Goal: Task Accomplishment & Management: Complete application form

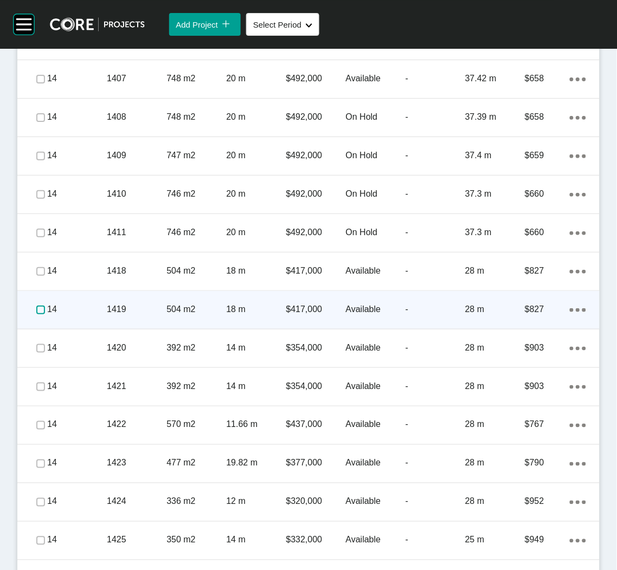
click at [37, 309] on label at bounding box center [40, 310] width 9 height 9
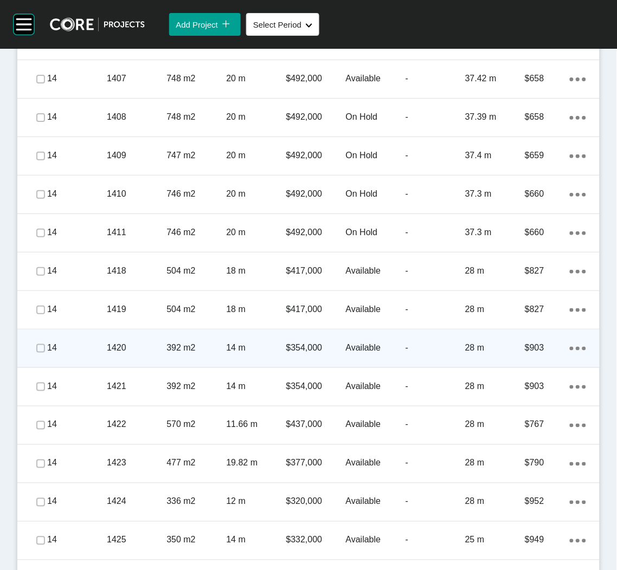
click at [31, 352] on div at bounding box center [24, 349] width 15 height 22
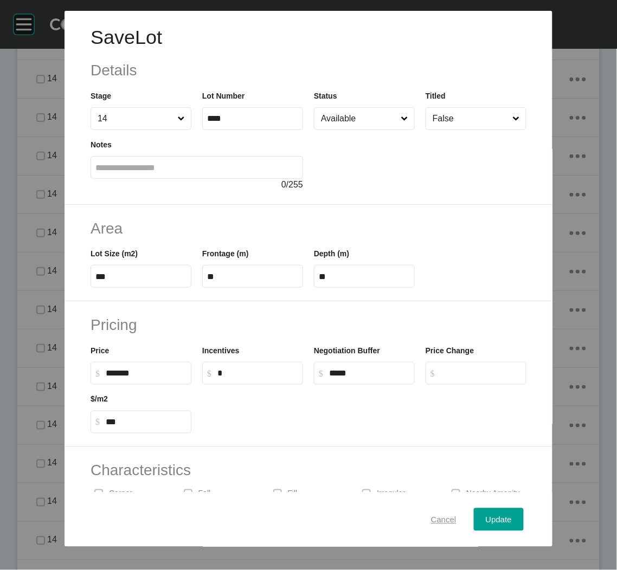
click at [431, 525] on div "Cancel" at bounding box center [443, 519] width 31 height 15
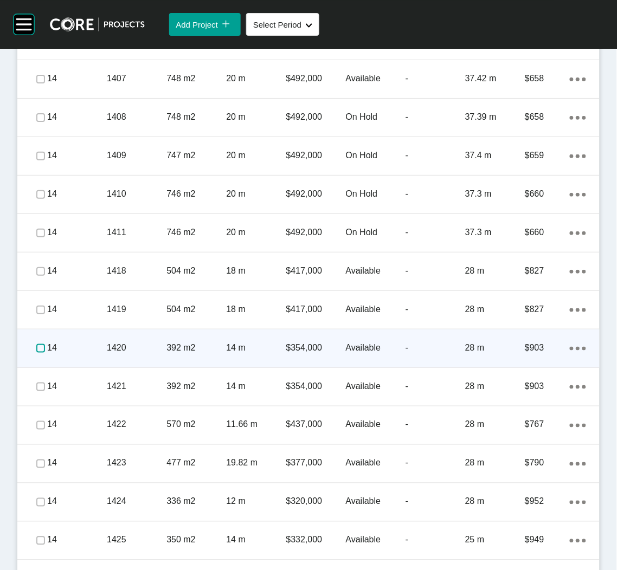
click at [38, 346] on label at bounding box center [40, 348] width 9 height 9
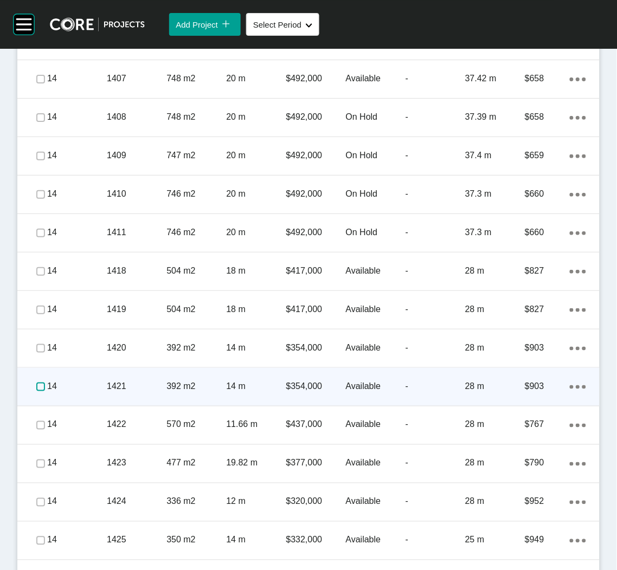
click at [37, 385] on label at bounding box center [40, 387] width 9 height 9
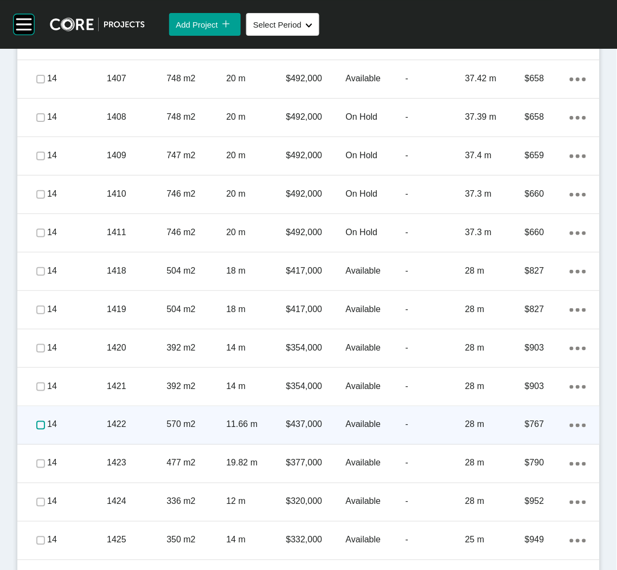
click at [36, 421] on label at bounding box center [40, 425] width 9 height 9
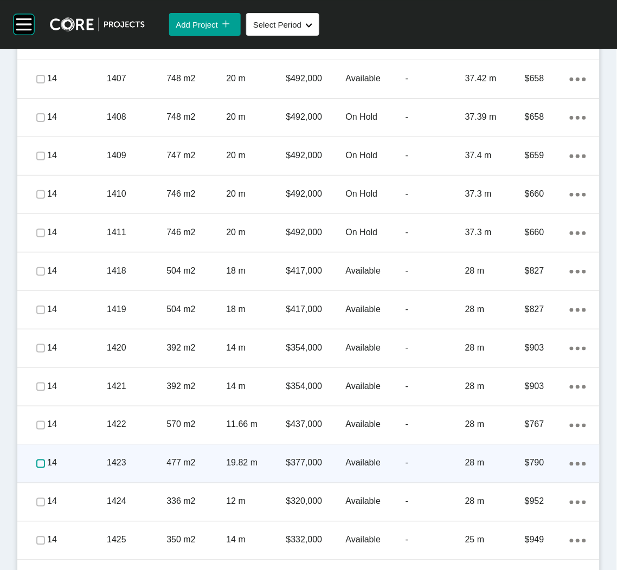
click at [40, 462] on label at bounding box center [40, 464] width 9 height 9
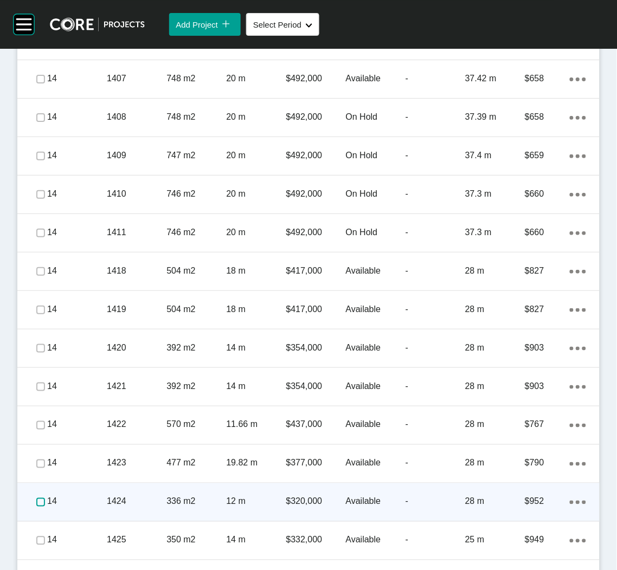
click at [36, 500] on label at bounding box center [40, 502] width 9 height 9
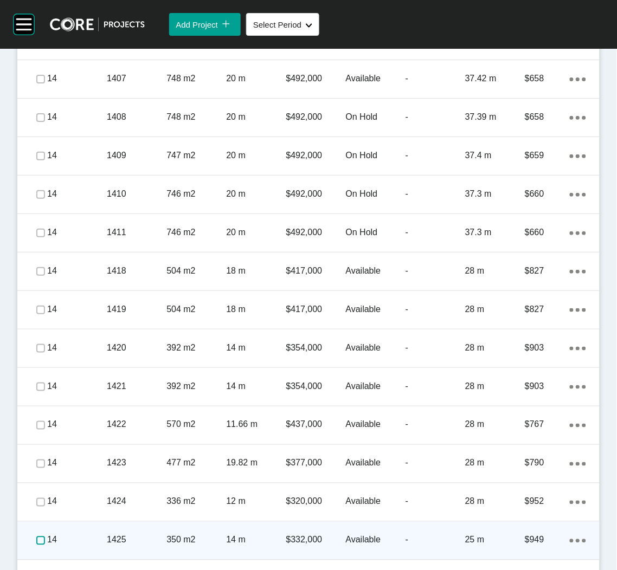
click at [38, 537] on label at bounding box center [40, 541] width 9 height 9
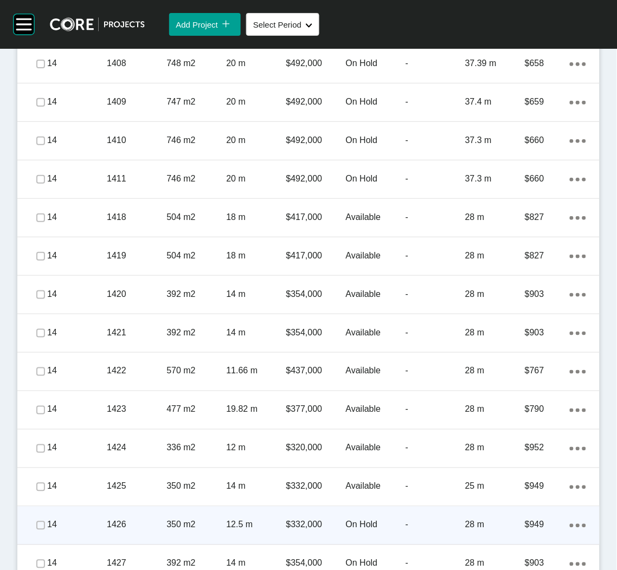
scroll to position [3212, 0]
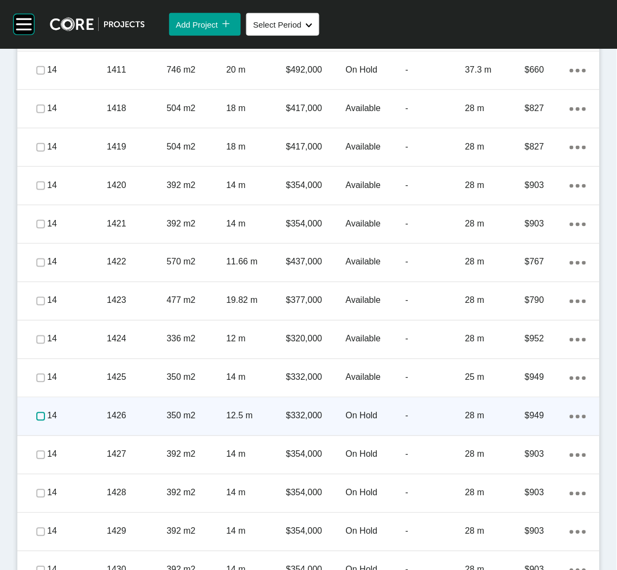
click at [43, 414] on label at bounding box center [40, 416] width 9 height 9
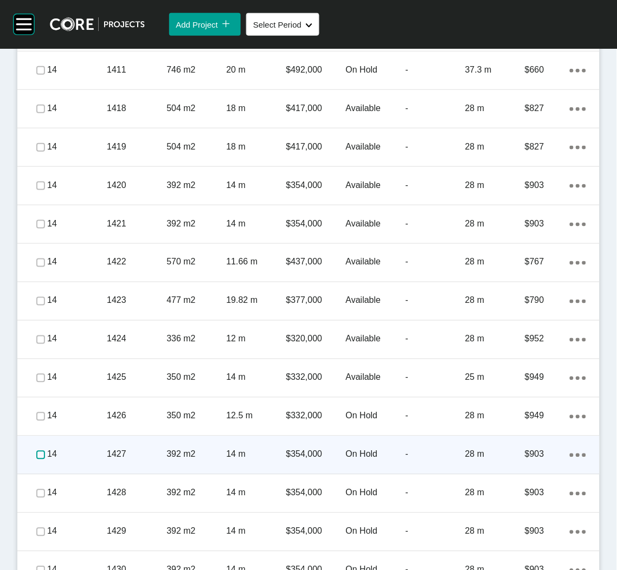
click at [37, 453] on label at bounding box center [40, 455] width 9 height 9
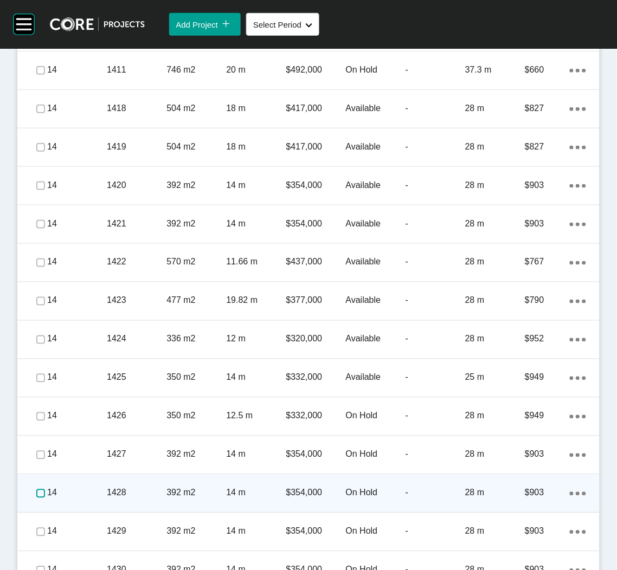
click at [36, 494] on label at bounding box center [40, 493] width 9 height 9
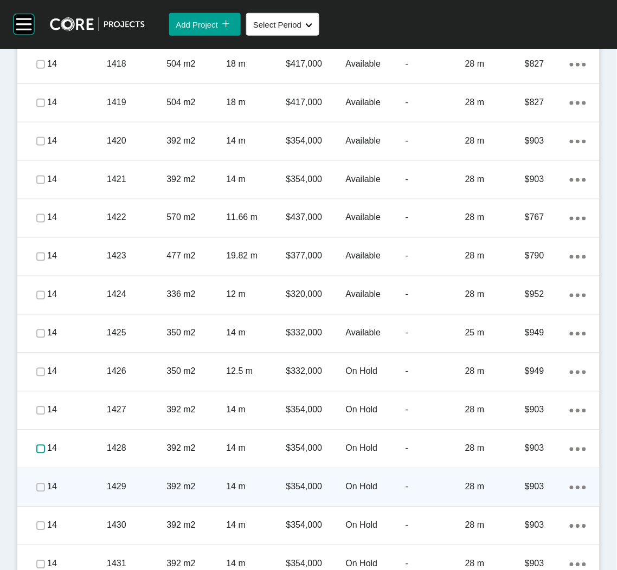
scroll to position [3293, 0]
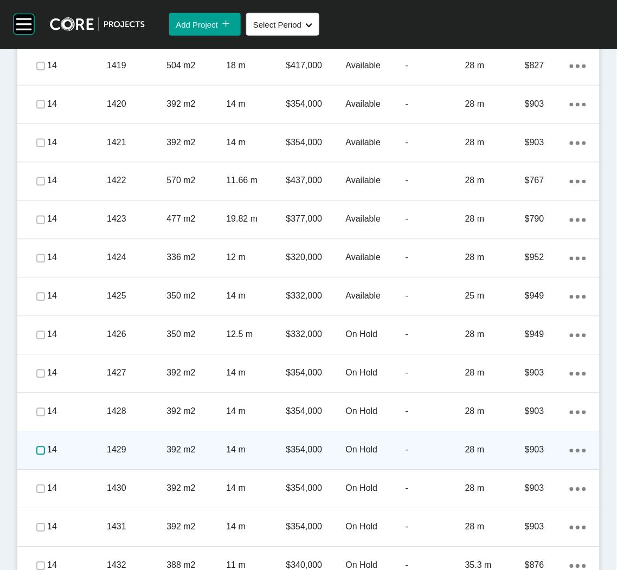
click at [37, 453] on label at bounding box center [40, 451] width 9 height 9
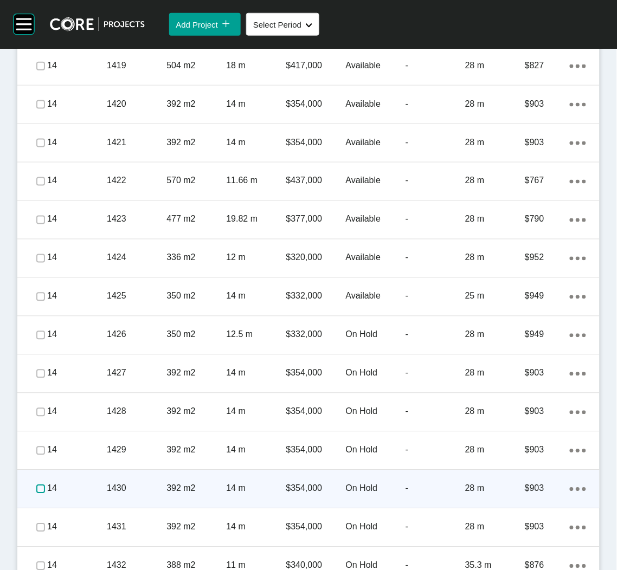
click at [37, 491] on label at bounding box center [40, 489] width 9 height 9
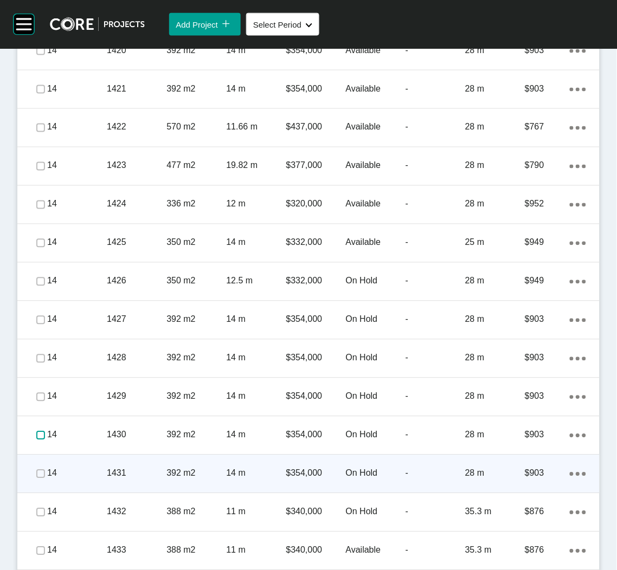
scroll to position [3374, 0]
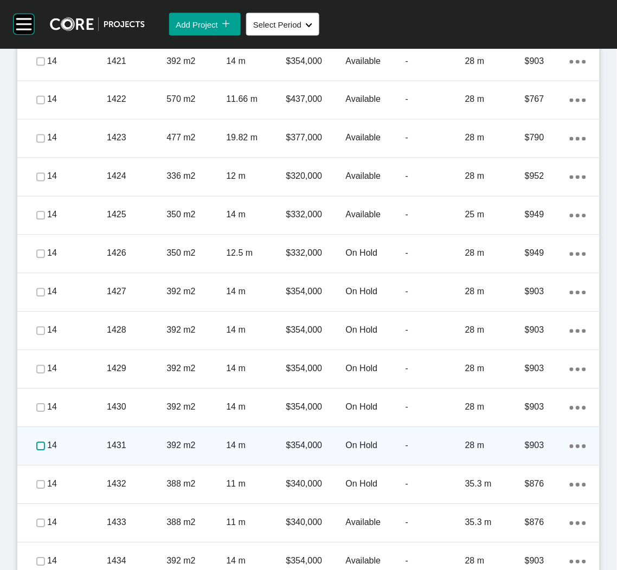
click at [40, 442] on label at bounding box center [40, 446] width 9 height 9
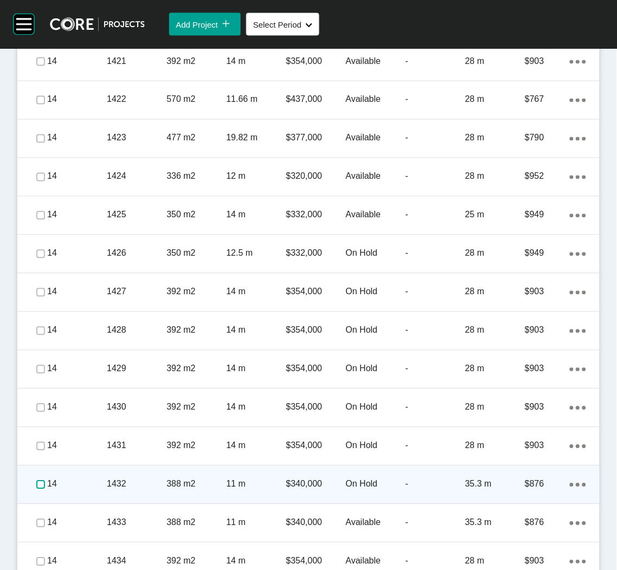
click at [36, 481] on label at bounding box center [40, 485] width 9 height 9
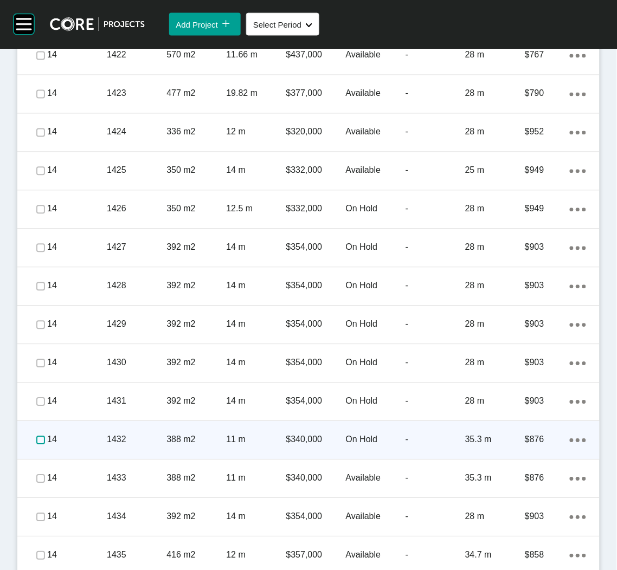
scroll to position [3455, 0]
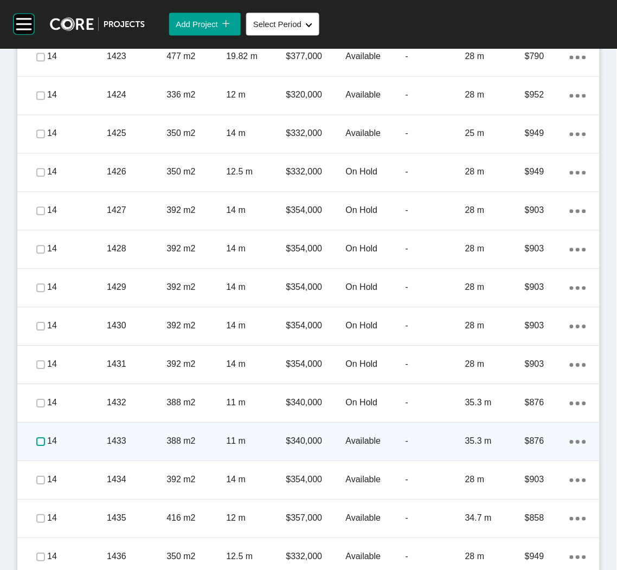
click at [40, 442] on label at bounding box center [40, 442] width 9 height 9
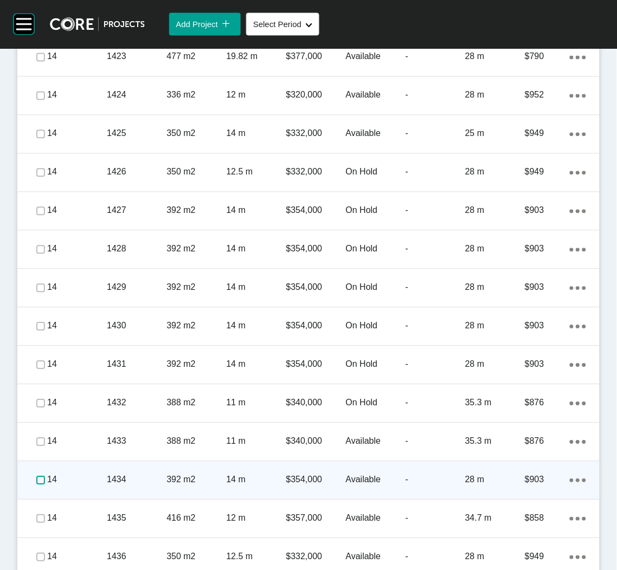
click at [38, 479] on label at bounding box center [40, 480] width 9 height 9
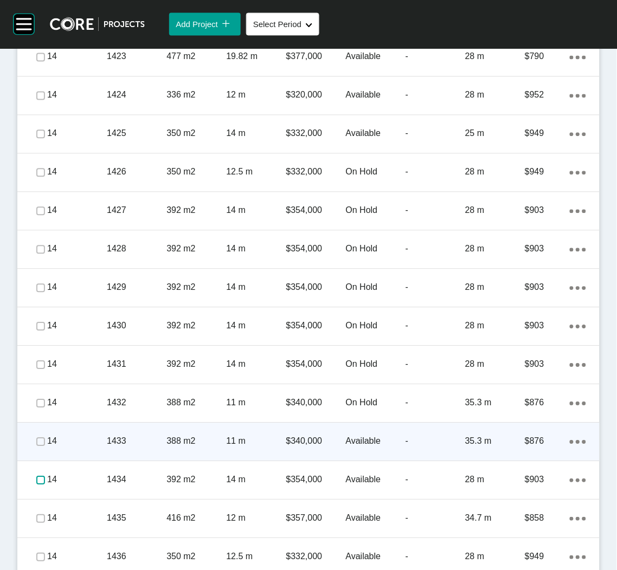
scroll to position [3537, 0]
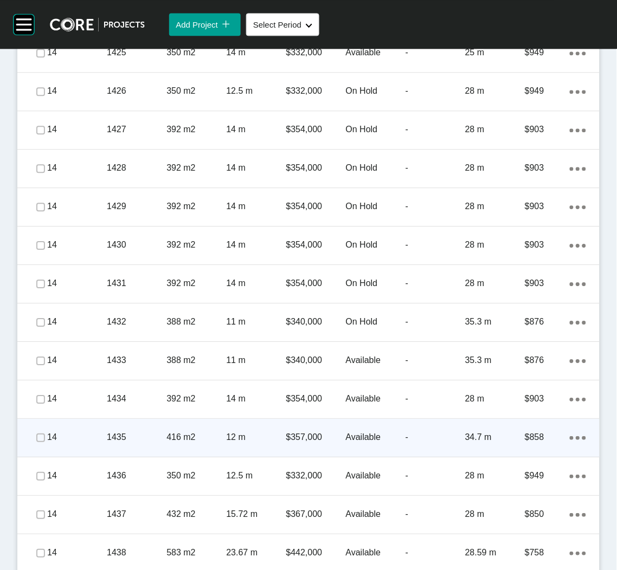
click at [115, 442] on div "1435" at bounding box center [137, 438] width 60 height 34
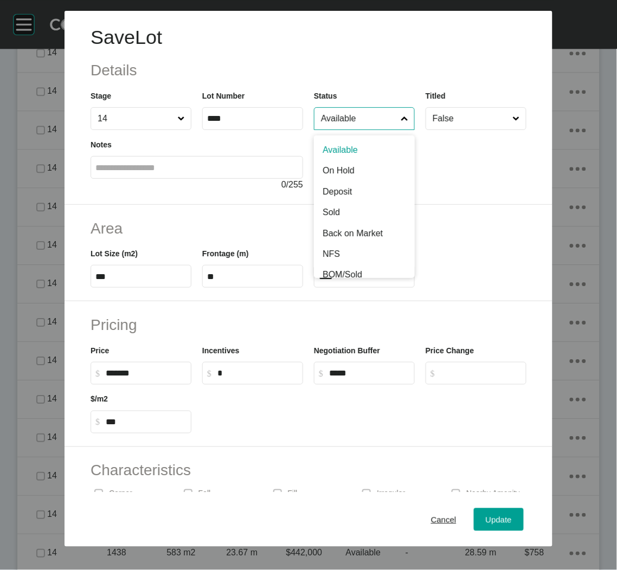
click at [344, 124] on input "Available" at bounding box center [359, 119] width 80 height 22
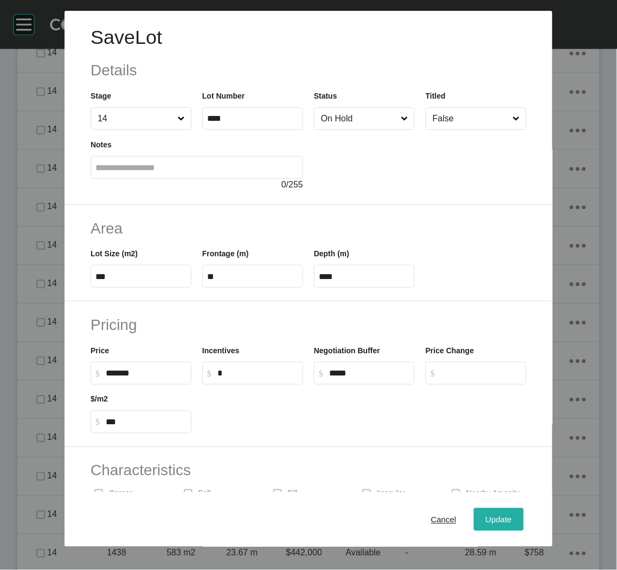
click at [479, 508] on button "Update" at bounding box center [499, 519] width 50 height 23
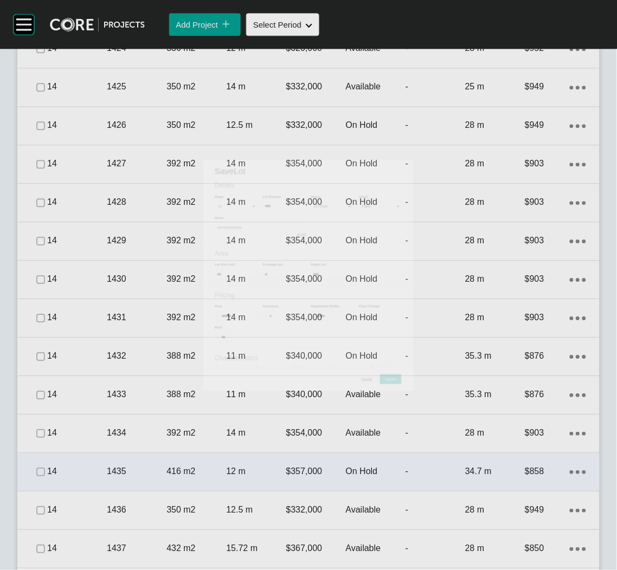
scroll to position [3570, 0]
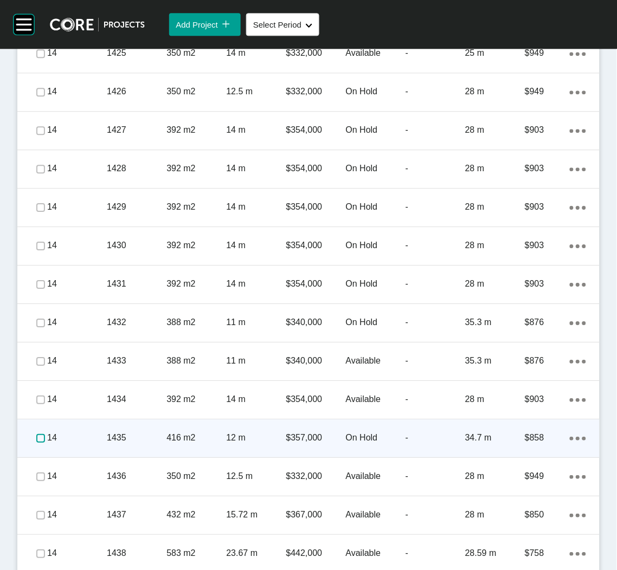
click at [38, 434] on label at bounding box center [40, 438] width 9 height 9
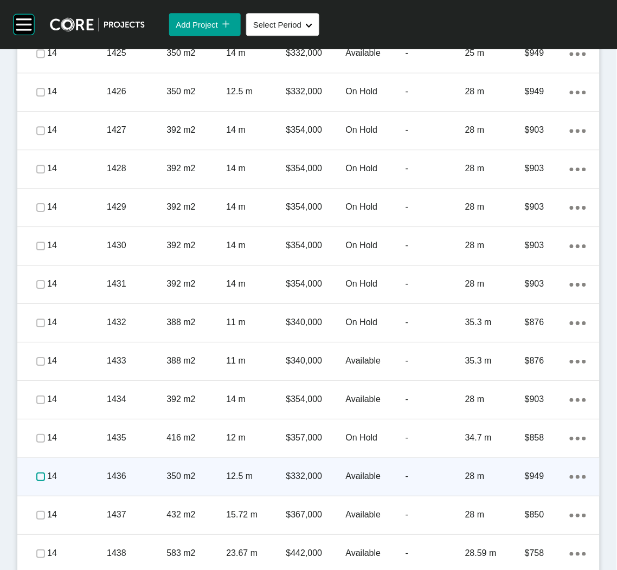
click at [38, 475] on label at bounding box center [40, 477] width 9 height 9
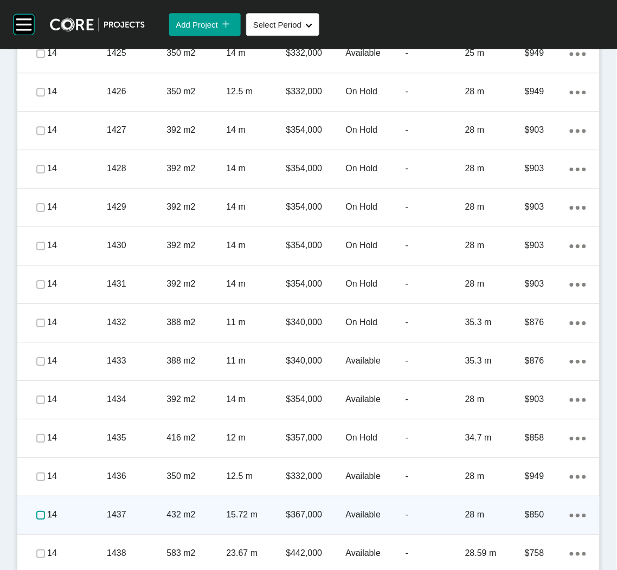
click at [38, 515] on label at bounding box center [40, 515] width 9 height 9
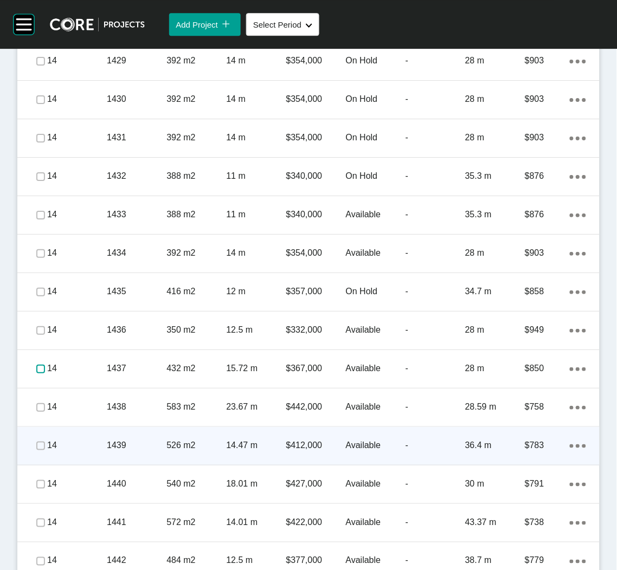
scroll to position [3732, 0]
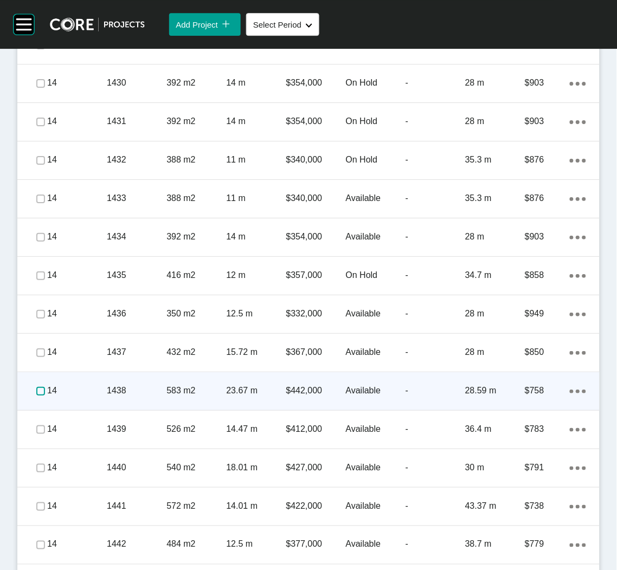
click at [38, 387] on label at bounding box center [40, 391] width 9 height 9
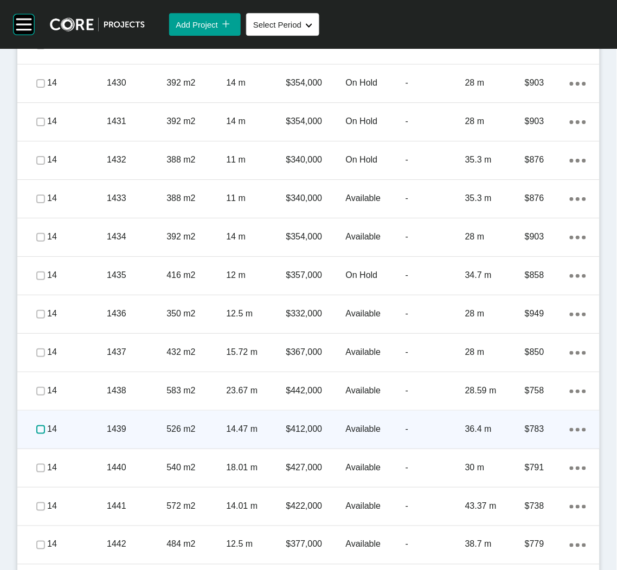
click at [37, 425] on label at bounding box center [40, 429] width 9 height 9
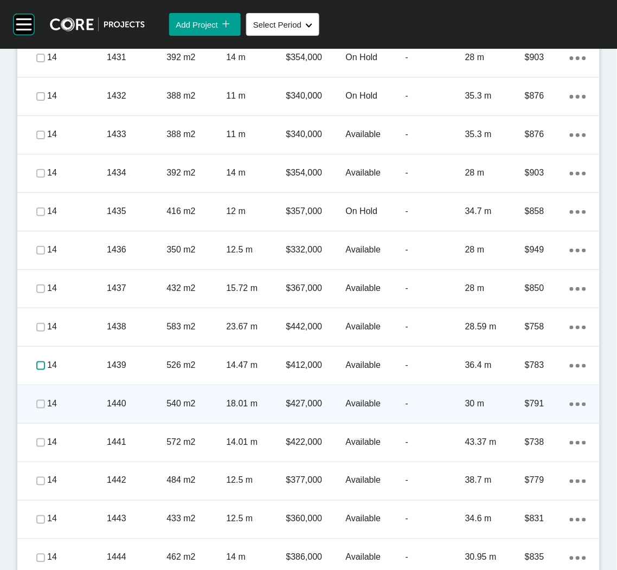
scroll to position [3814, 0]
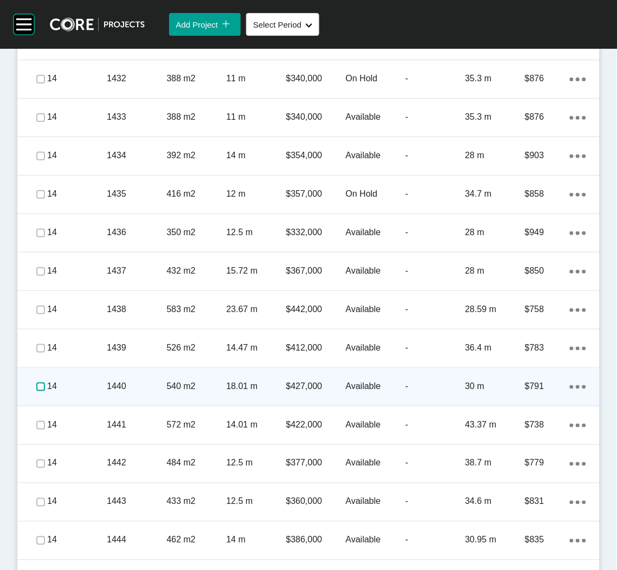
click at [37, 383] on label at bounding box center [40, 387] width 9 height 9
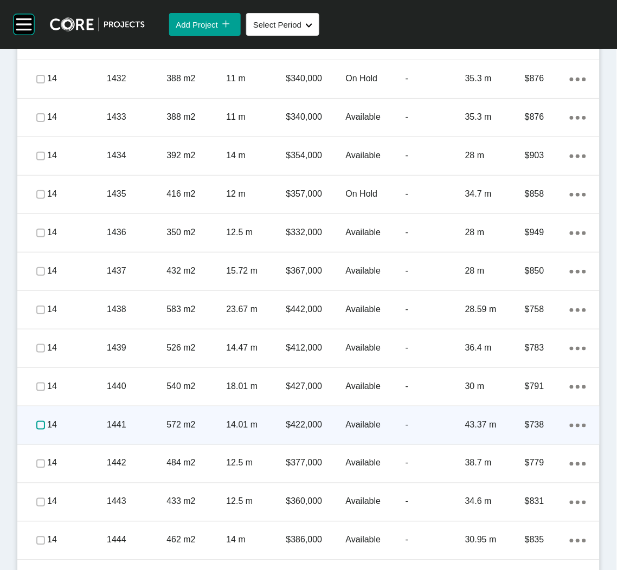
click at [38, 423] on label at bounding box center [40, 425] width 9 height 9
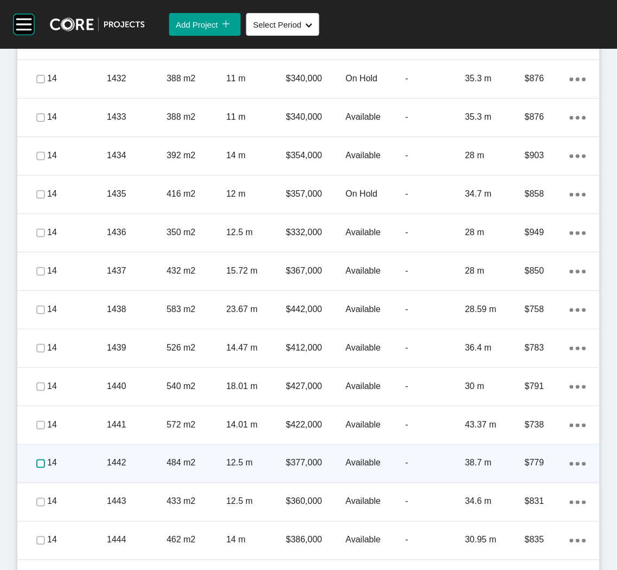
click at [36, 462] on label at bounding box center [40, 464] width 9 height 9
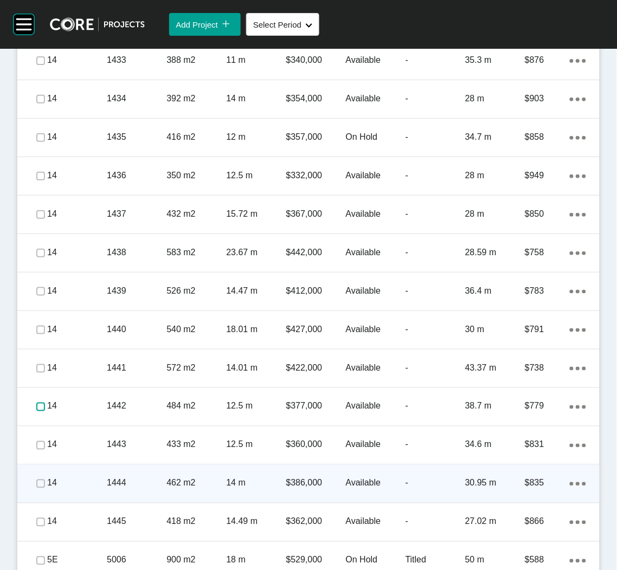
scroll to position [3895, 0]
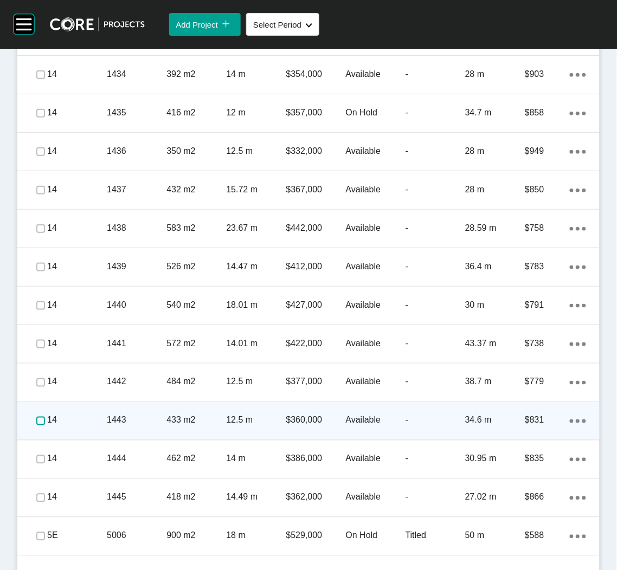
click at [38, 417] on label at bounding box center [40, 421] width 9 height 9
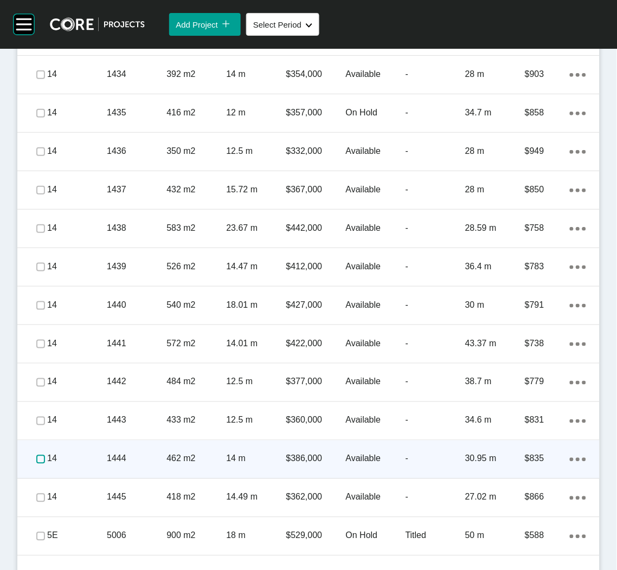
click at [38, 456] on label at bounding box center [40, 459] width 9 height 9
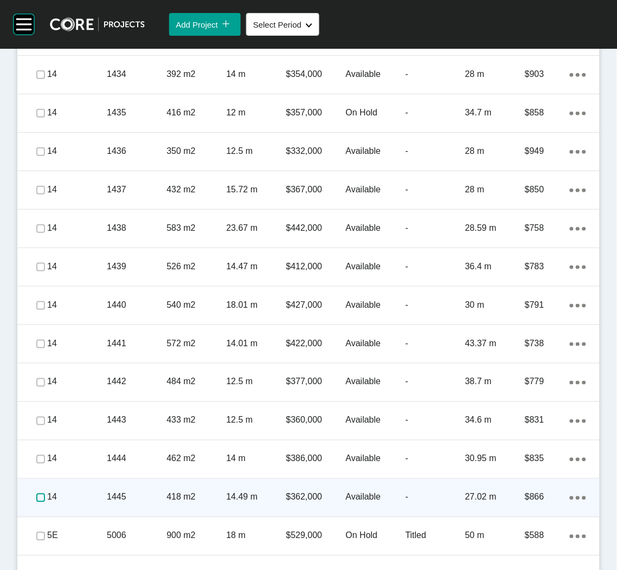
click at [41, 494] on label at bounding box center [40, 498] width 9 height 9
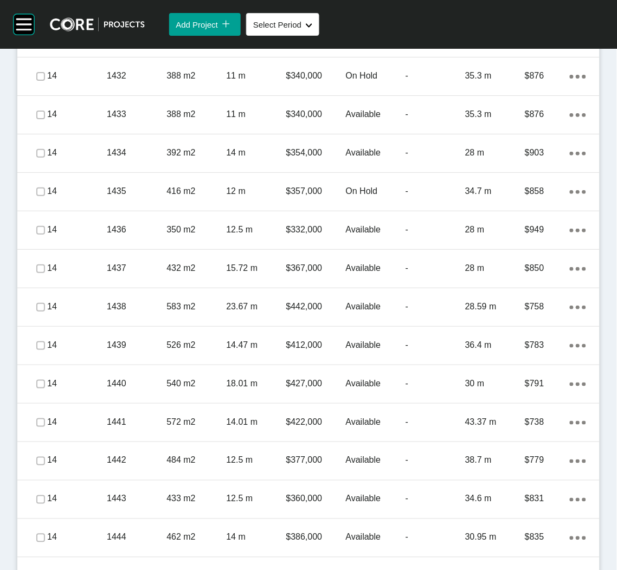
scroll to position [3998, 0]
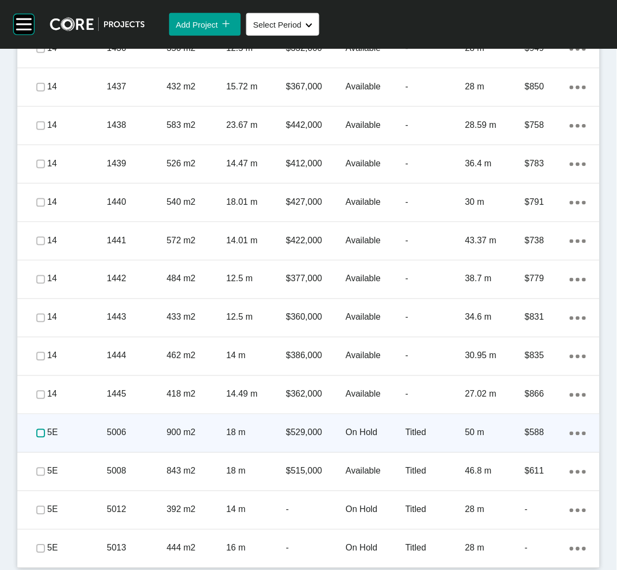
click at [38, 429] on label at bounding box center [40, 433] width 9 height 9
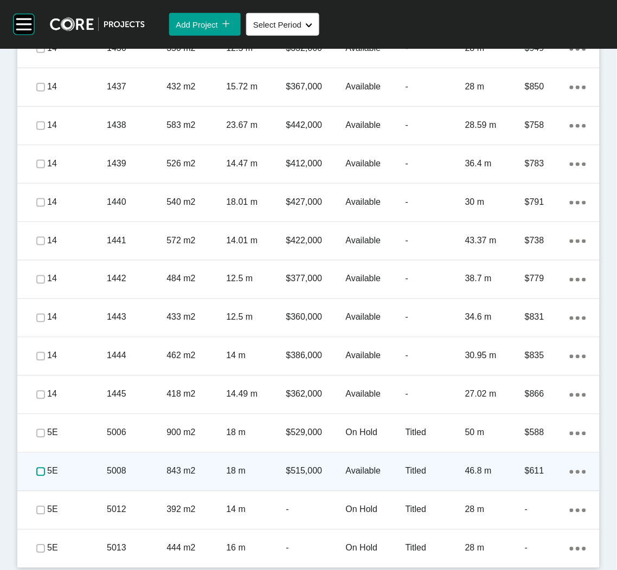
click at [36, 470] on label at bounding box center [40, 472] width 9 height 9
click at [286, 471] on p "$515,000" at bounding box center [316, 472] width 60 height 12
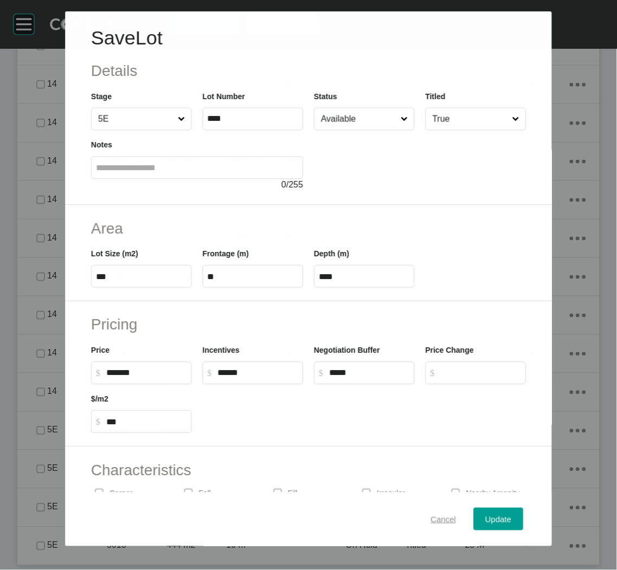
scroll to position [3964, 0]
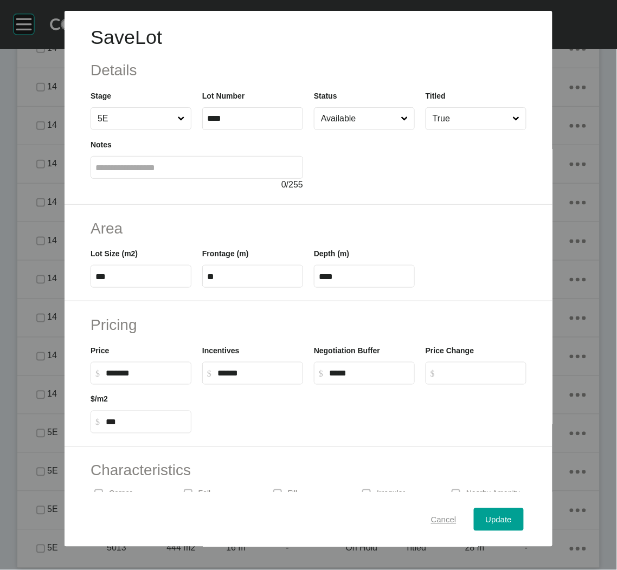
click at [431, 519] on span "Cancel" at bounding box center [443, 519] width 25 height 9
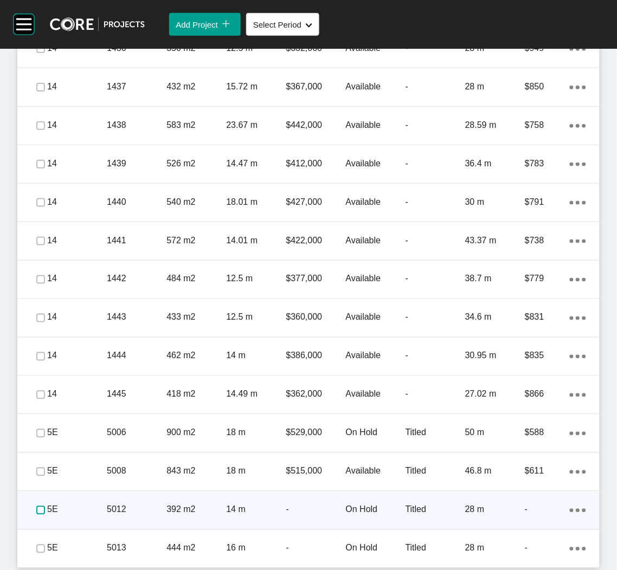
click at [40, 506] on label at bounding box center [40, 510] width 9 height 9
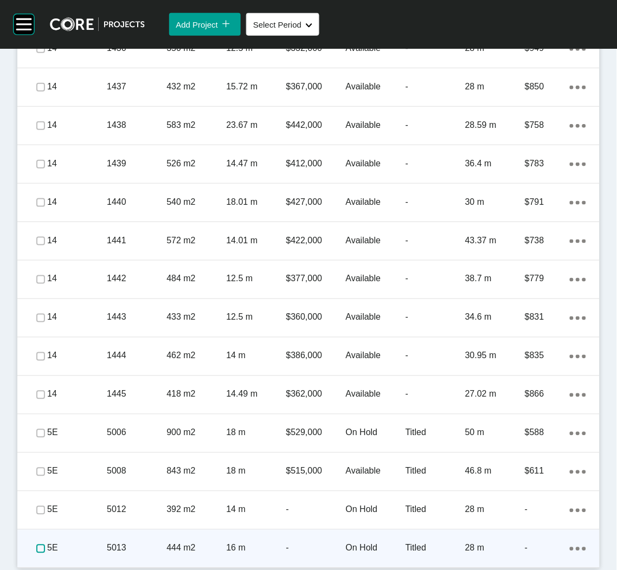
click at [37, 545] on label at bounding box center [40, 549] width 9 height 9
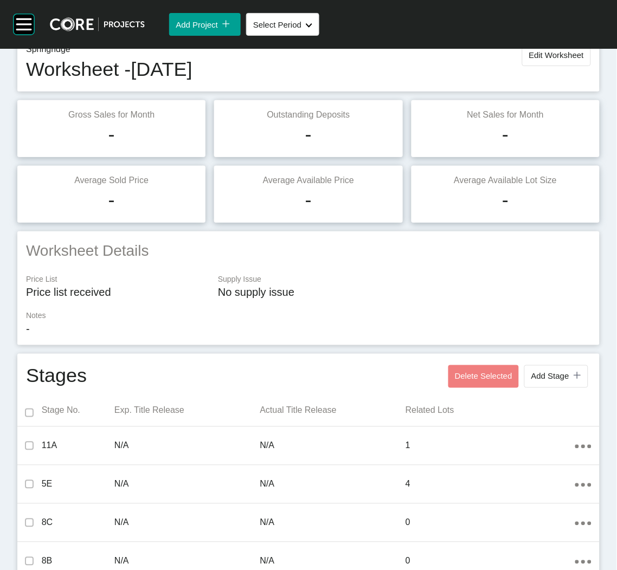
scroll to position [0, 0]
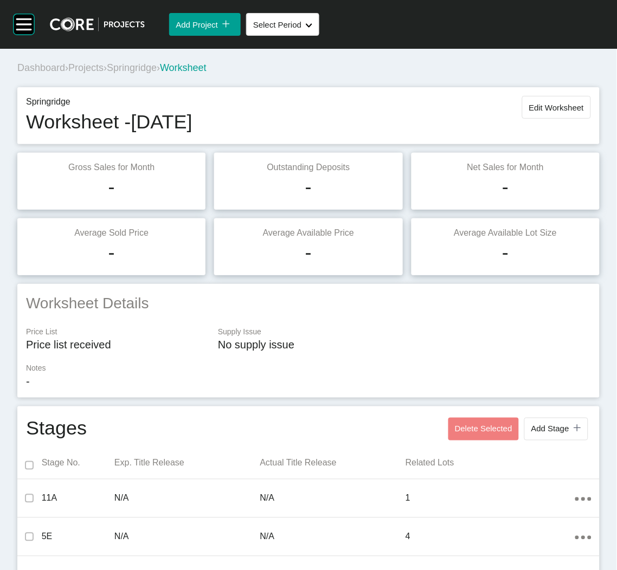
click at [87, 69] on span "Projects" at bounding box center [85, 67] width 35 height 11
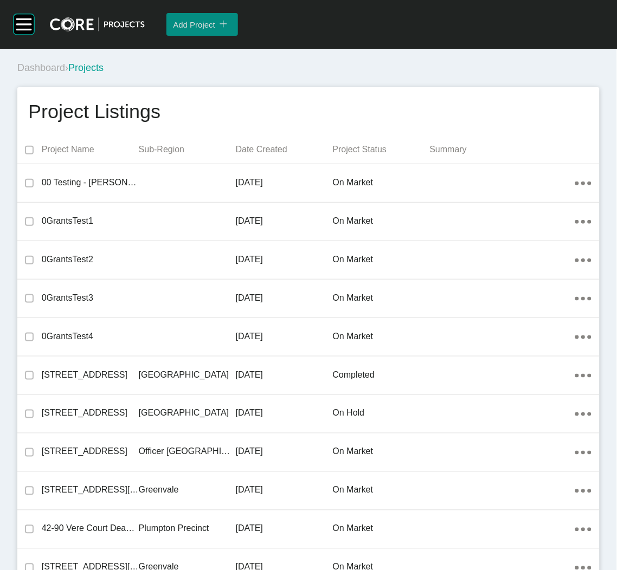
scroll to position [9895, 0]
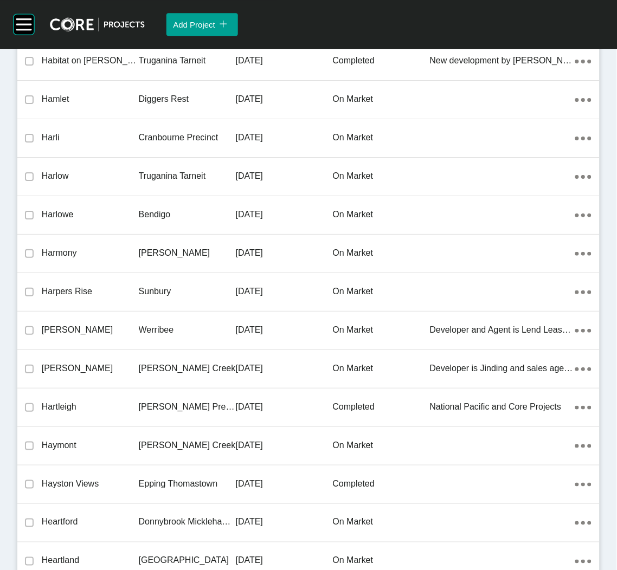
click at [300, 333] on div "[DATE]" at bounding box center [284, 330] width 97 height 34
click at [300, 333] on div "Group 2 Created with Sketch. . Add Project icon/tick copy 11 Created with Sketc…" at bounding box center [308, 285] width 617 height 570
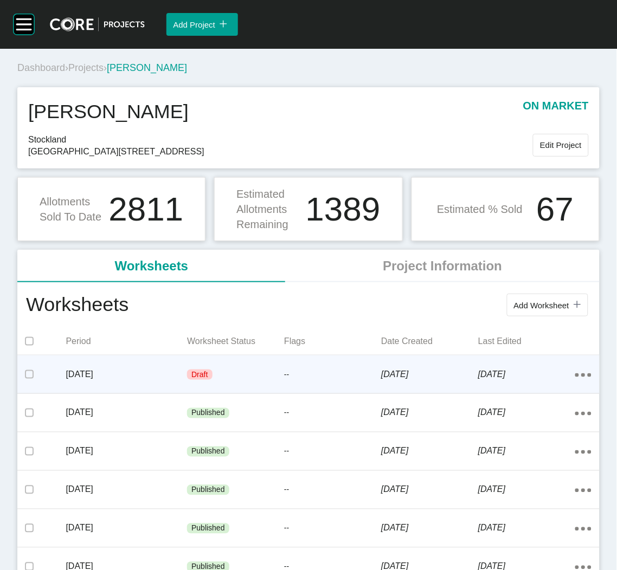
click at [462, 380] on p "[DATE]" at bounding box center [429, 375] width 97 height 12
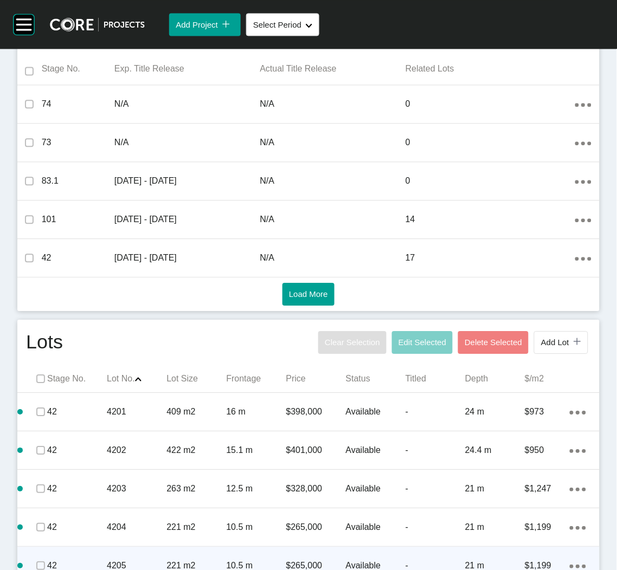
scroll to position [569, 0]
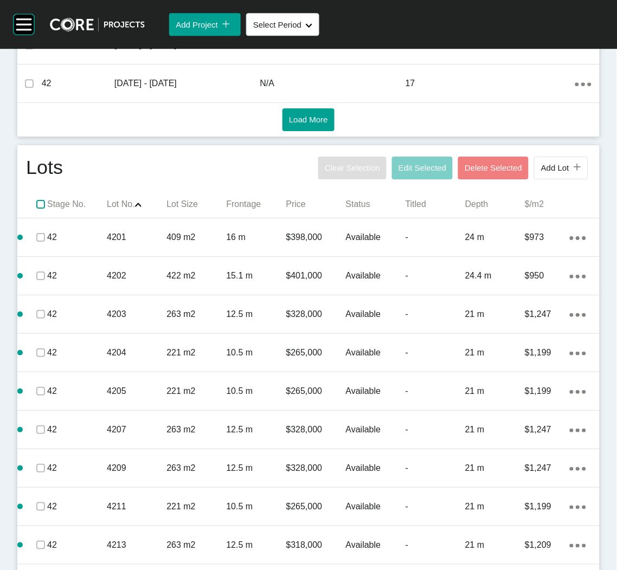
click at [42, 205] on label at bounding box center [40, 204] width 9 height 9
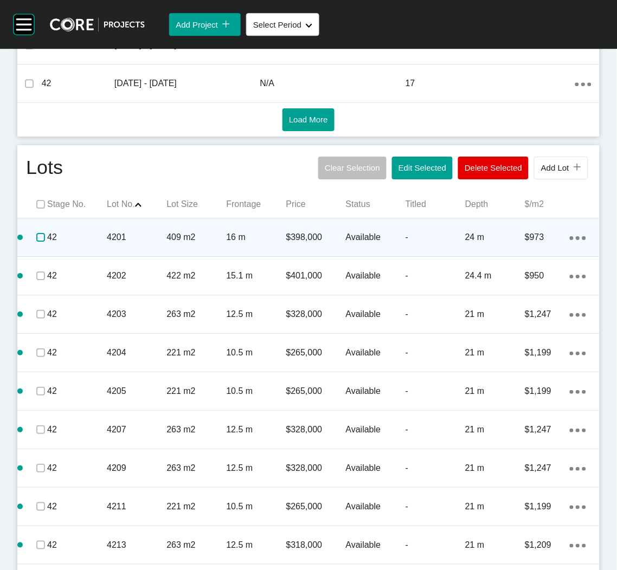
click at [41, 240] on label at bounding box center [40, 237] width 9 height 9
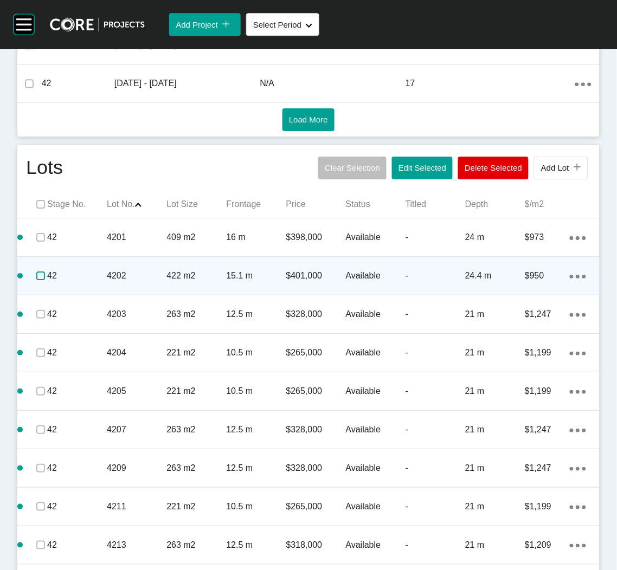
click at [43, 277] on label at bounding box center [40, 276] width 9 height 9
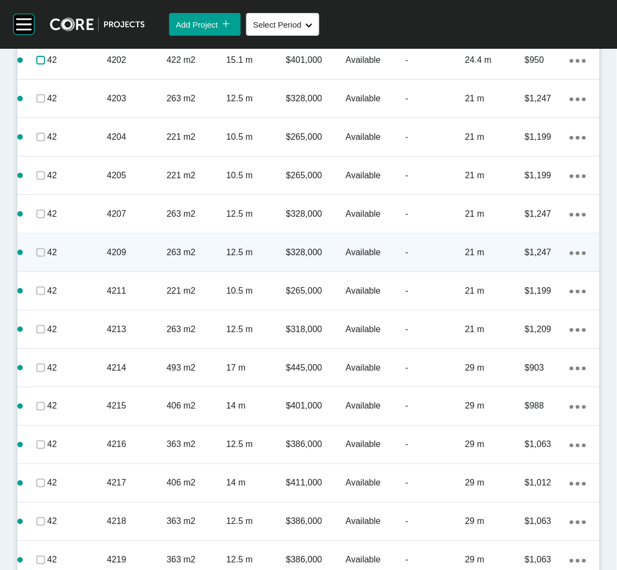
scroll to position [812, 0]
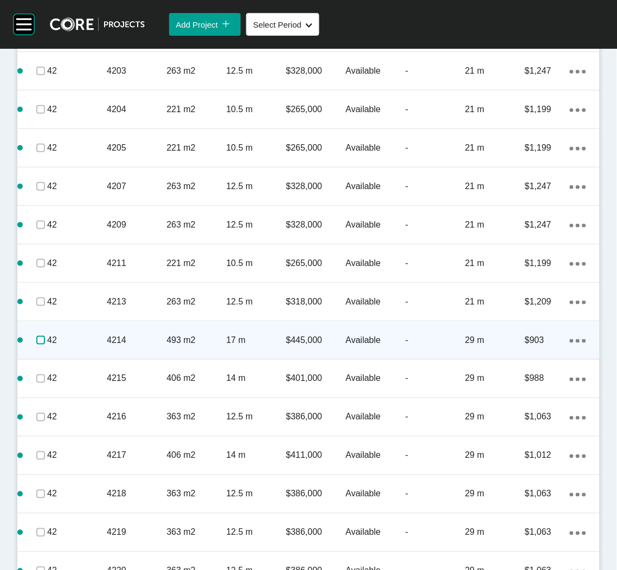
click at [40, 341] on label at bounding box center [40, 340] width 9 height 9
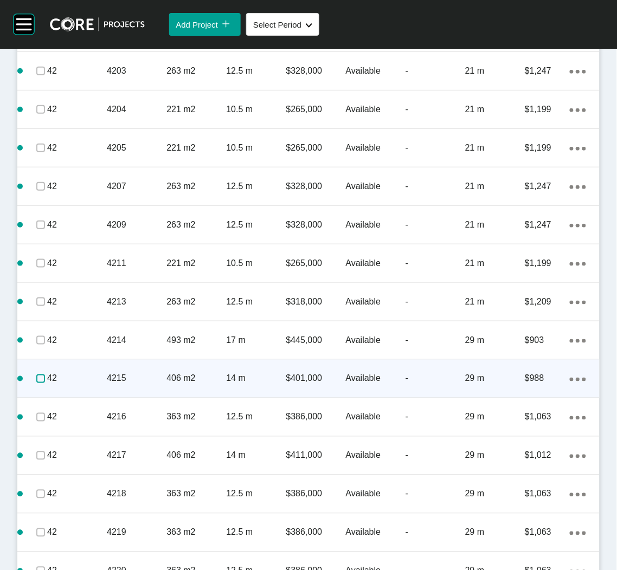
click at [40, 374] on label at bounding box center [40, 378] width 9 height 9
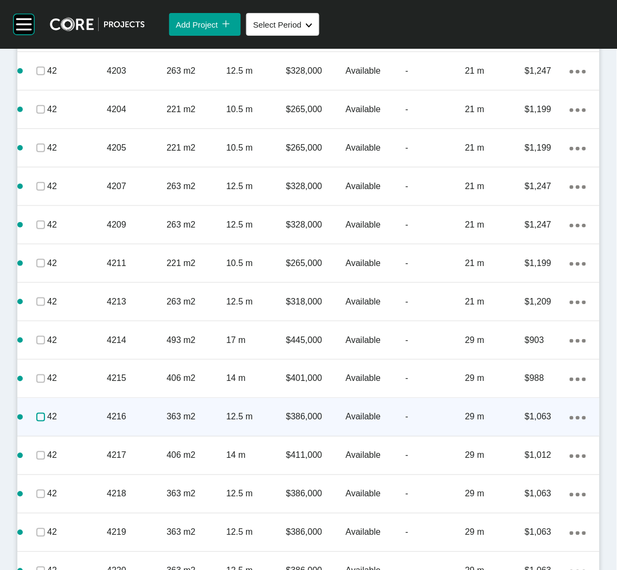
click at [41, 415] on label at bounding box center [40, 417] width 9 height 9
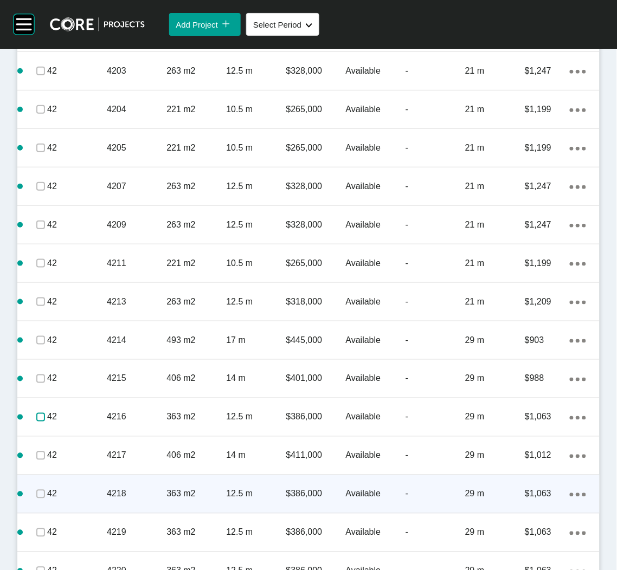
scroll to position [894, 0]
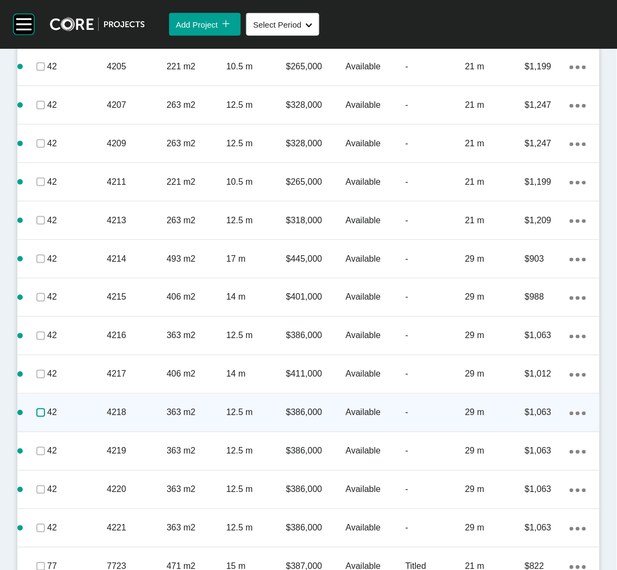
click at [37, 409] on label at bounding box center [40, 413] width 9 height 9
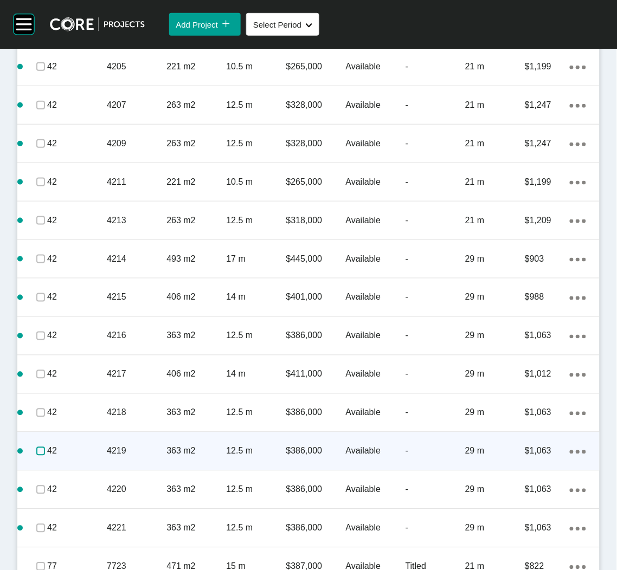
click at [36, 450] on label at bounding box center [40, 451] width 9 height 9
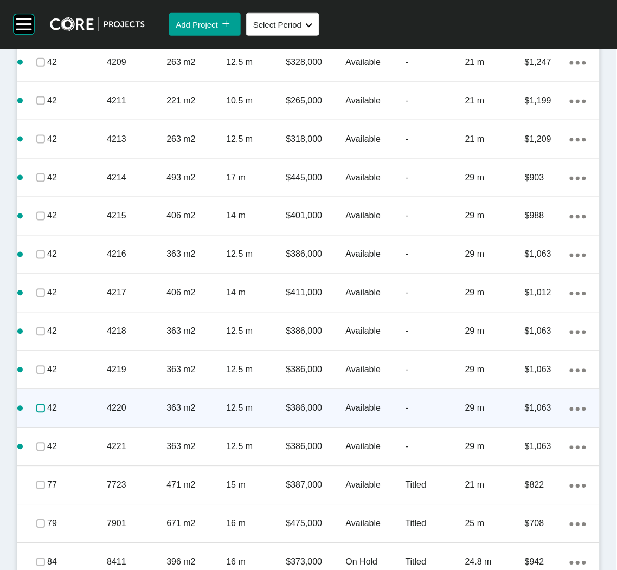
click at [37, 406] on label at bounding box center [40, 408] width 9 height 9
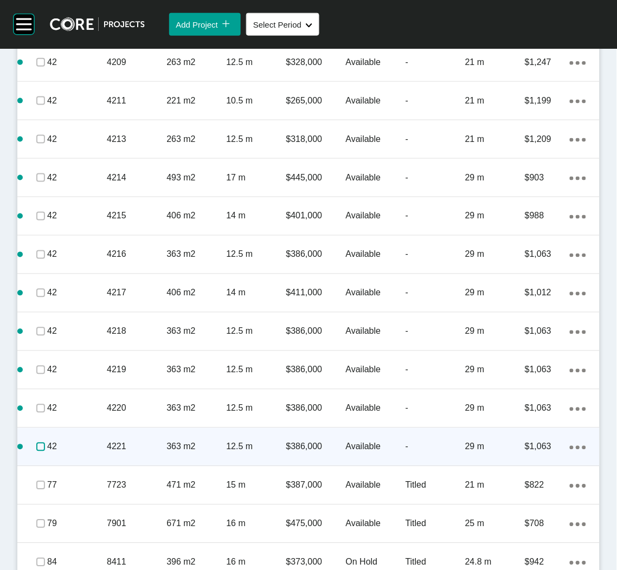
click at [36, 443] on label at bounding box center [40, 447] width 9 height 9
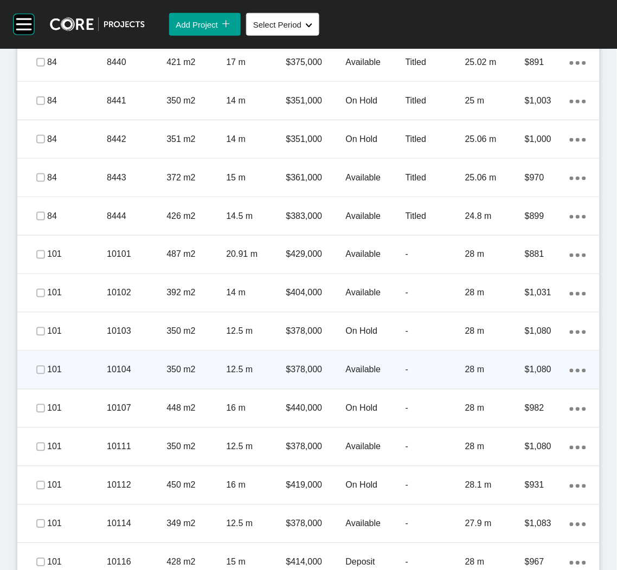
scroll to position [1707, 0]
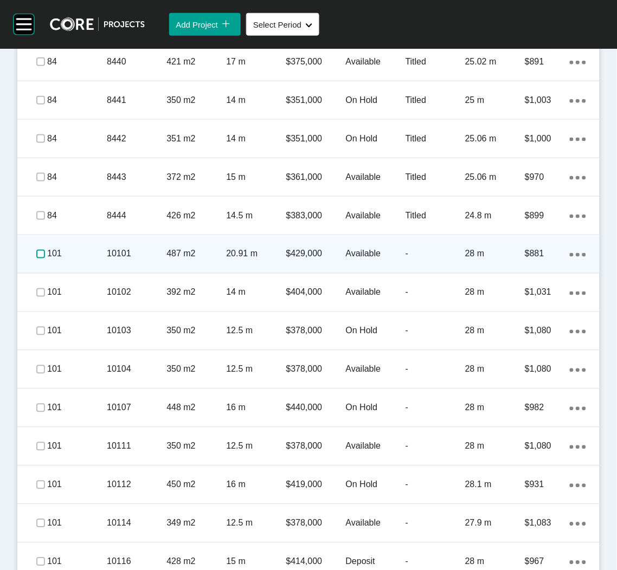
click at [37, 254] on label at bounding box center [40, 254] width 9 height 9
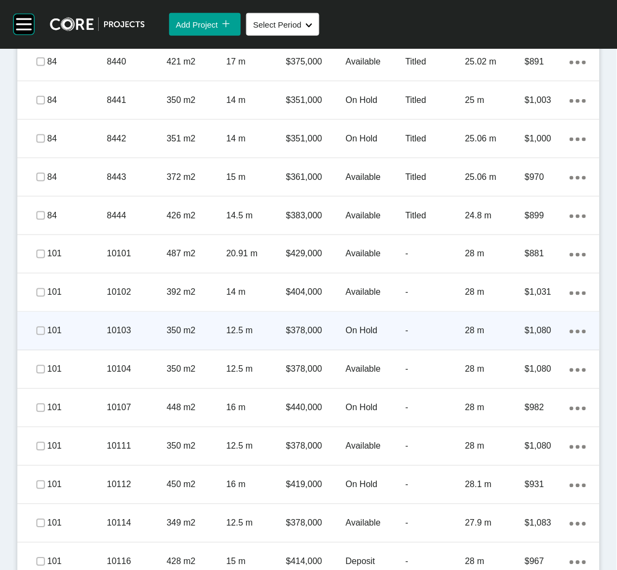
click at [89, 332] on p "101" at bounding box center [77, 331] width 60 height 12
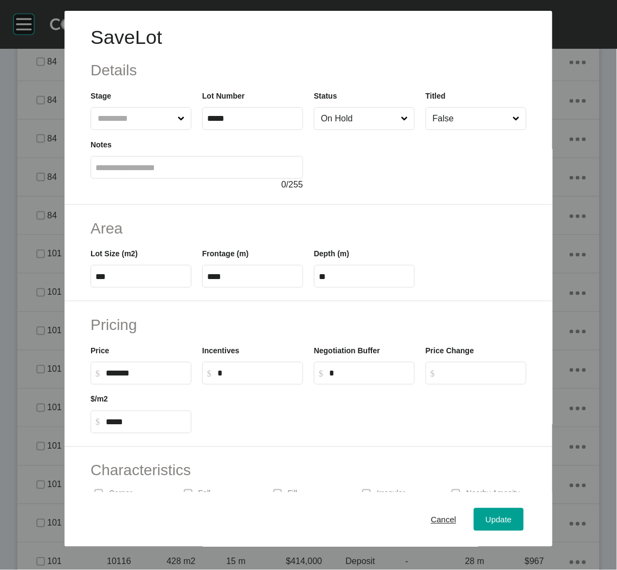
click at [350, 126] on input "On Hold" at bounding box center [359, 119] width 80 height 22
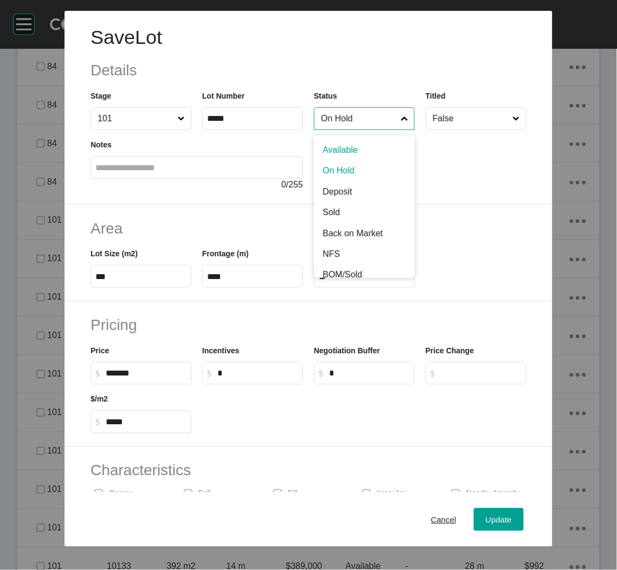
scroll to position [1674, 0]
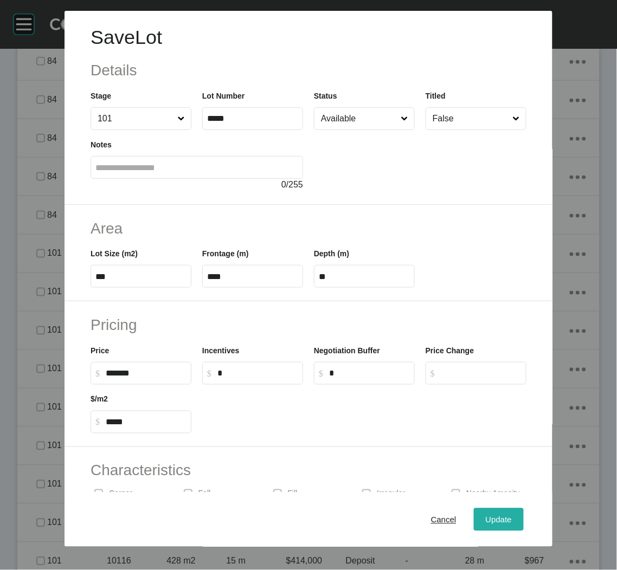
click at [474, 511] on button "Update" at bounding box center [499, 519] width 50 height 23
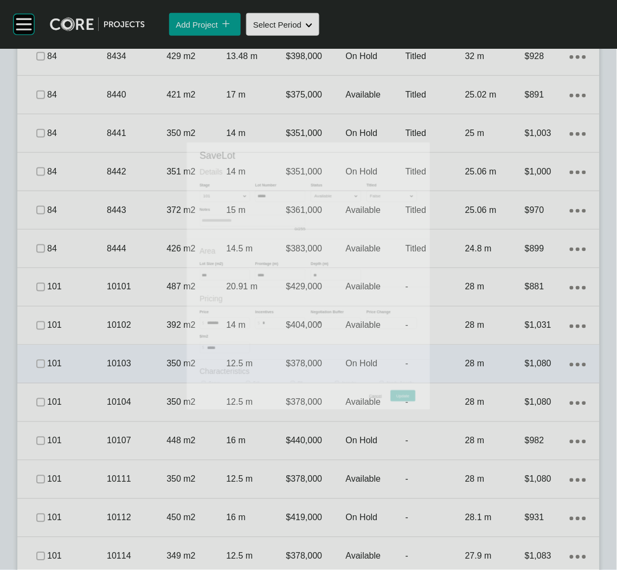
scroll to position [1707, 0]
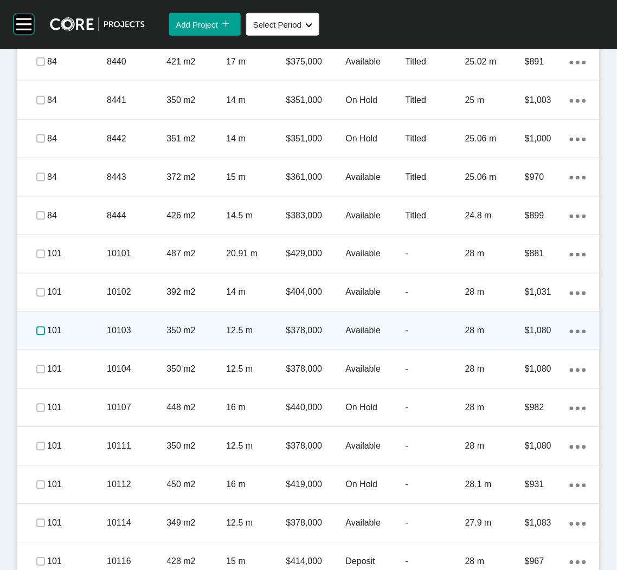
click at [42, 329] on label at bounding box center [40, 331] width 9 height 9
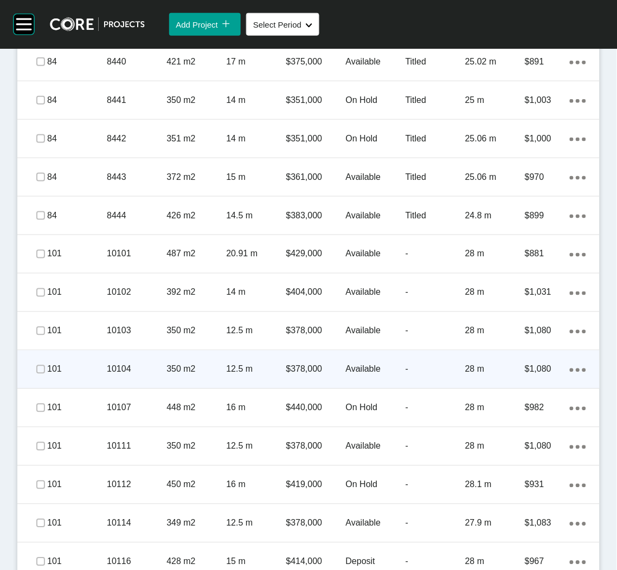
click at [34, 369] on span at bounding box center [41, 369] width 16 height 16
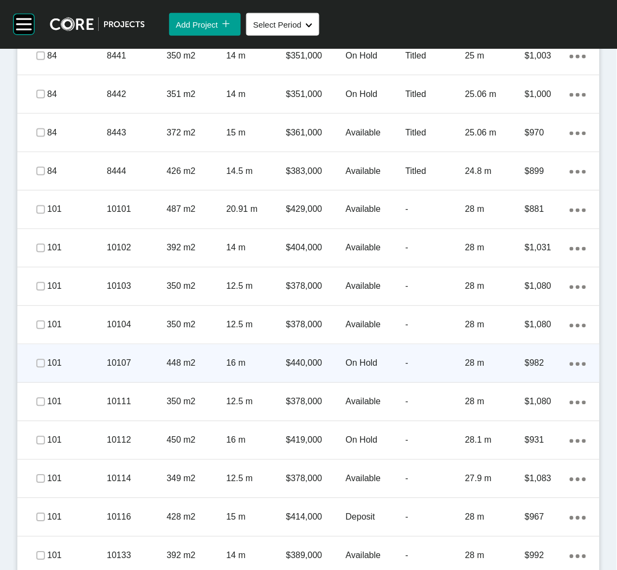
scroll to position [1788, 0]
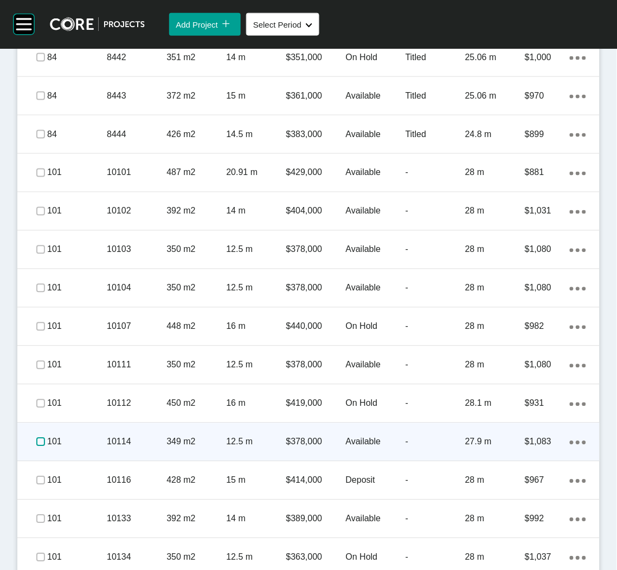
click at [41, 439] on label at bounding box center [40, 442] width 9 height 9
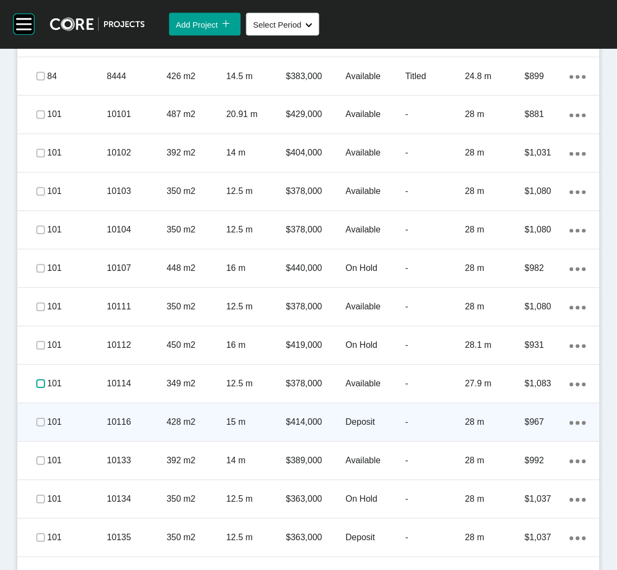
scroll to position [1869, 0]
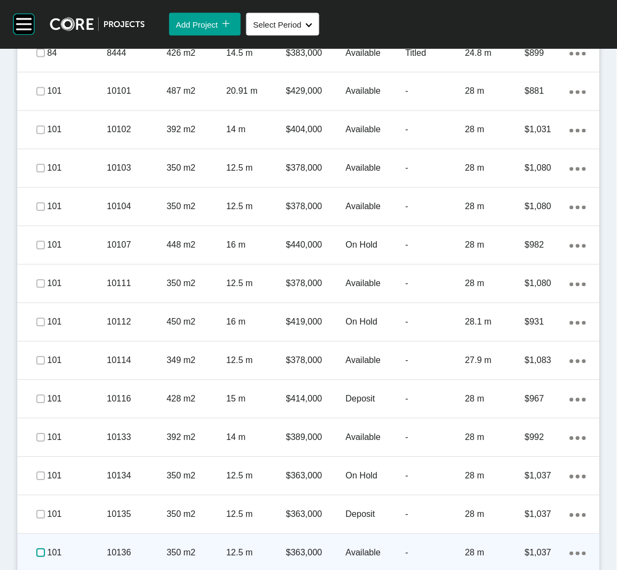
click at [38, 554] on label at bounding box center [40, 553] width 9 height 9
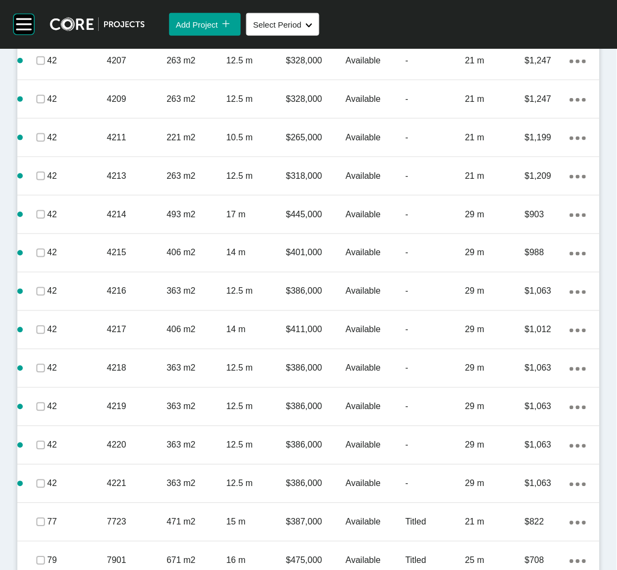
scroll to position [1182, 0]
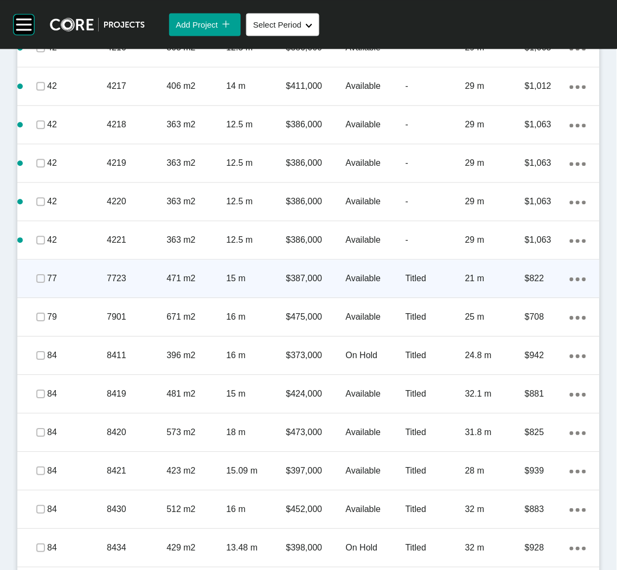
click at [152, 274] on p "7723" at bounding box center [137, 279] width 60 height 12
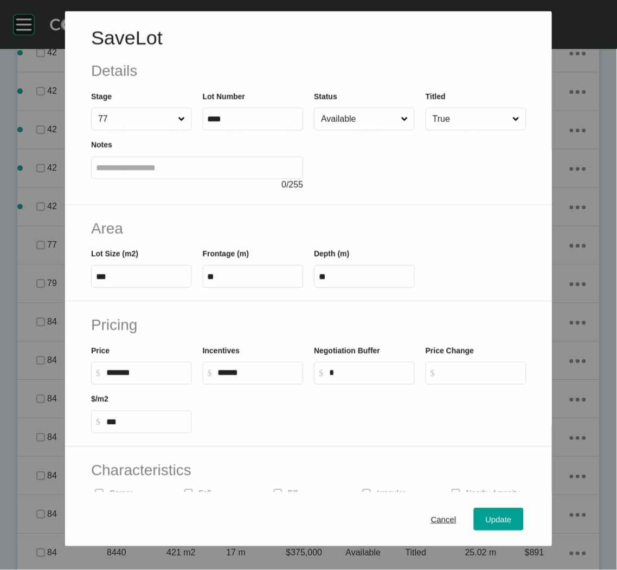
scroll to position [1149, 0]
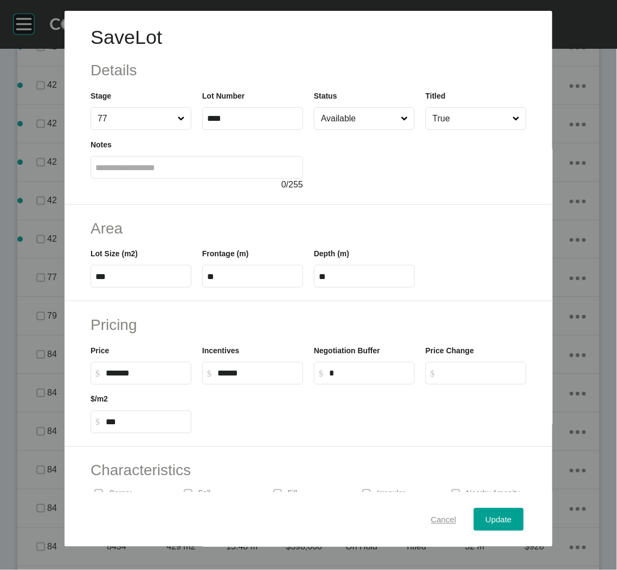
click at [419, 511] on button "Cancel" at bounding box center [443, 519] width 49 height 23
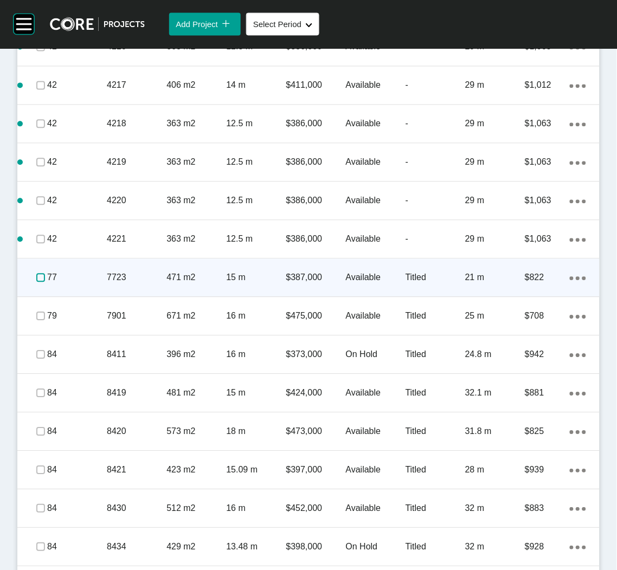
click at [38, 275] on label at bounding box center [40, 278] width 9 height 9
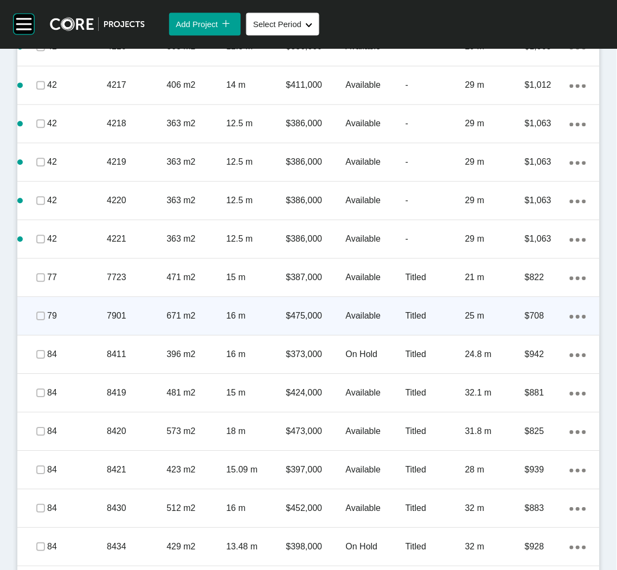
click at [93, 328] on div "79" at bounding box center [77, 317] width 60 height 34
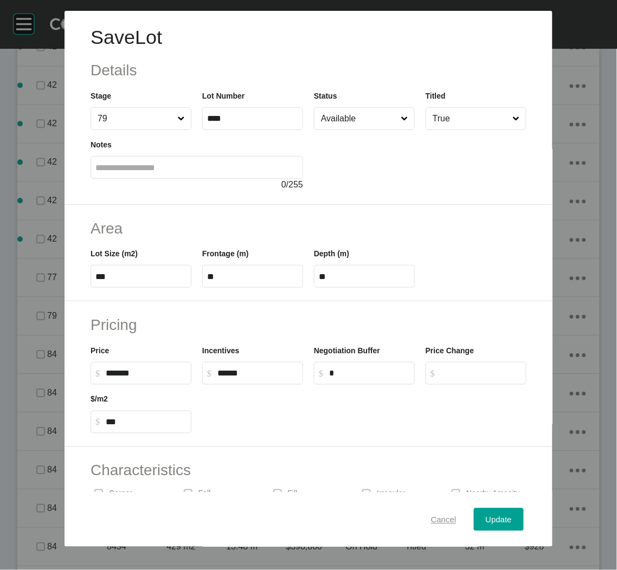
click at [431, 525] on div "Cancel" at bounding box center [443, 519] width 31 height 15
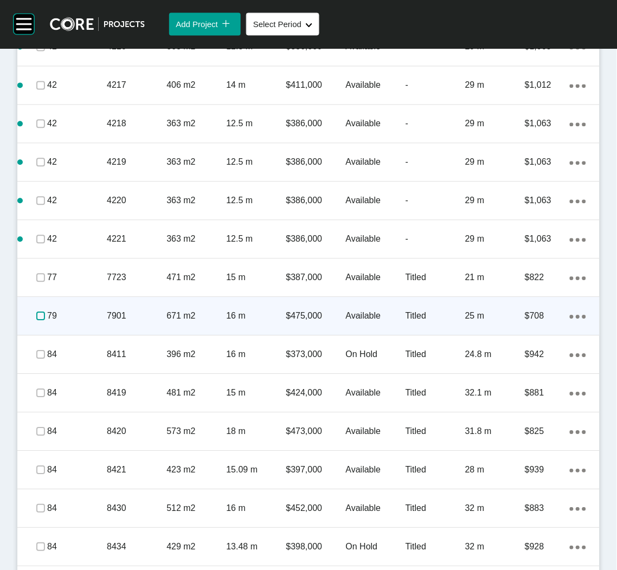
click at [43, 315] on label at bounding box center [40, 316] width 9 height 9
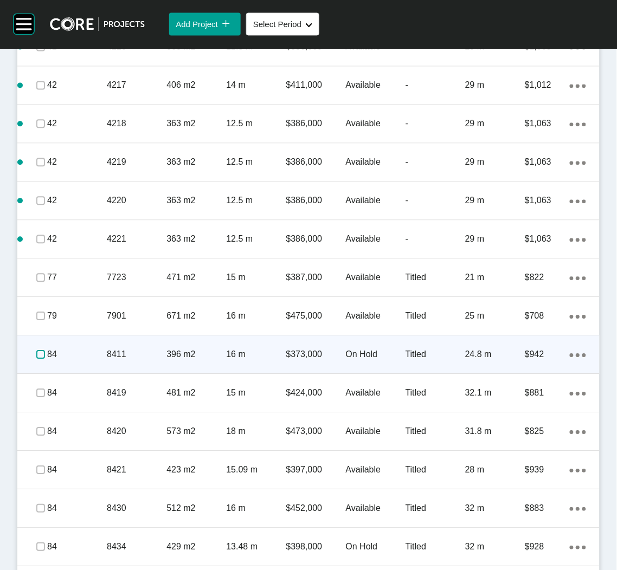
click at [44, 354] on label at bounding box center [40, 355] width 9 height 9
click at [145, 359] on p "8411" at bounding box center [137, 355] width 60 height 12
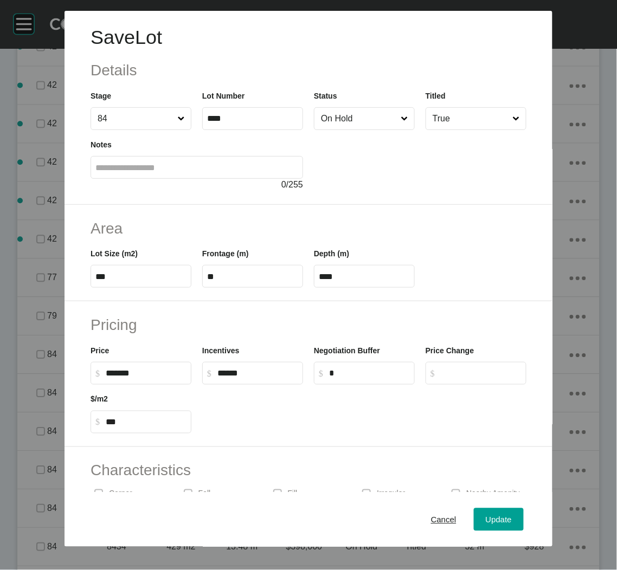
click at [354, 125] on input "On Hold" at bounding box center [359, 119] width 80 height 22
click at [486, 515] on span "Update" at bounding box center [499, 519] width 26 height 9
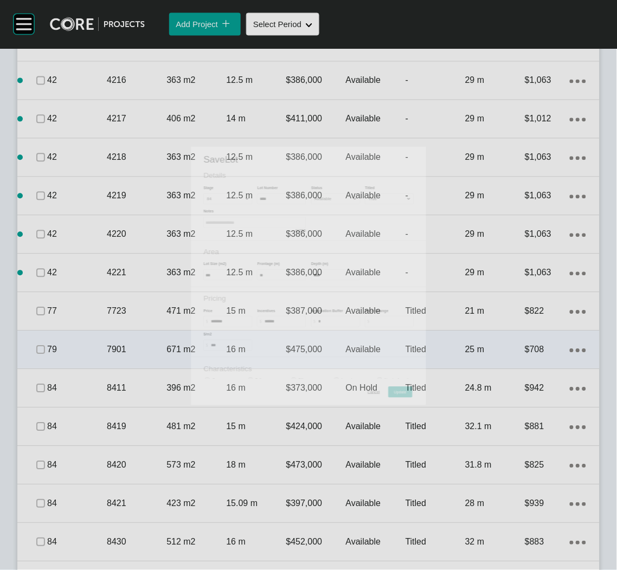
scroll to position [1182, 0]
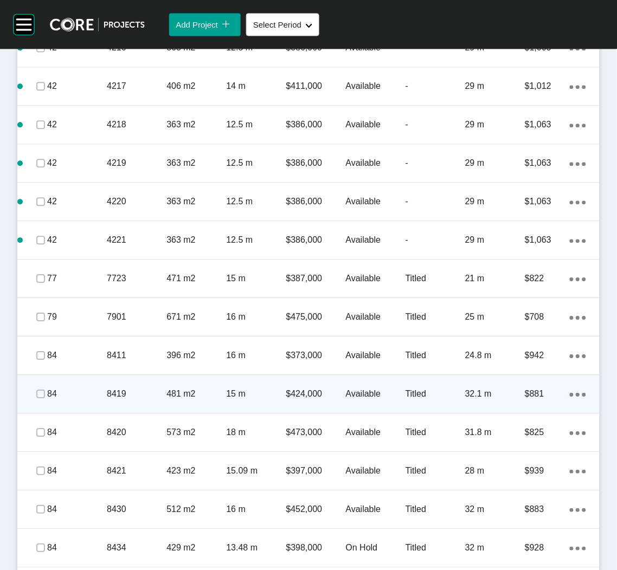
click at [122, 398] on p "8419" at bounding box center [137, 394] width 60 height 12
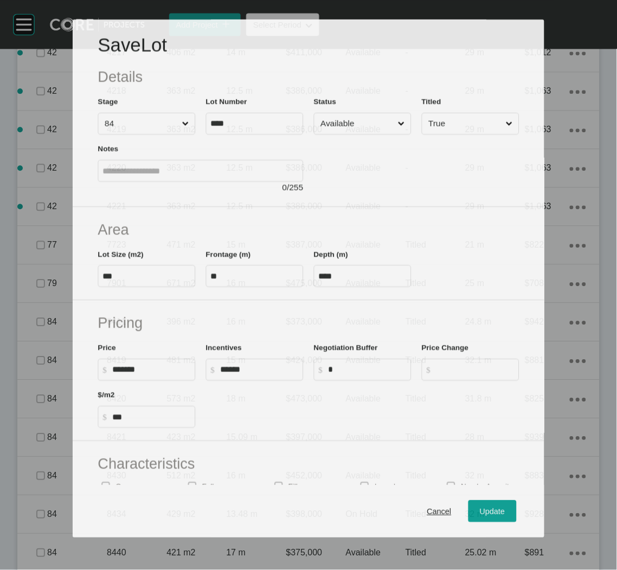
scroll to position [1149, 0]
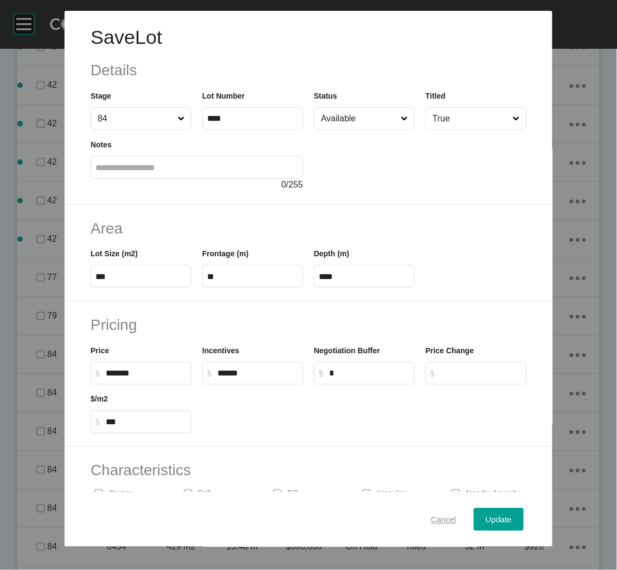
click at [419, 515] on button "Cancel" at bounding box center [443, 519] width 49 height 23
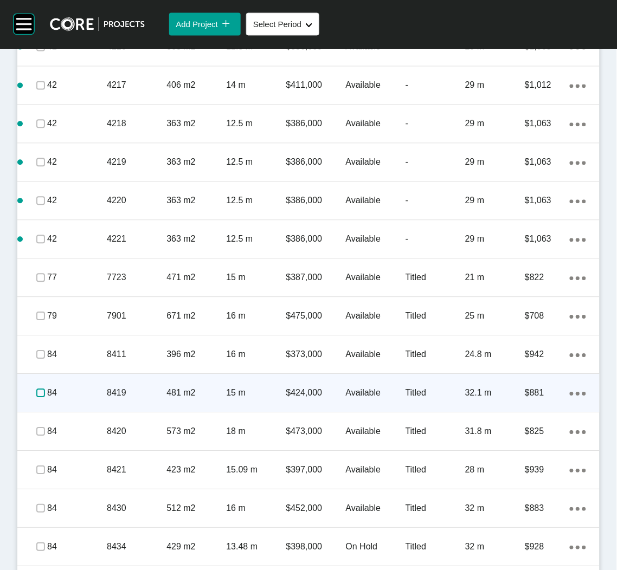
click at [40, 393] on label at bounding box center [40, 393] width 9 height 9
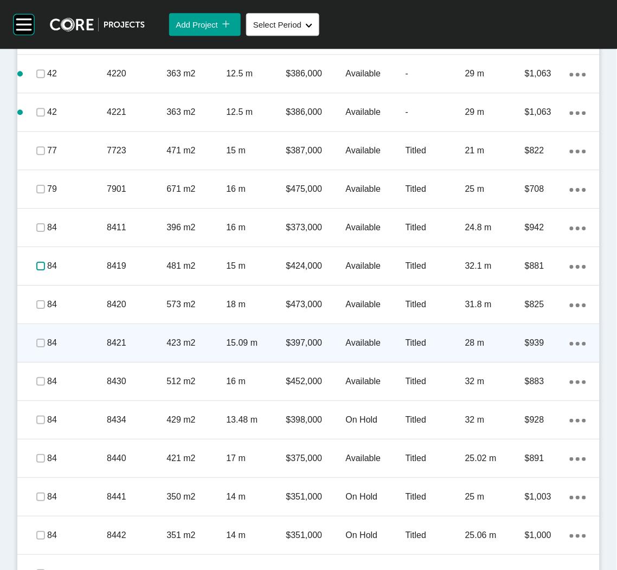
scroll to position [1312, 0]
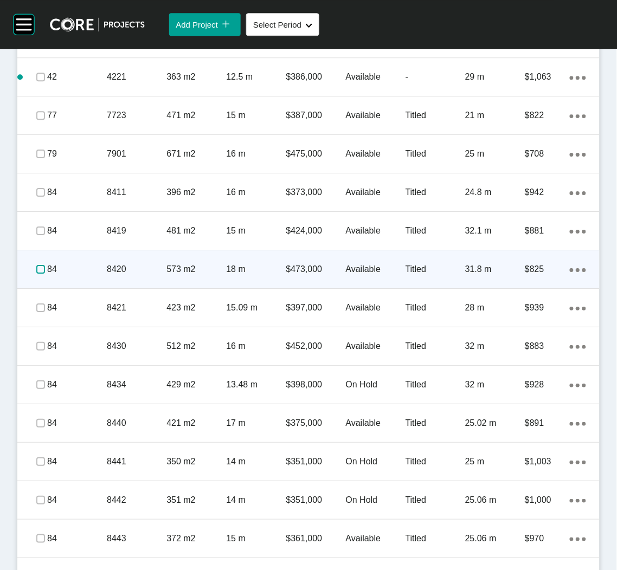
click at [41, 267] on label at bounding box center [40, 269] width 9 height 9
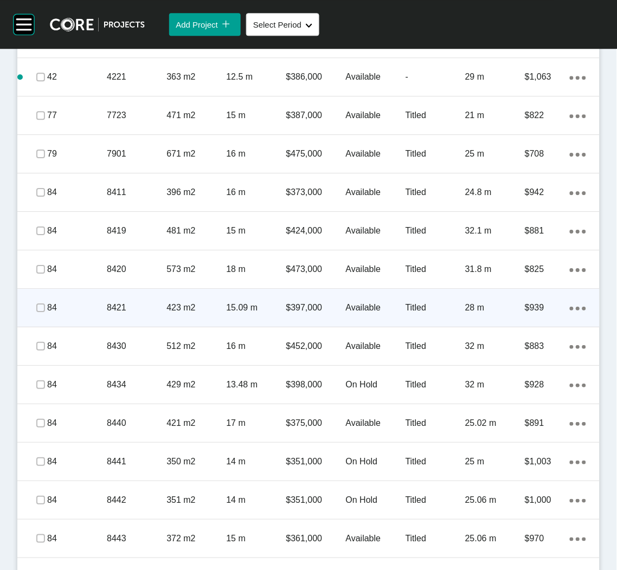
click at [47, 307] on p "84" at bounding box center [77, 308] width 60 height 12
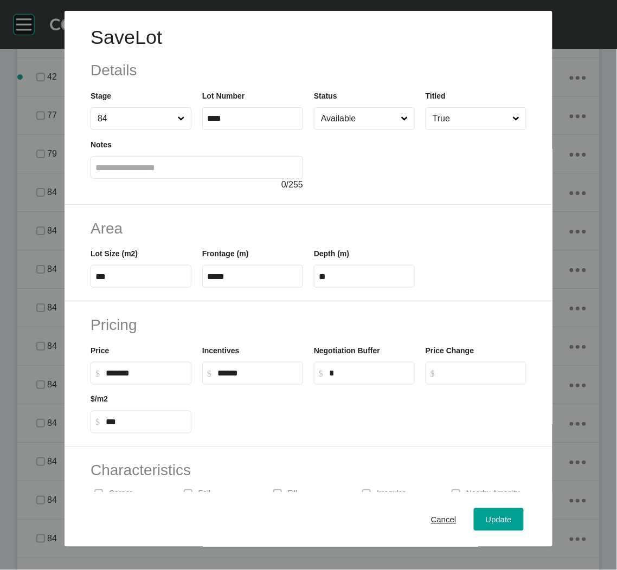
click at [399, 507] on div "Cancel Update" at bounding box center [308, 520] width 488 height 54
click at [428, 525] on div "Cancel" at bounding box center [443, 519] width 31 height 15
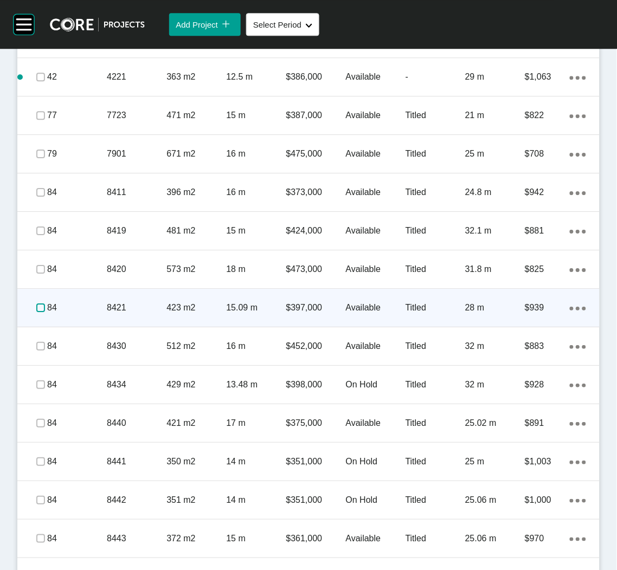
click at [36, 309] on label at bounding box center [40, 307] width 9 height 9
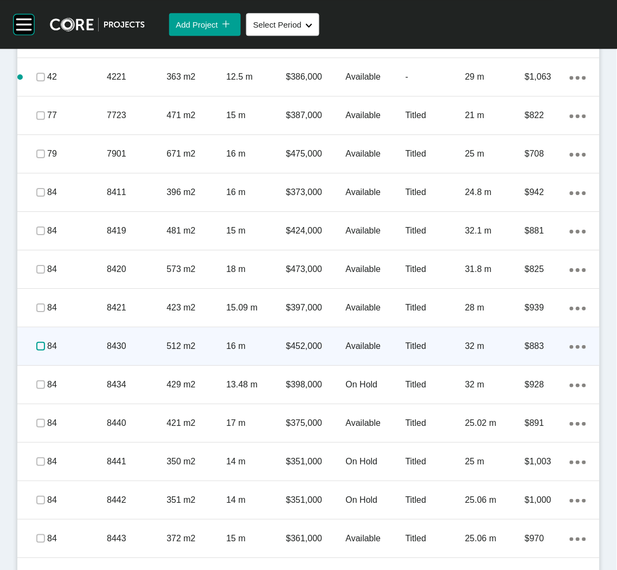
click at [37, 345] on label at bounding box center [40, 346] width 9 height 9
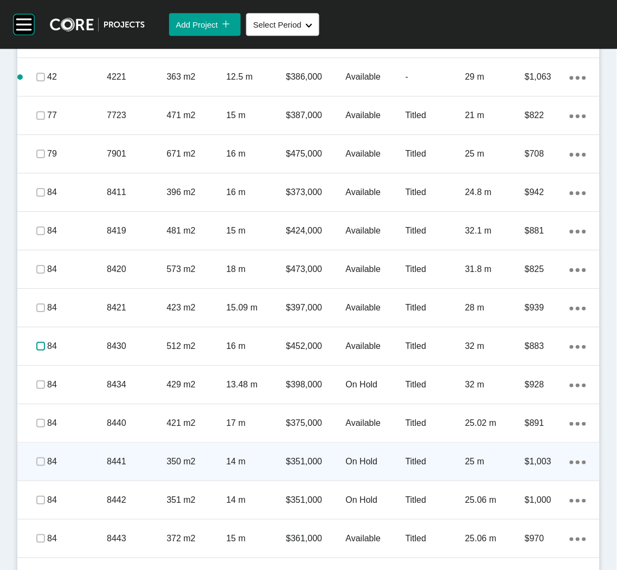
scroll to position [1393, 0]
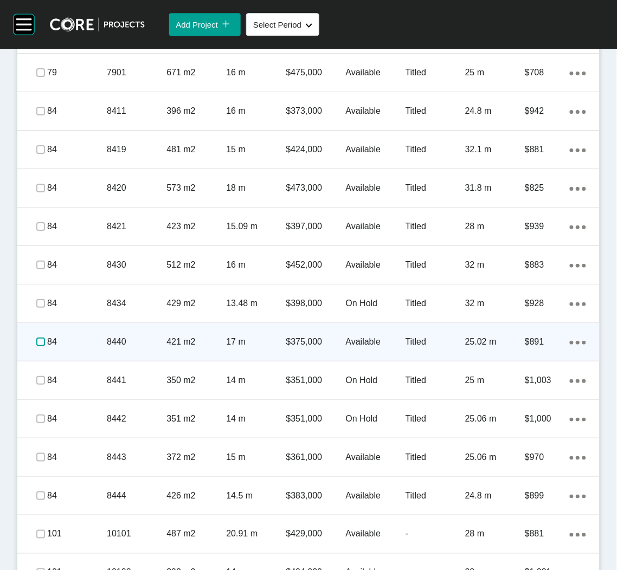
click at [38, 342] on label at bounding box center [40, 342] width 9 height 9
click at [118, 350] on div "8440" at bounding box center [137, 342] width 60 height 34
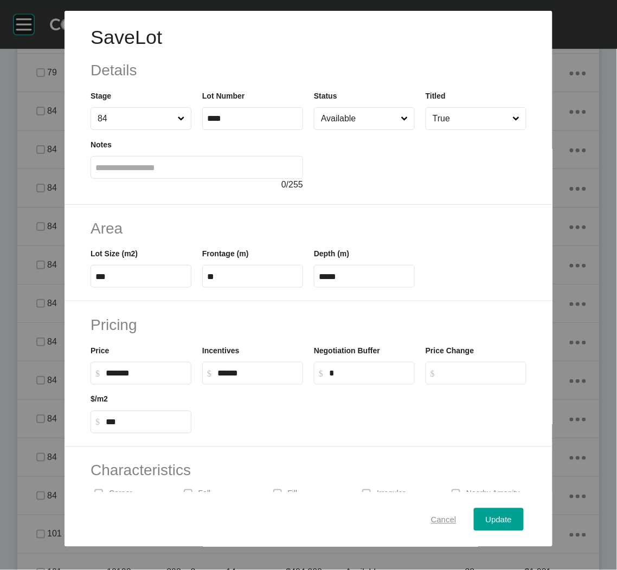
click at [419, 517] on button "Cancel" at bounding box center [443, 519] width 49 height 23
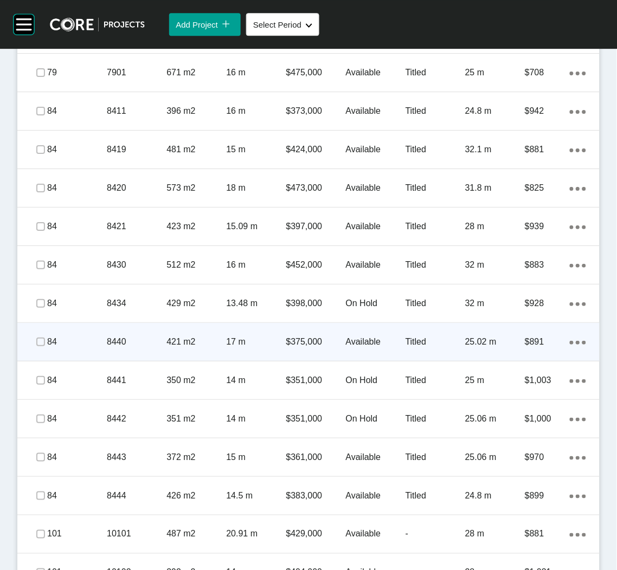
click at [166, 333] on div "421 m2" at bounding box center [196, 342] width 60 height 34
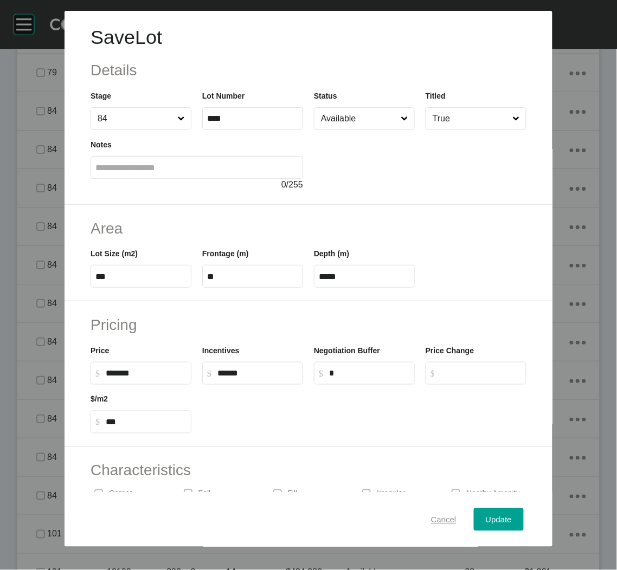
click at [428, 514] on div "Cancel" at bounding box center [443, 519] width 31 height 15
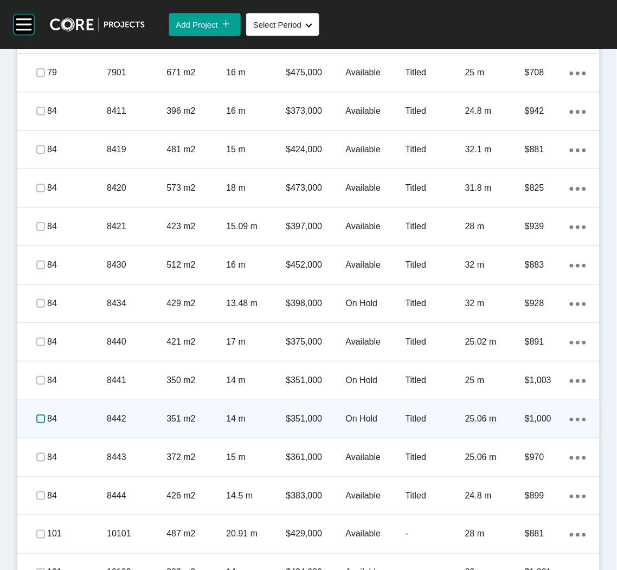
click at [38, 416] on label at bounding box center [40, 419] width 9 height 9
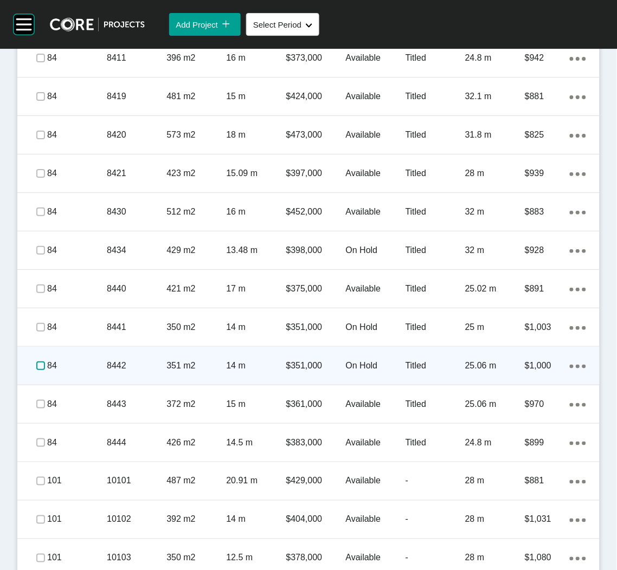
scroll to position [1474, 0]
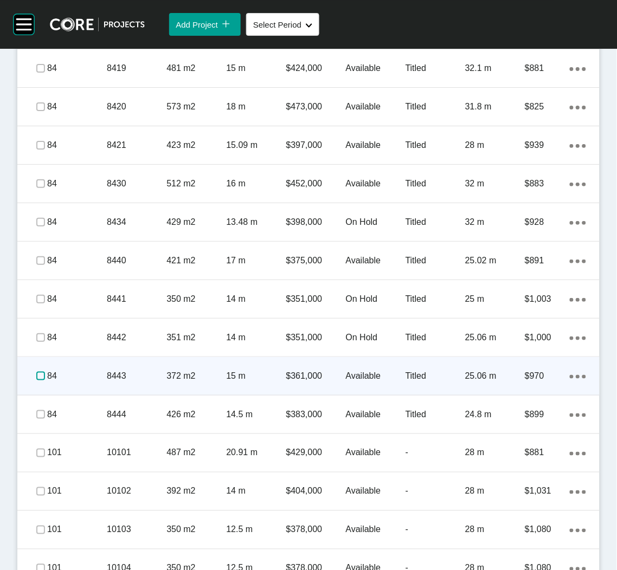
click at [43, 374] on label at bounding box center [40, 376] width 9 height 9
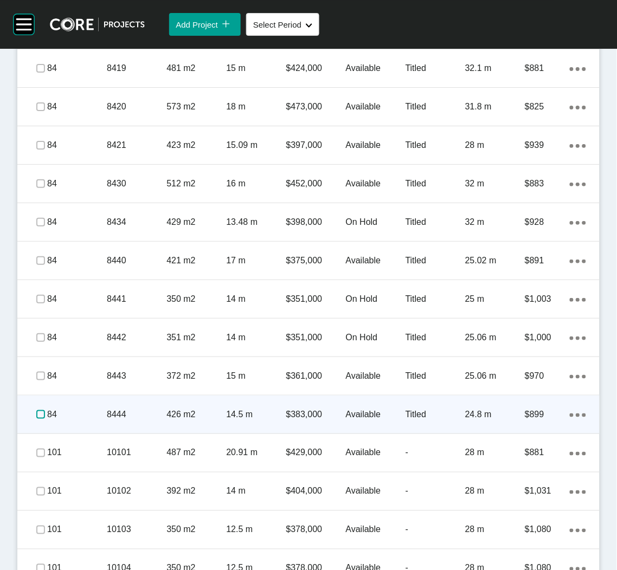
click at [37, 415] on label at bounding box center [40, 414] width 9 height 9
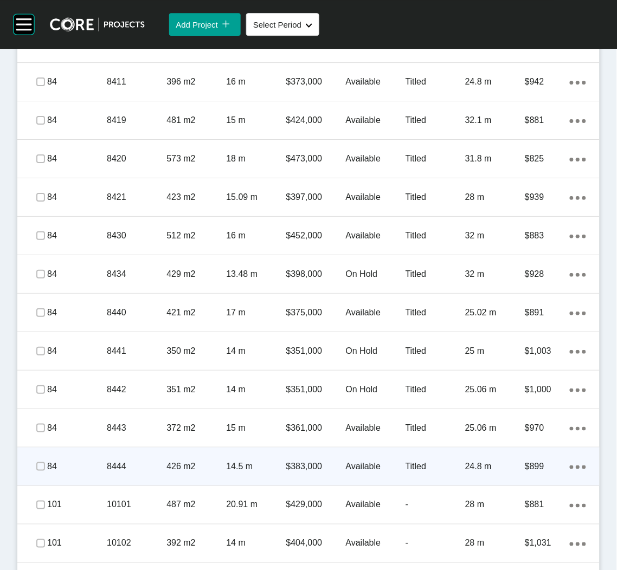
scroll to position [1636, 0]
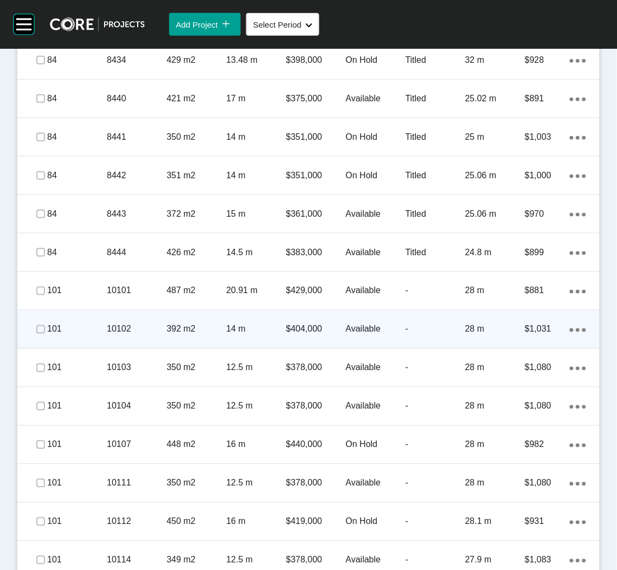
click at [138, 327] on p "10102" at bounding box center [137, 330] width 60 height 12
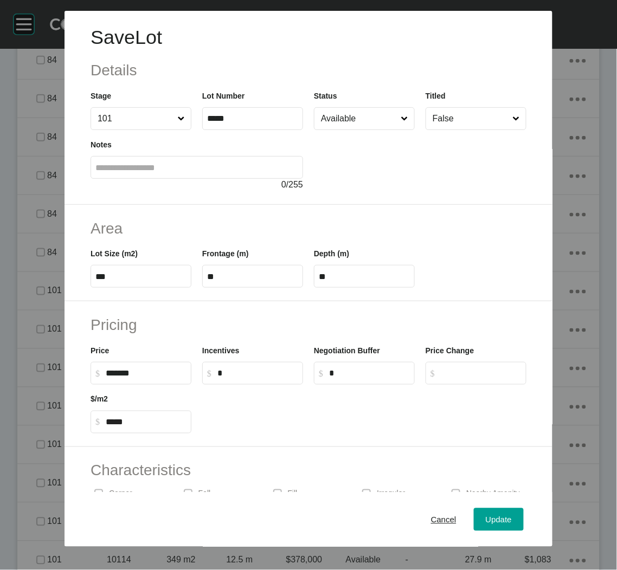
click at [345, 122] on input "Available" at bounding box center [359, 119] width 80 height 22
click at [495, 513] on div "Update" at bounding box center [498, 519] width 31 height 15
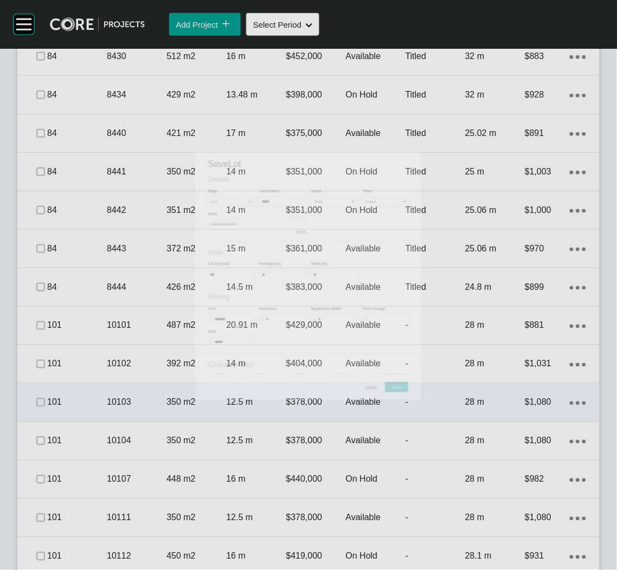
scroll to position [1669, 0]
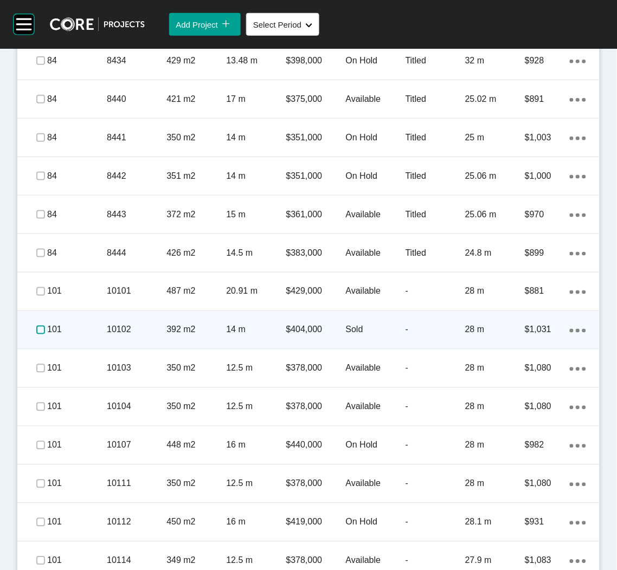
click at [37, 330] on label at bounding box center [40, 330] width 9 height 9
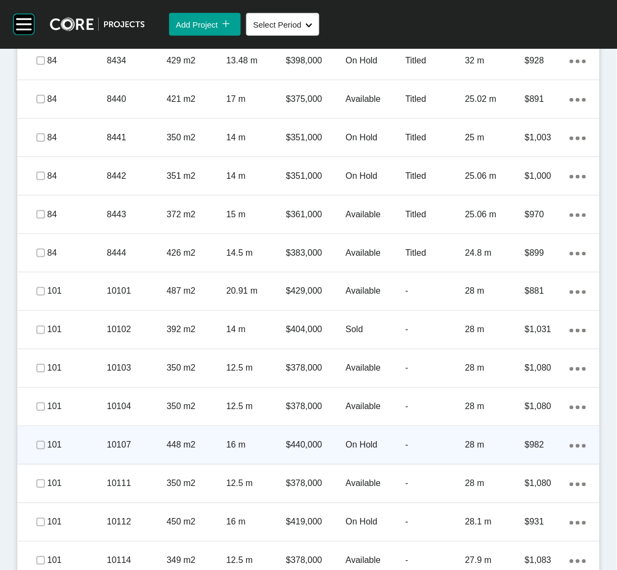
click at [107, 446] on p "10107" at bounding box center [137, 446] width 60 height 12
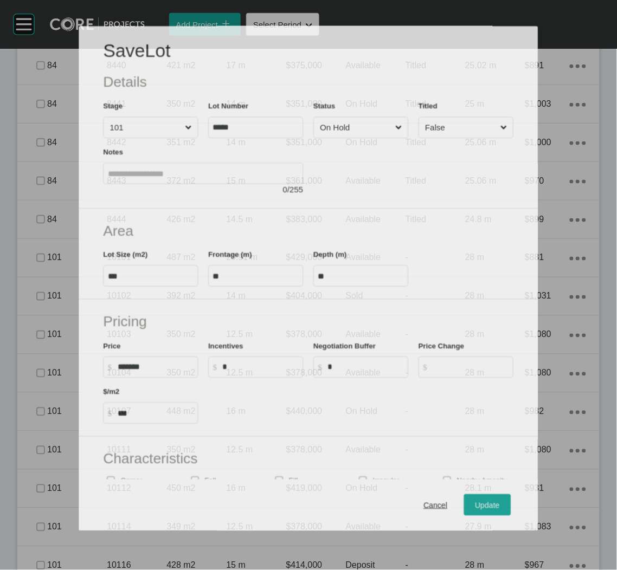
scroll to position [1636, 0]
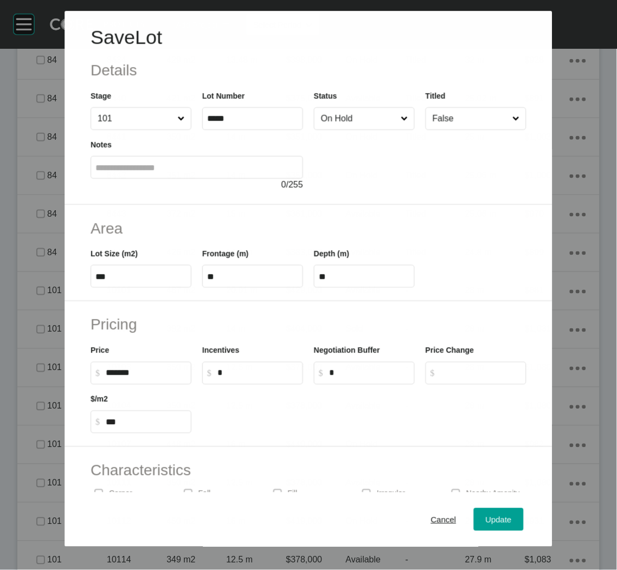
click at [346, 123] on input "On Hold" at bounding box center [359, 119] width 80 height 22
click at [486, 520] on span "Update" at bounding box center [499, 519] width 26 height 9
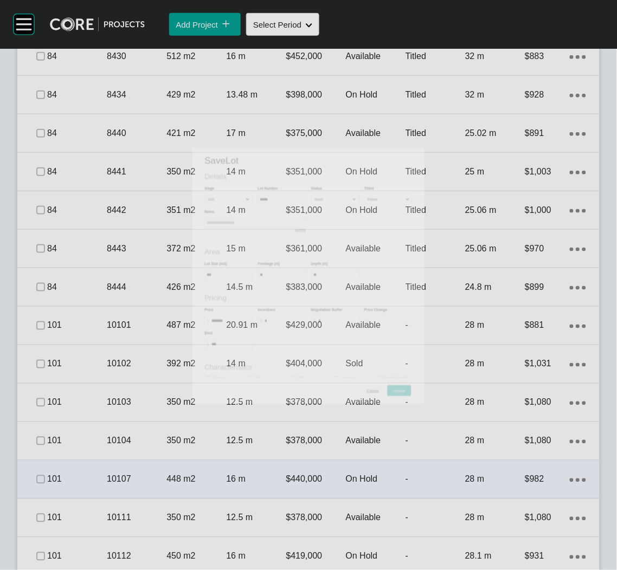
scroll to position [1669, 0]
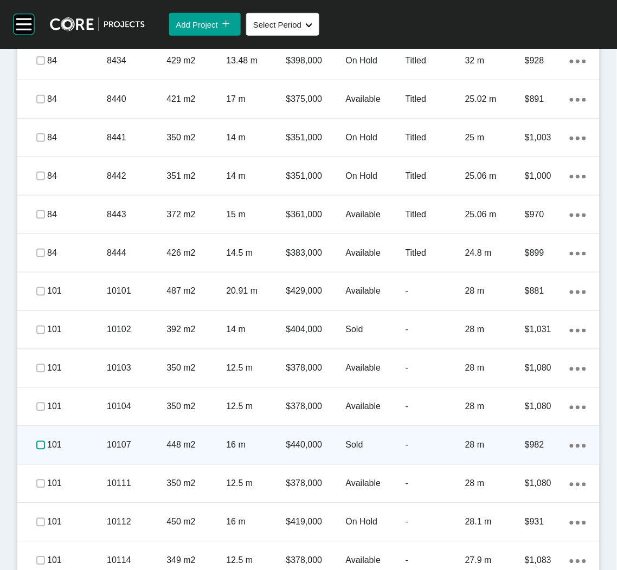
click at [42, 447] on label at bounding box center [40, 445] width 9 height 9
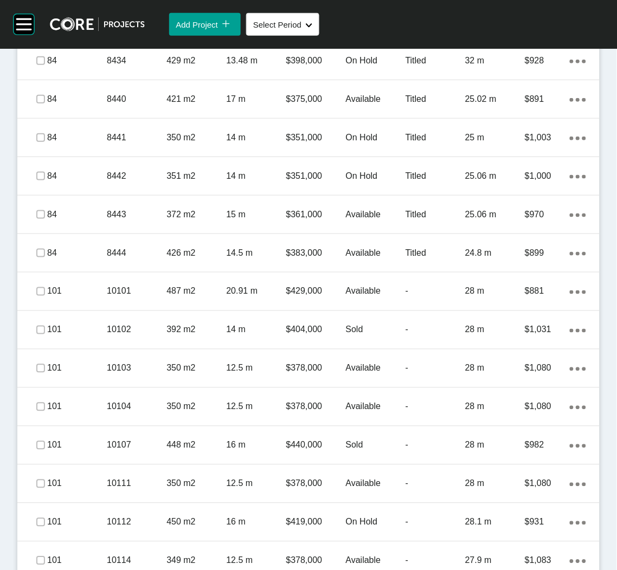
drag, startPoint x: 148, startPoint y: 476, endPoint x: 157, endPoint y: 472, distance: 9.7
click at [149, 478] on p "10111" at bounding box center [137, 484] width 60 height 12
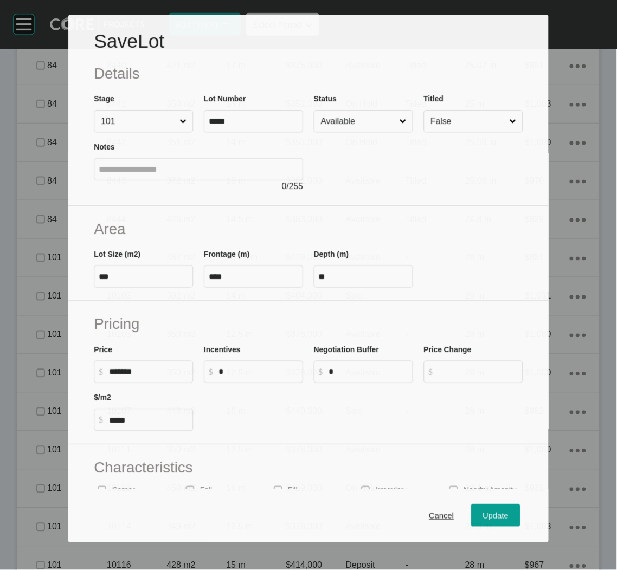
scroll to position [1636, 0]
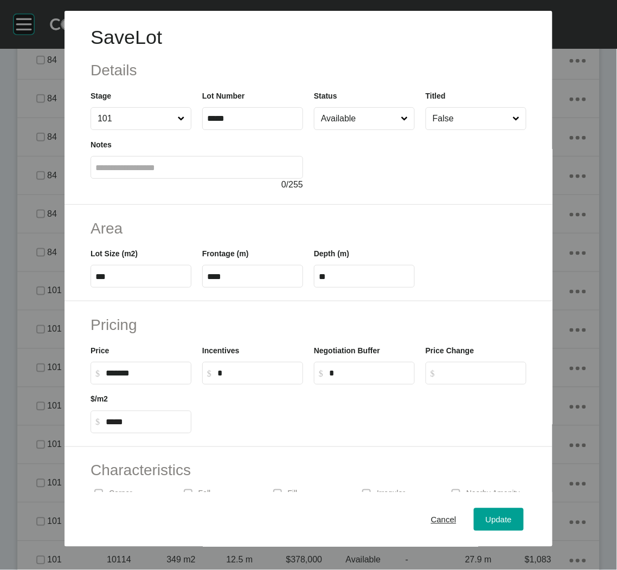
click at [352, 106] on div "Status Available" at bounding box center [364, 110] width 101 height 40
click at [483, 514] on div "Update" at bounding box center [498, 519] width 31 height 15
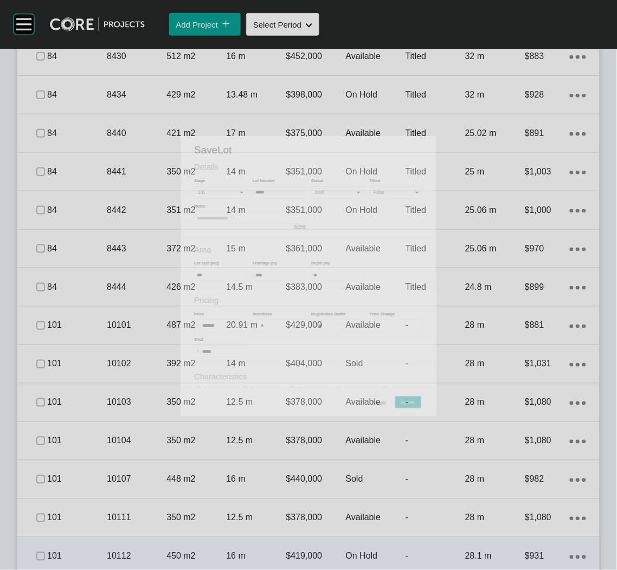
scroll to position [1669, 0]
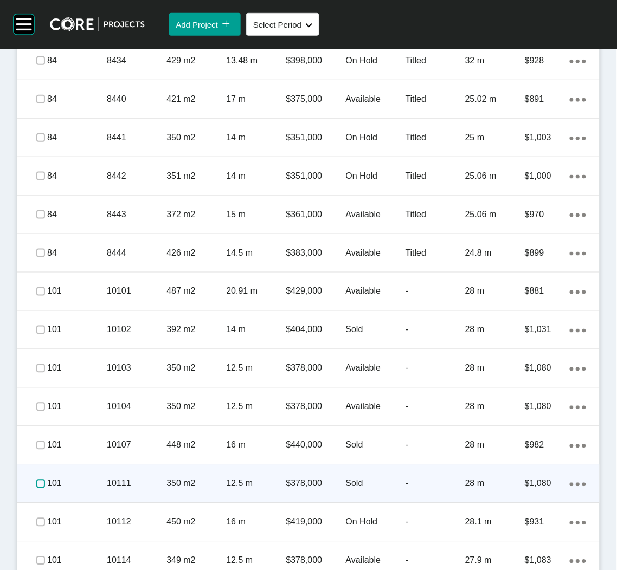
click at [40, 480] on label at bounding box center [40, 484] width 9 height 9
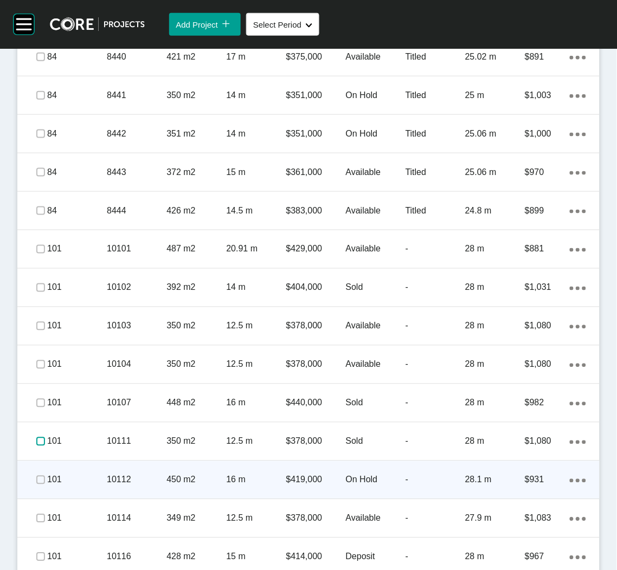
scroll to position [1751, 0]
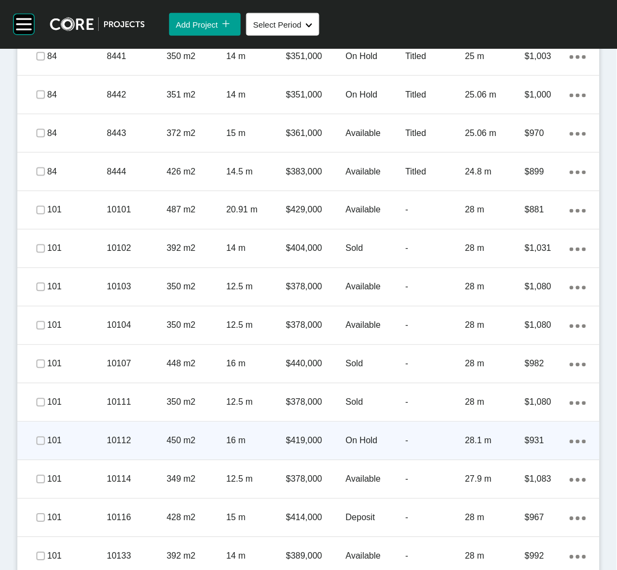
click at [79, 432] on div "101" at bounding box center [77, 441] width 60 height 34
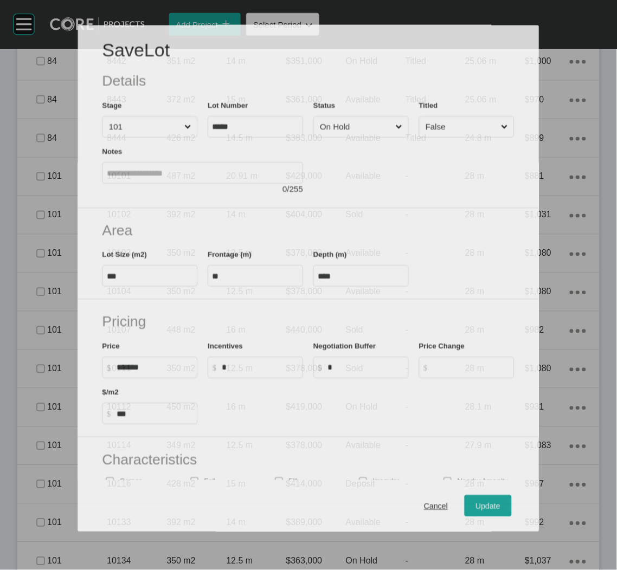
scroll to position [1716, 0]
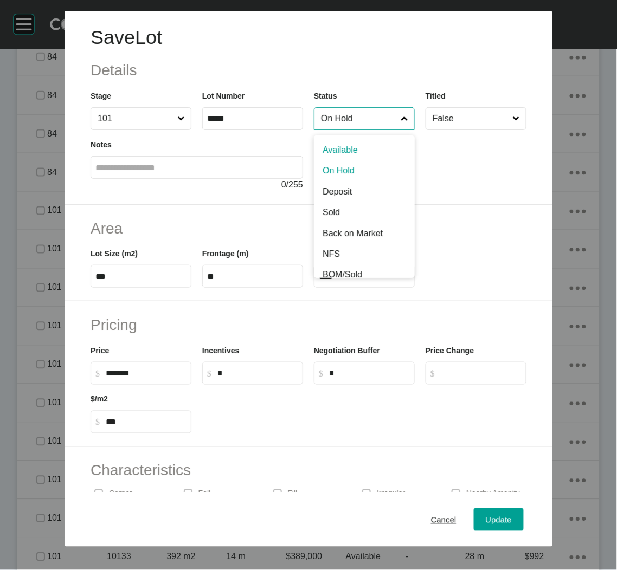
drag, startPoint x: 350, startPoint y: 118, endPoint x: 348, endPoint y: 136, distance: 17.9
click at [349, 118] on input "On Hold" at bounding box center [359, 119] width 80 height 22
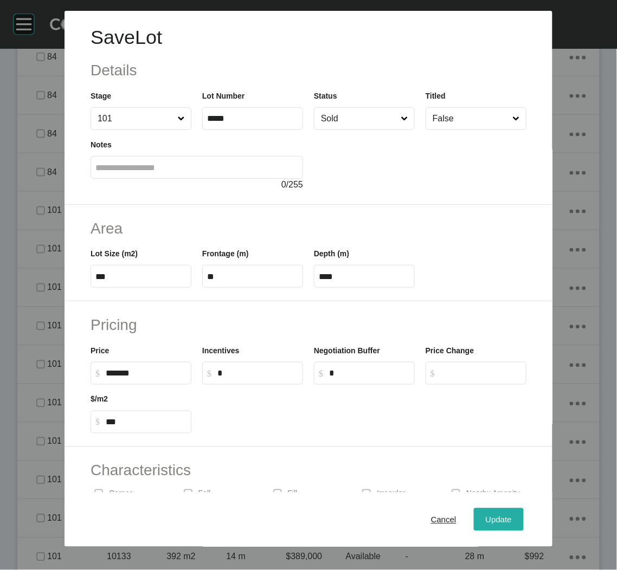
click at [486, 520] on span "Update" at bounding box center [499, 519] width 26 height 9
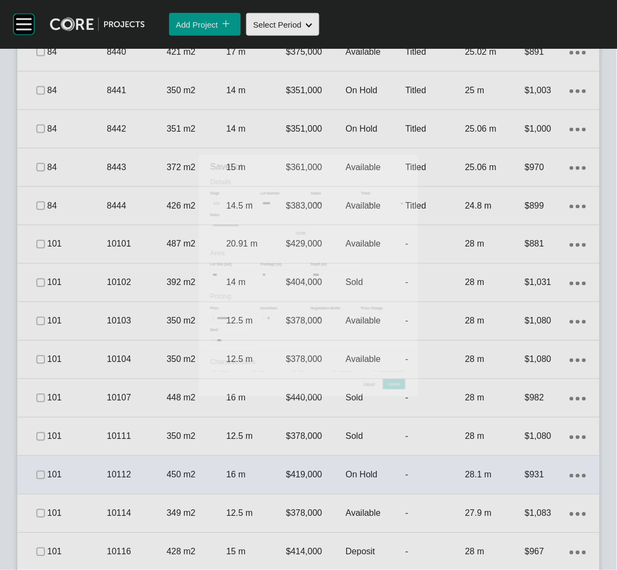
scroll to position [1751, 0]
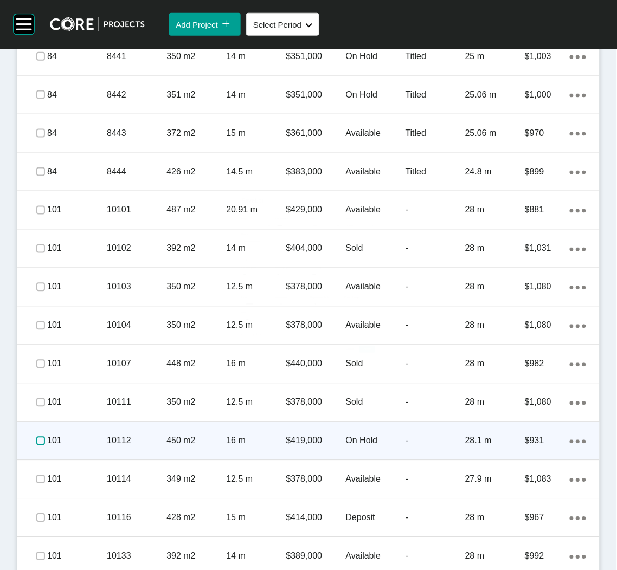
click at [40, 437] on label at bounding box center [40, 441] width 9 height 9
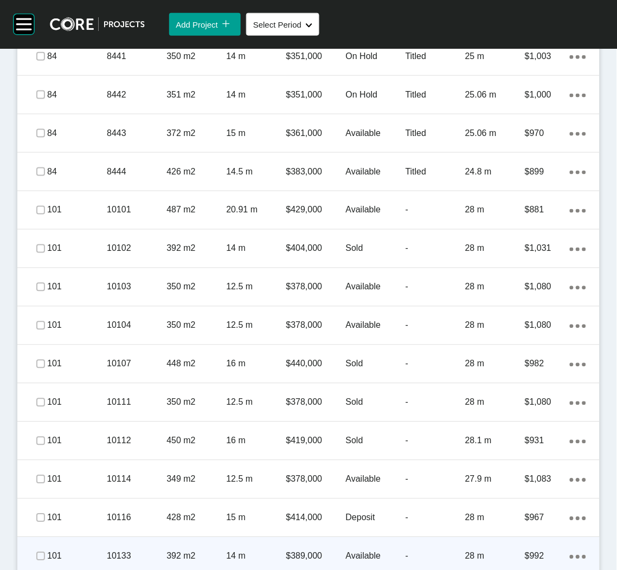
scroll to position [1832, 0]
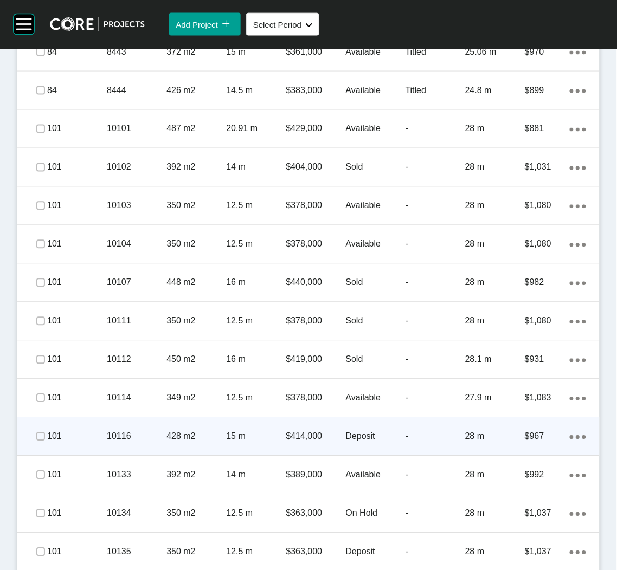
click at [275, 436] on p "15 m" at bounding box center [256, 437] width 60 height 12
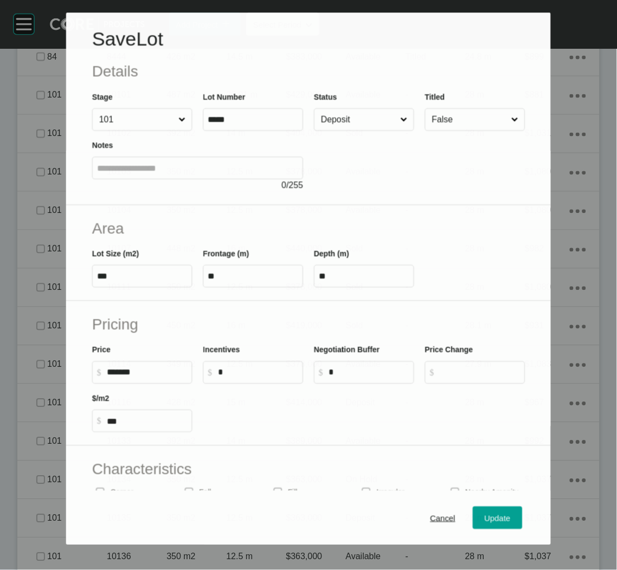
scroll to position [1799, 0]
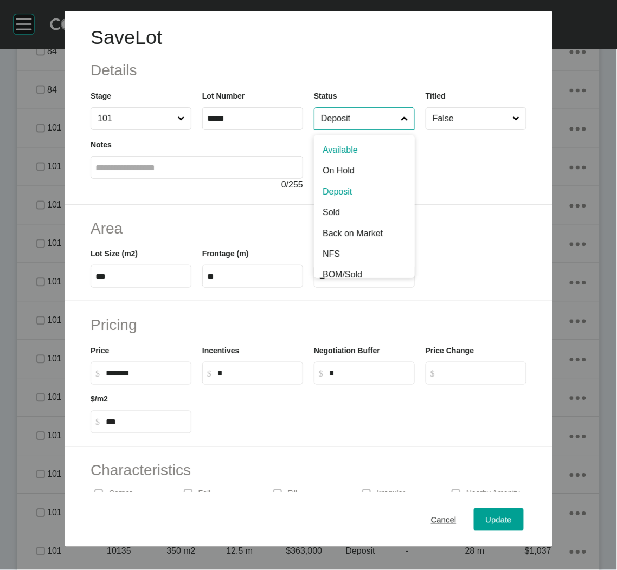
click at [363, 120] on input "Deposit" at bounding box center [359, 119] width 80 height 22
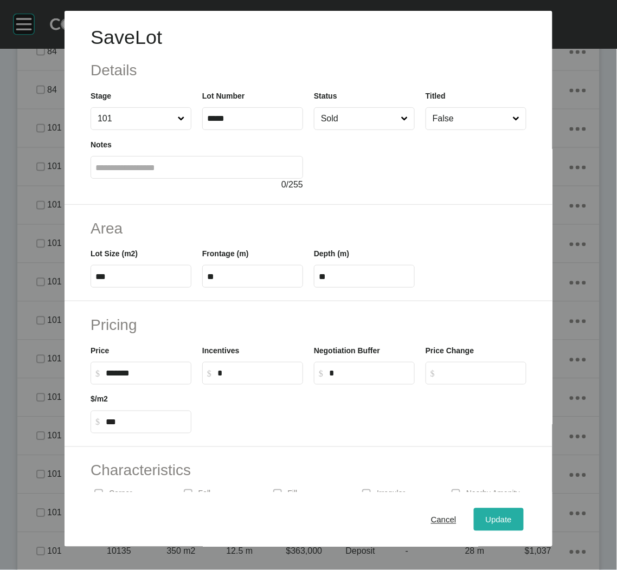
click at [495, 511] on button "Update" at bounding box center [499, 519] width 50 height 23
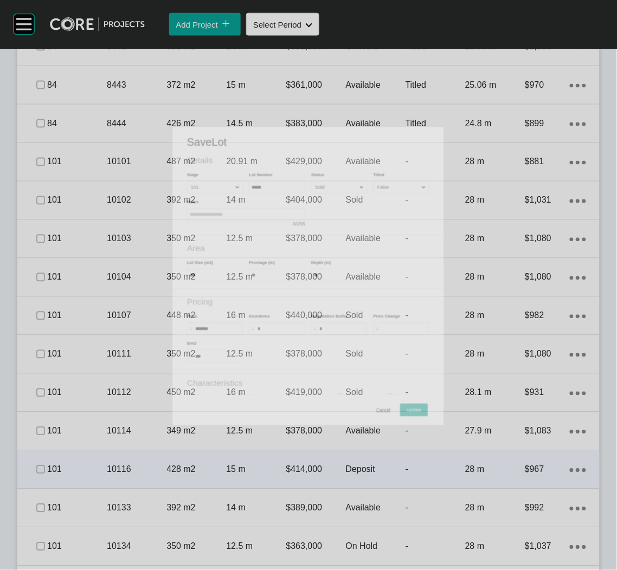
scroll to position [1832, 0]
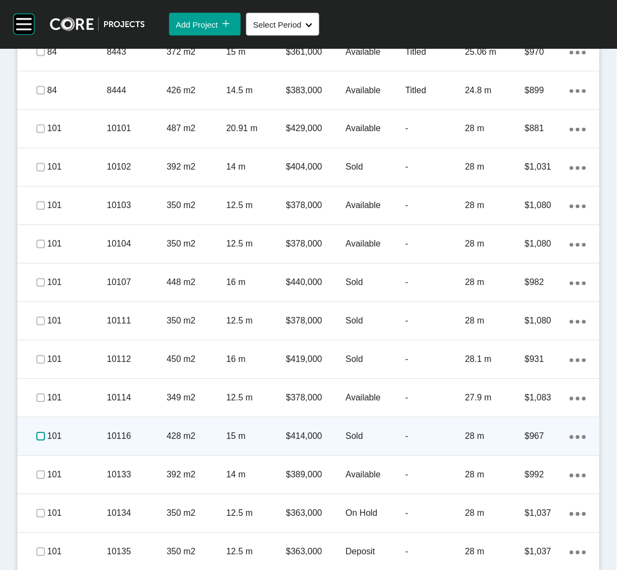
click at [38, 435] on label at bounding box center [40, 436] width 9 height 9
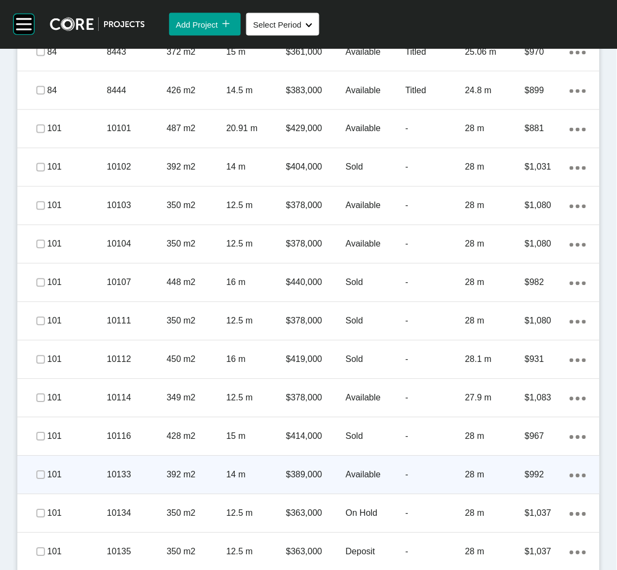
click at [149, 478] on p "10133" at bounding box center [137, 475] width 60 height 12
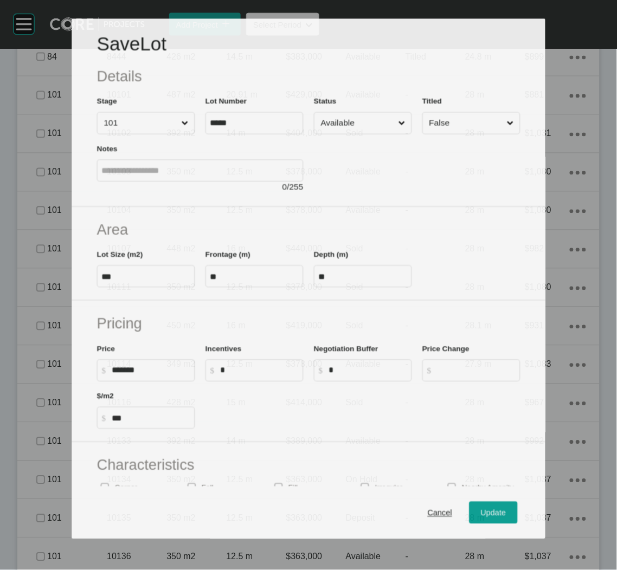
scroll to position [1799, 0]
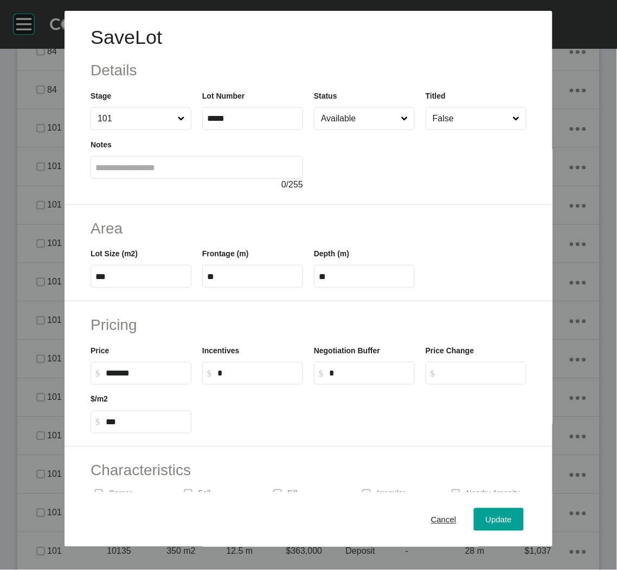
click at [357, 127] on input "Available" at bounding box center [359, 119] width 80 height 22
click at [490, 512] on div "Update" at bounding box center [498, 519] width 31 height 15
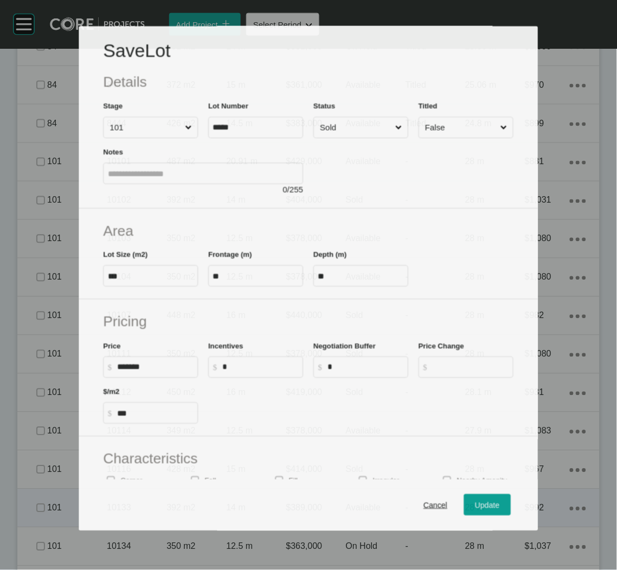
scroll to position [1832, 0]
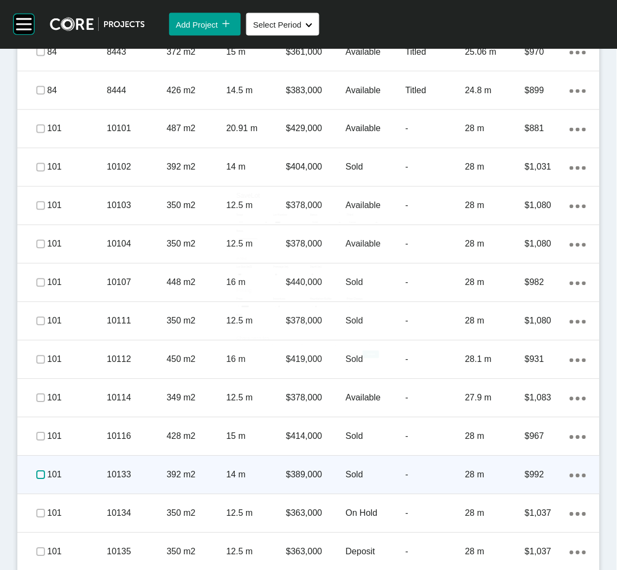
click at [36, 471] on label at bounding box center [40, 475] width 9 height 9
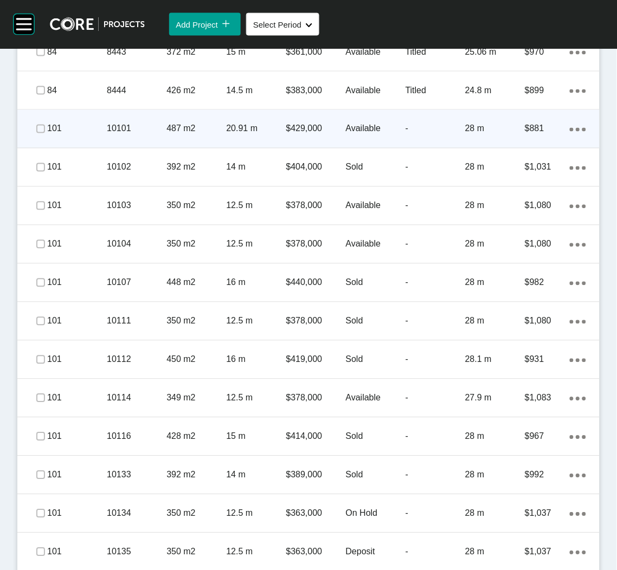
click at [135, 133] on p "10101" at bounding box center [137, 129] width 60 height 12
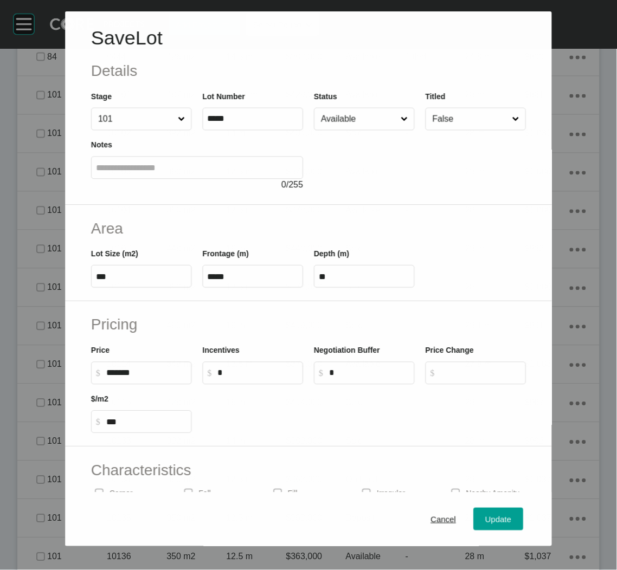
scroll to position [1799, 0]
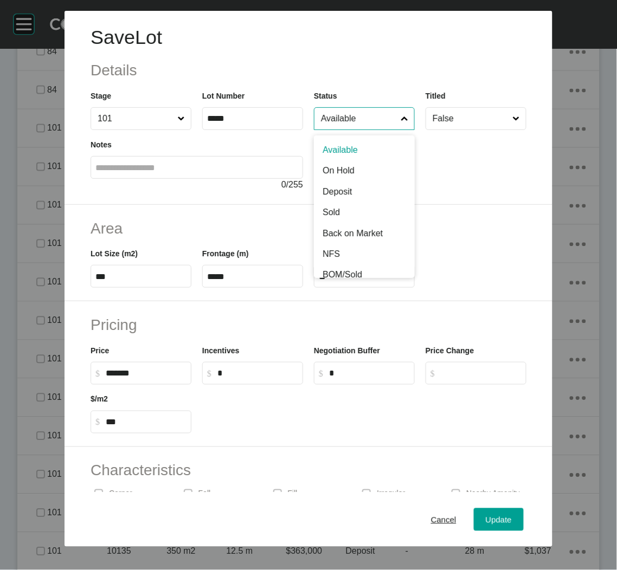
click at [361, 128] on input "Available" at bounding box center [359, 119] width 80 height 22
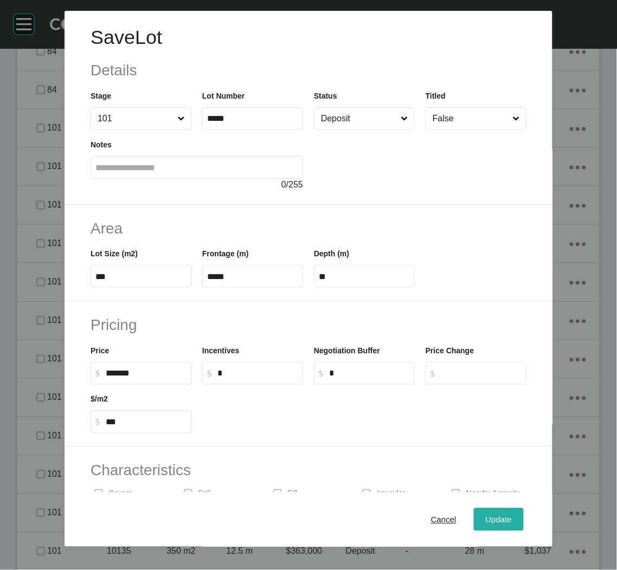
click at [486, 518] on span "Update" at bounding box center [499, 519] width 26 height 9
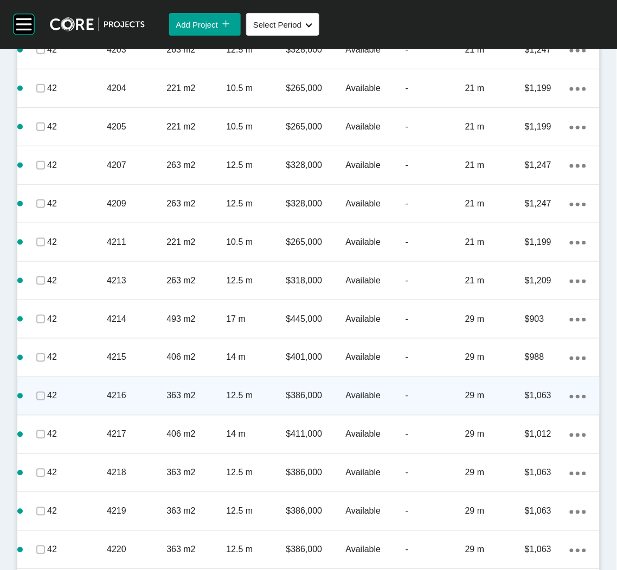
scroll to position [857, 0]
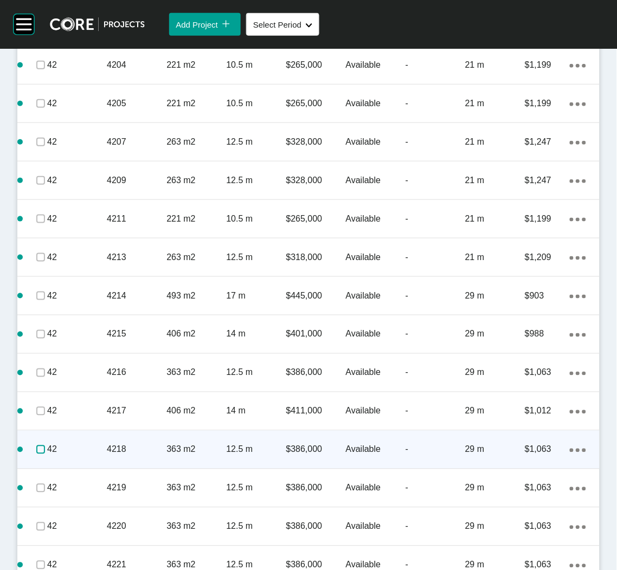
click at [37, 449] on label at bounding box center [40, 449] width 9 height 9
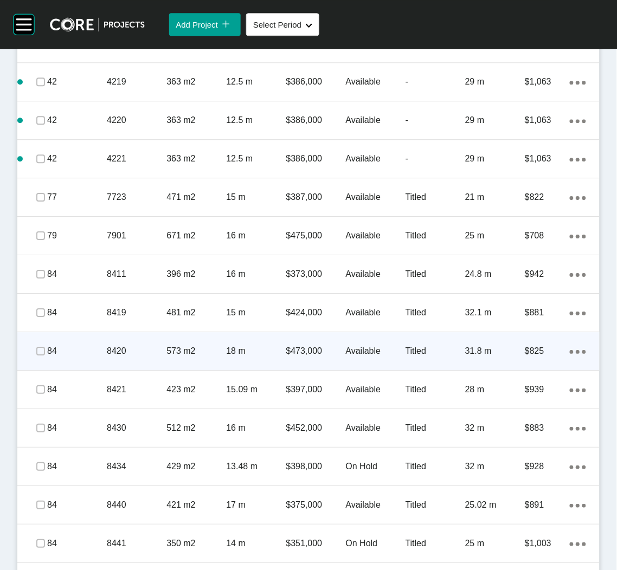
scroll to position [1345, 0]
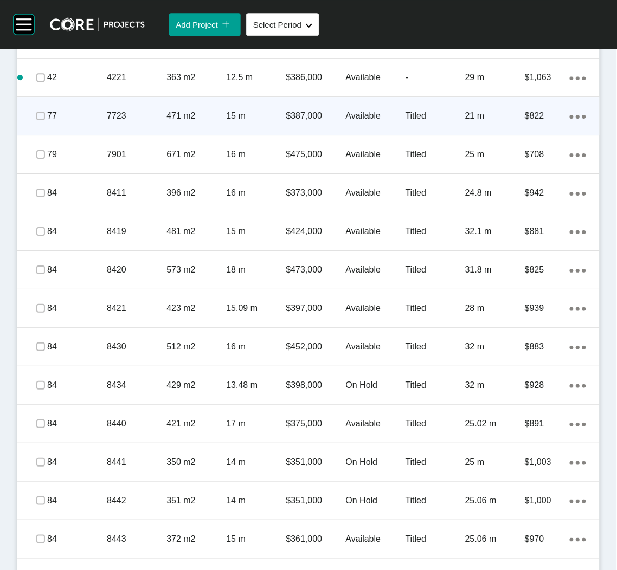
click at [166, 128] on div "471 m2" at bounding box center [196, 116] width 60 height 34
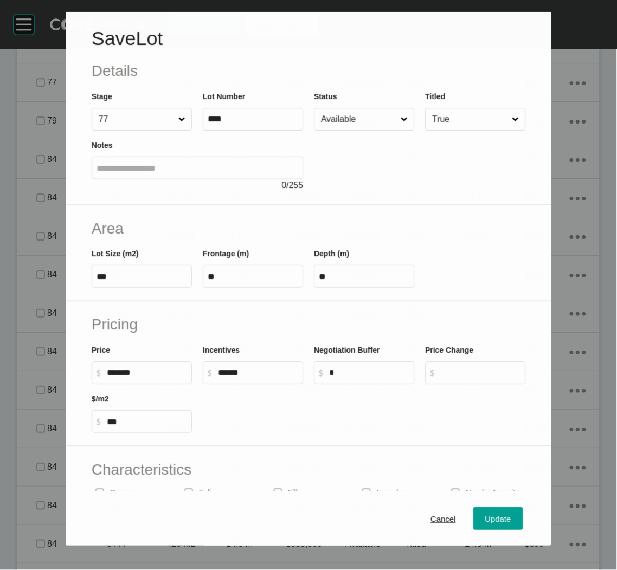
scroll to position [1311, 0]
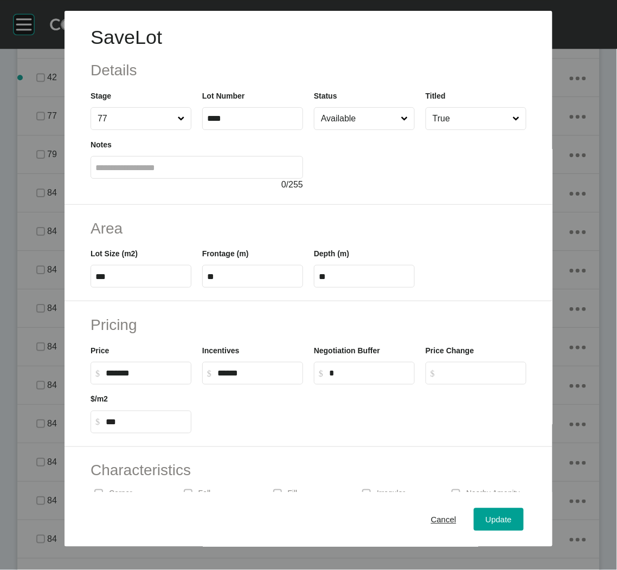
click at [350, 111] on input "Available" at bounding box center [359, 119] width 80 height 22
click at [505, 514] on button "Update" at bounding box center [499, 519] width 50 height 23
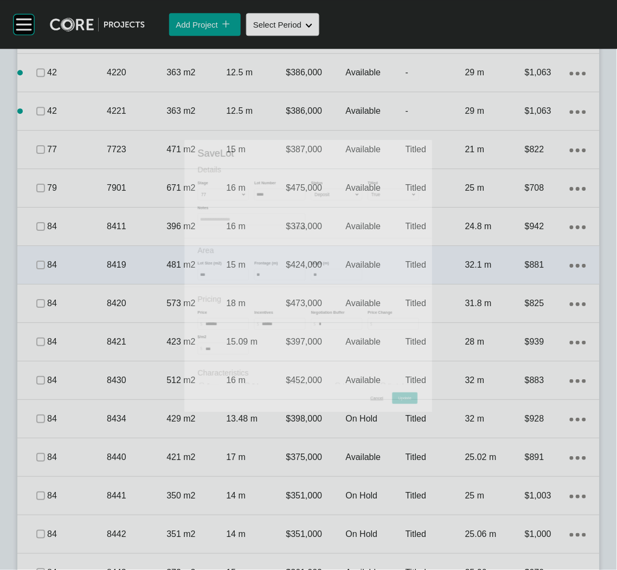
scroll to position [1345, 0]
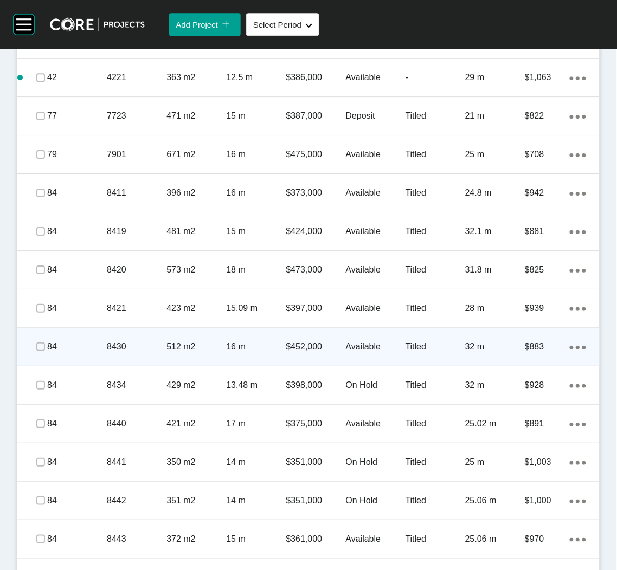
click at [166, 348] on p "512 m2" at bounding box center [196, 347] width 60 height 12
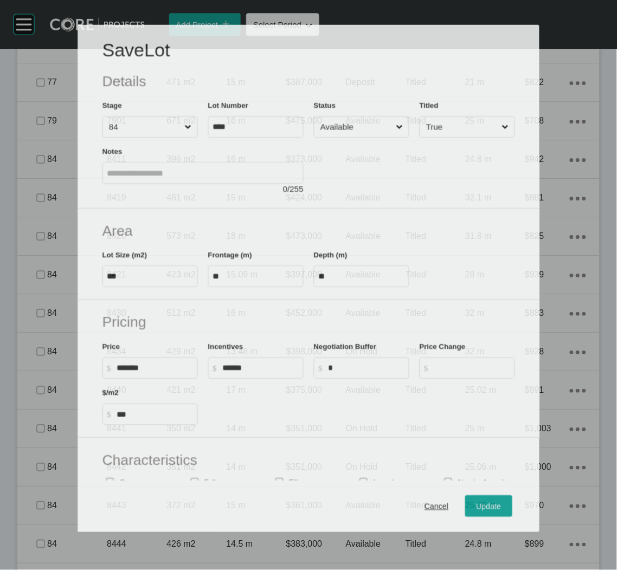
scroll to position [1311, 0]
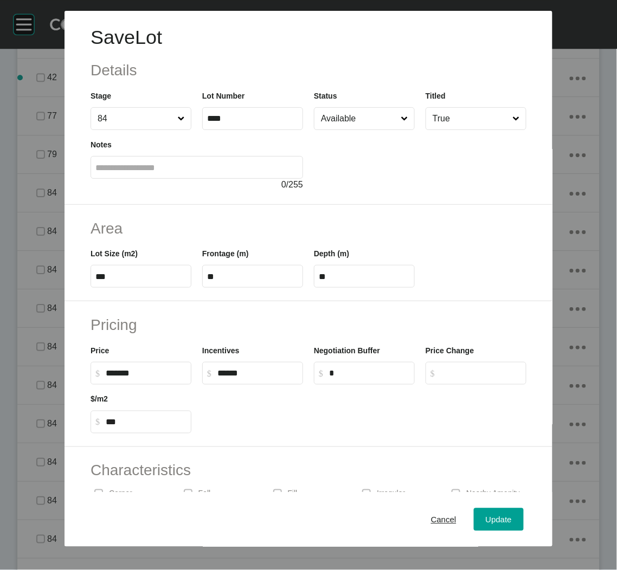
click at [340, 123] on input "Available" at bounding box center [359, 119] width 80 height 22
click at [490, 522] on span "Update" at bounding box center [499, 519] width 26 height 9
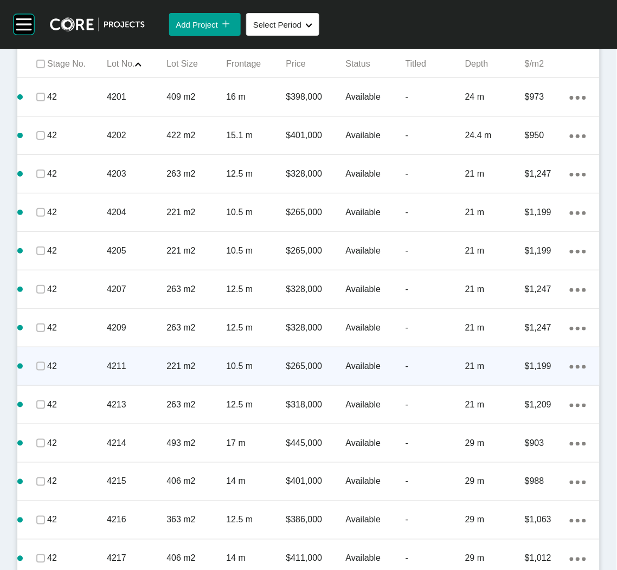
scroll to position [613, 0]
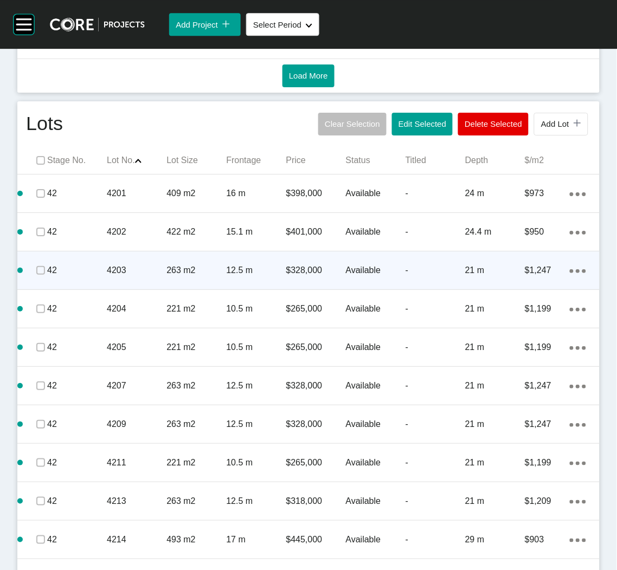
click at [129, 280] on div "4203" at bounding box center [137, 271] width 60 height 34
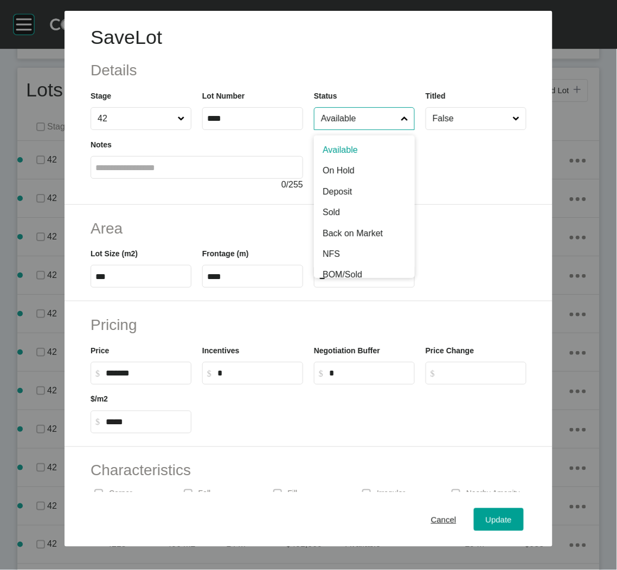
click at [340, 123] on input "Available" at bounding box center [359, 119] width 80 height 22
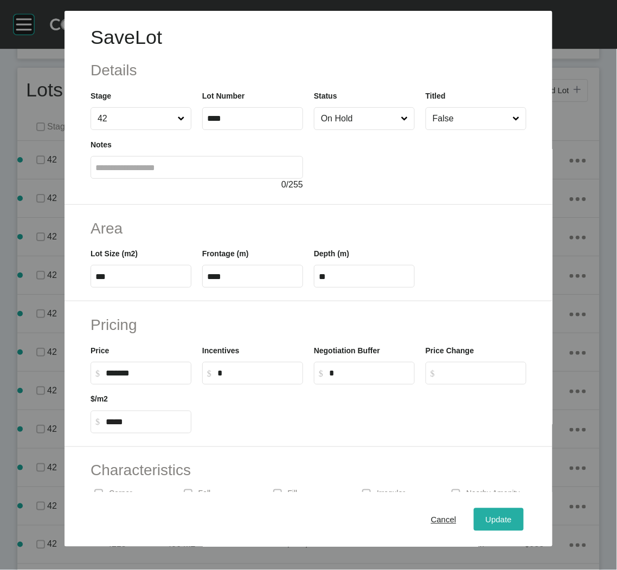
click at [490, 513] on div "Update" at bounding box center [498, 519] width 31 height 15
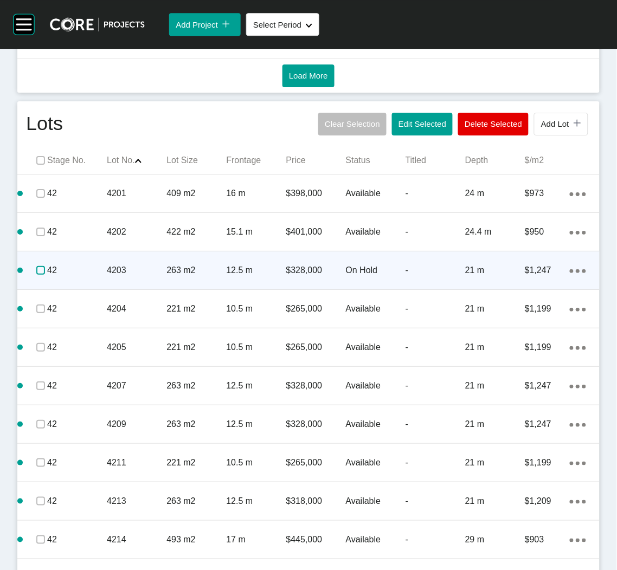
click at [38, 268] on label at bounding box center [40, 270] width 9 height 9
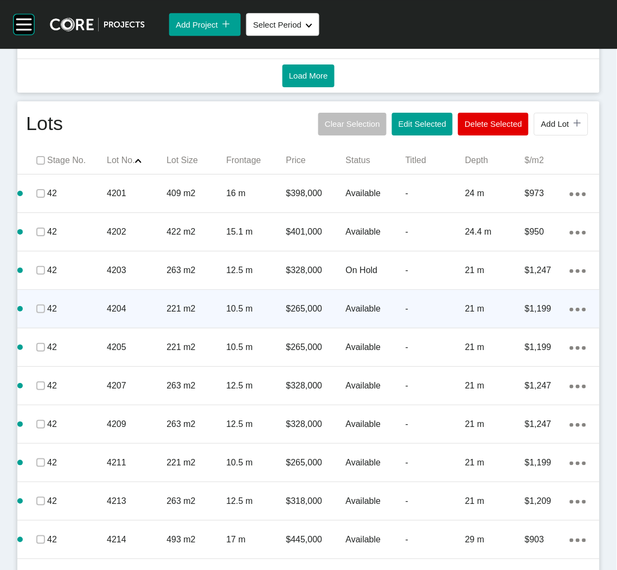
click at [82, 315] on div "42" at bounding box center [77, 309] width 60 height 34
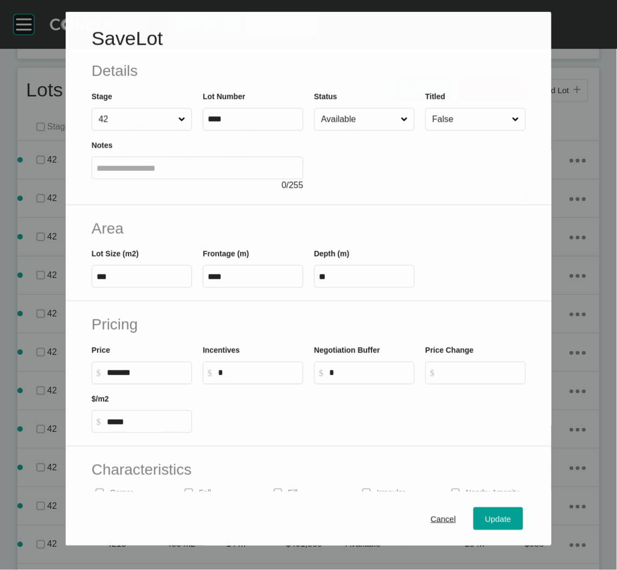
click at [350, 120] on input "Available" at bounding box center [359, 119] width 80 height 22
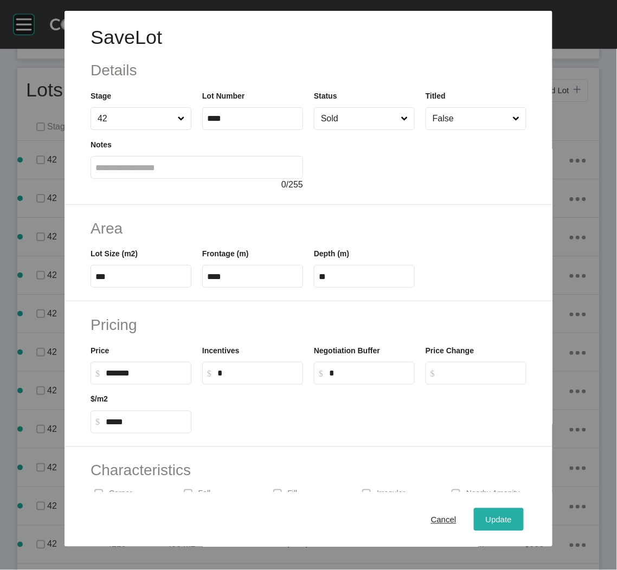
click at [489, 520] on span "Update" at bounding box center [499, 519] width 26 height 9
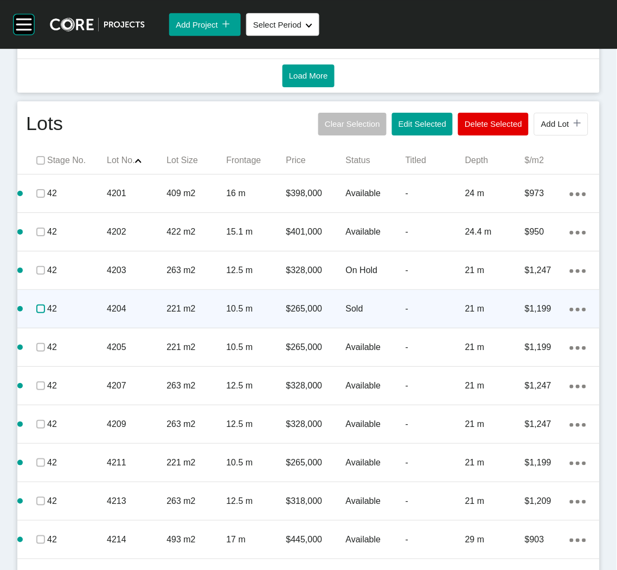
click at [38, 311] on label at bounding box center [40, 309] width 9 height 9
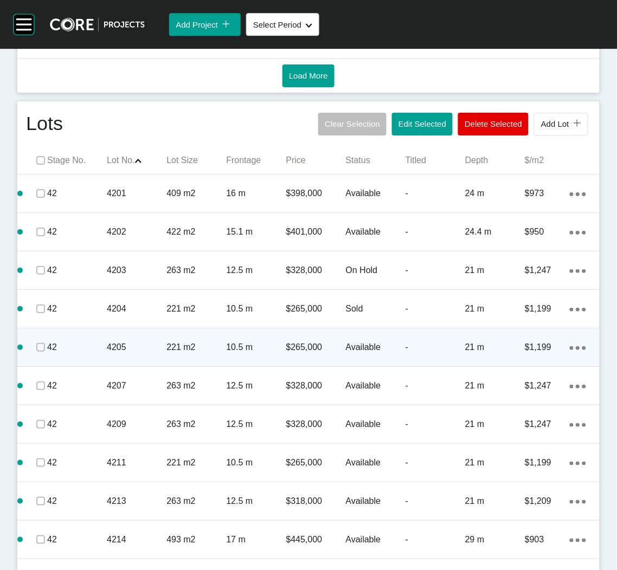
click at [119, 354] on div "4205" at bounding box center [137, 348] width 60 height 34
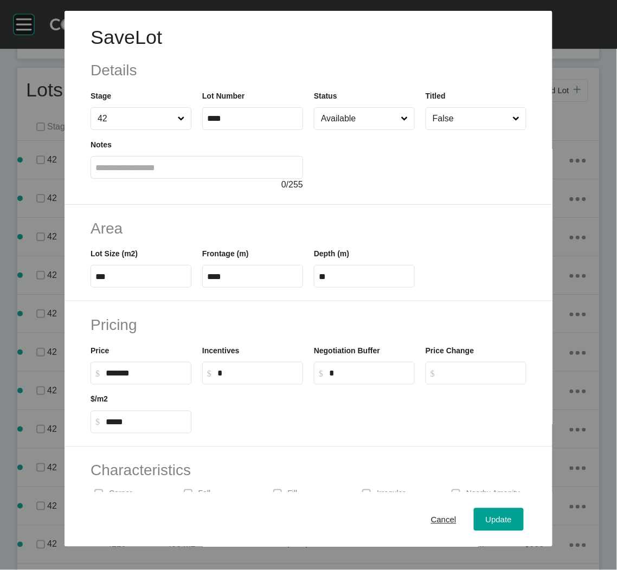
click at [351, 125] on input "Available" at bounding box center [359, 119] width 80 height 22
click at [486, 518] on span "Update" at bounding box center [499, 519] width 26 height 9
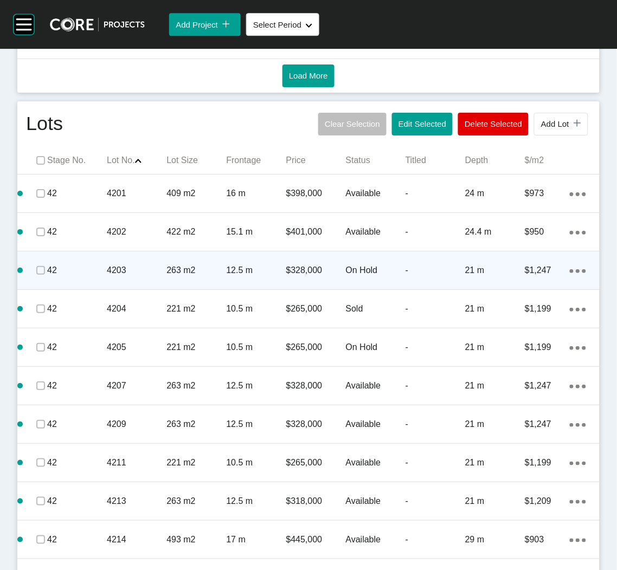
click at [174, 270] on p "263 m2" at bounding box center [196, 270] width 60 height 12
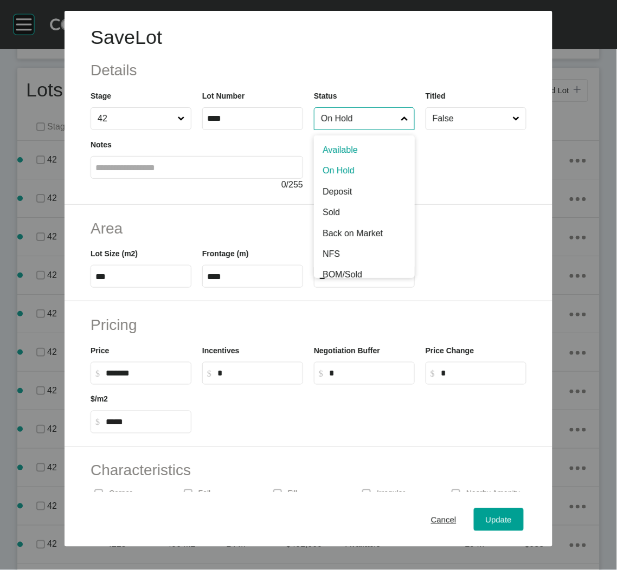
click at [384, 118] on input "On Hold" at bounding box center [359, 119] width 80 height 22
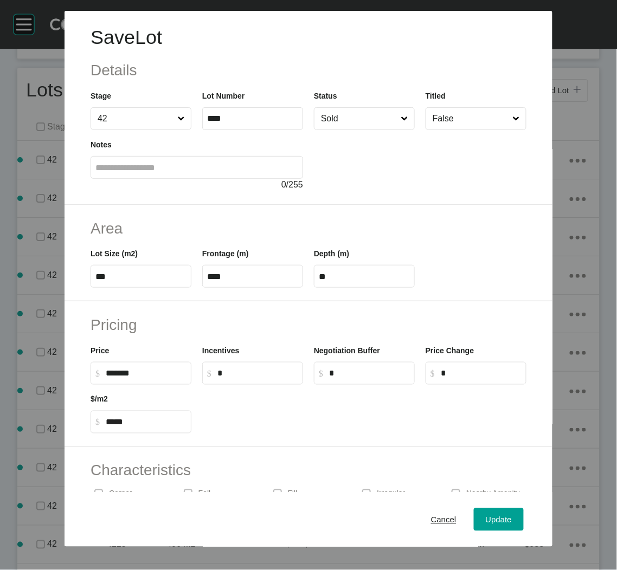
click at [343, 112] on input "Sold" at bounding box center [359, 119] width 80 height 22
click at [489, 514] on div "Update" at bounding box center [498, 519] width 31 height 15
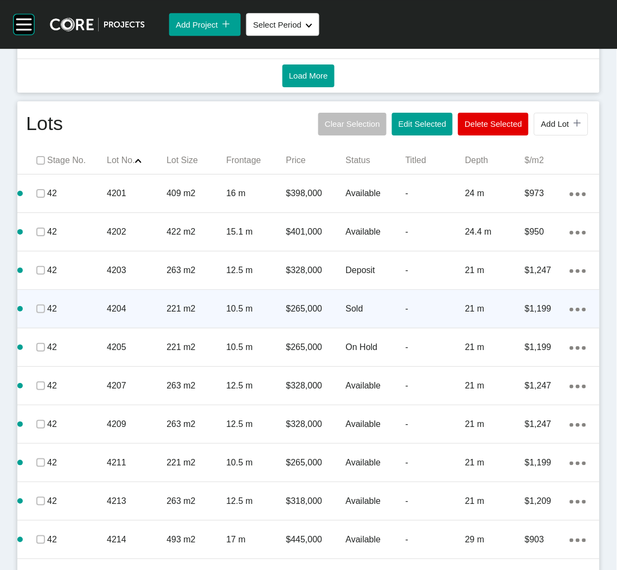
click at [158, 313] on p "4204" at bounding box center [137, 309] width 60 height 12
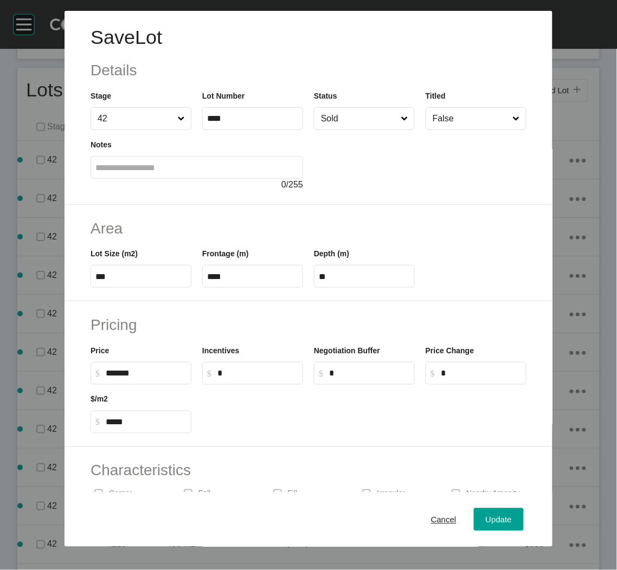
drag, startPoint x: 399, startPoint y: 460, endPoint x: 405, endPoint y: 488, distance: 28.8
click at [402, 478] on div "Characteristics Corner Fall Fill Irregular Nearby [GEOGRAPHIC_DATA] / Wetlands …" at bounding box center [308, 525] width 488 height 156
click at [434, 523] on span "Cancel" at bounding box center [443, 519] width 25 height 9
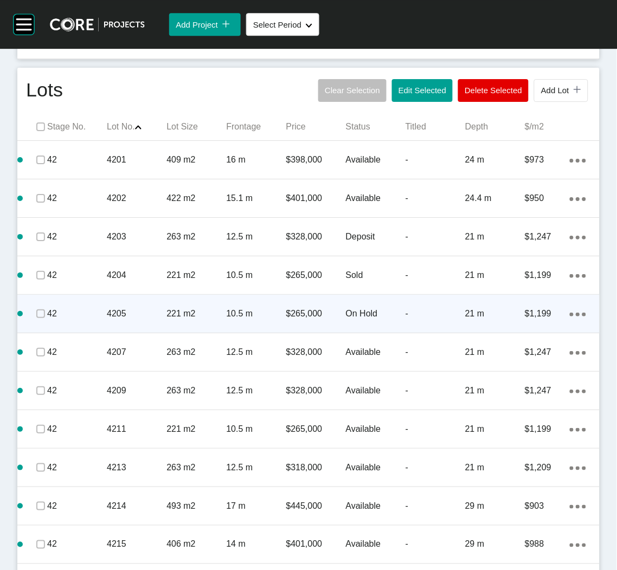
click at [186, 308] on p "221 m2" at bounding box center [196, 314] width 60 height 12
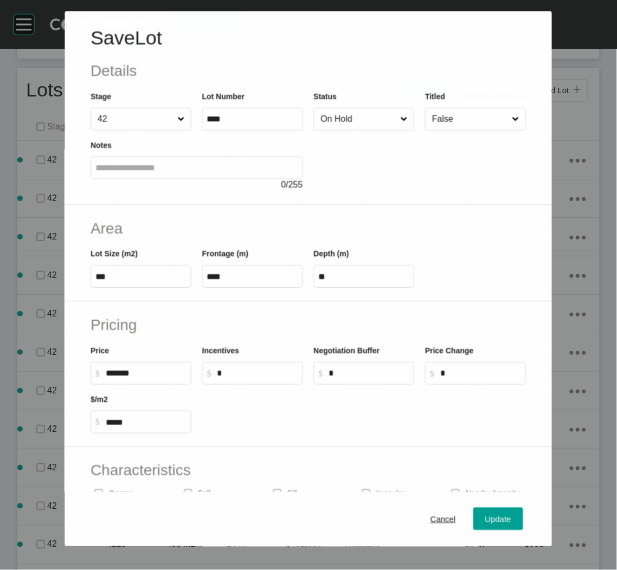
click at [386, 112] on input "On Hold" at bounding box center [359, 119] width 80 height 22
click at [486, 518] on span "Update" at bounding box center [499, 519] width 26 height 9
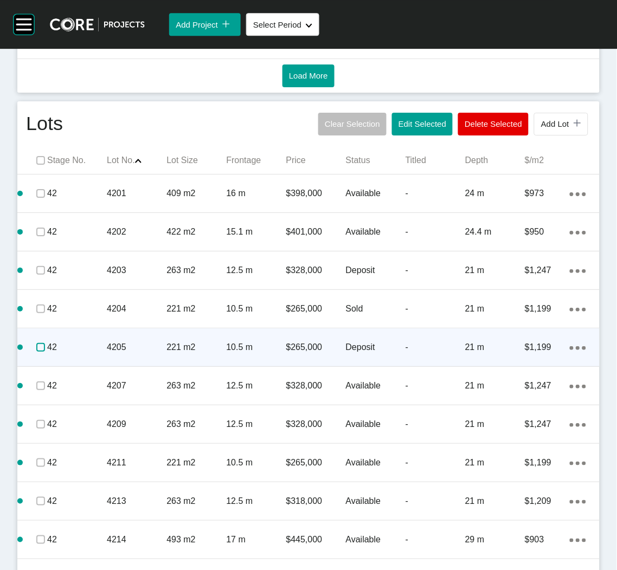
click at [37, 346] on label at bounding box center [40, 347] width 9 height 9
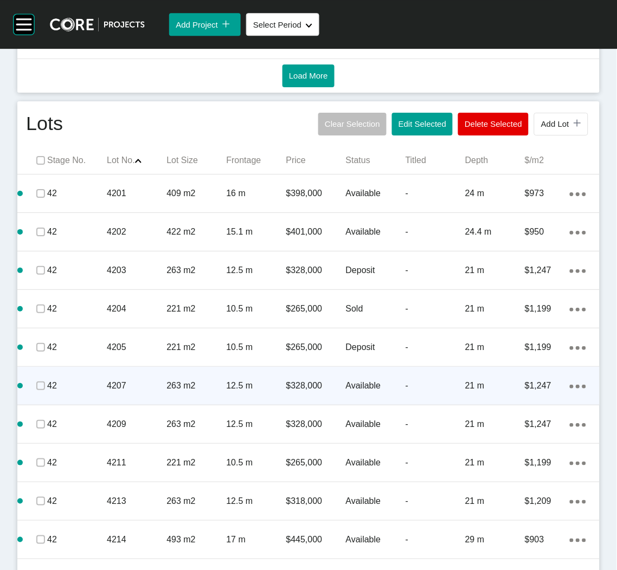
click at [115, 382] on p "4207" at bounding box center [137, 386] width 60 height 12
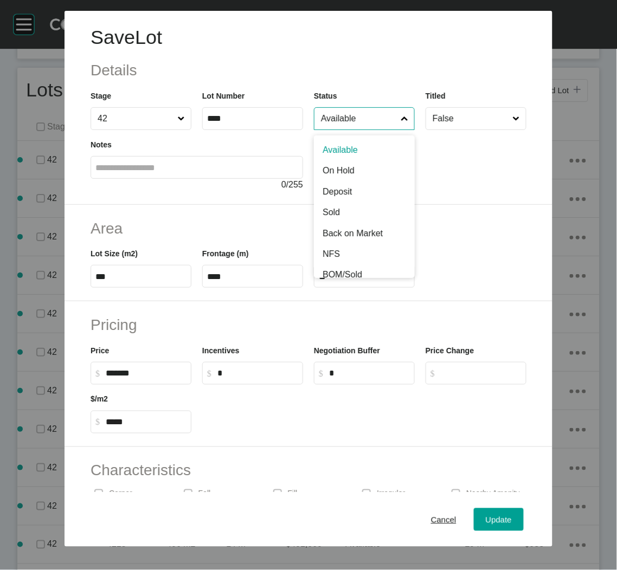
click at [346, 125] on input "Available" at bounding box center [359, 119] width 80 height 22
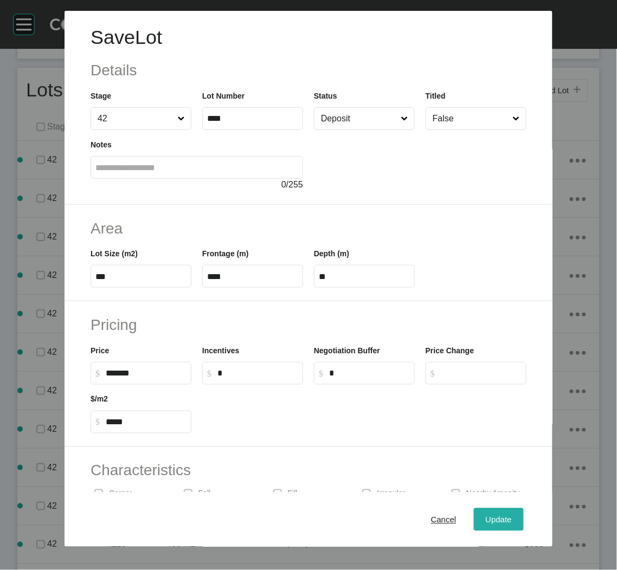
click at [487, 514] on div "Update" at bounding box center [498, 519] width 31 height 15
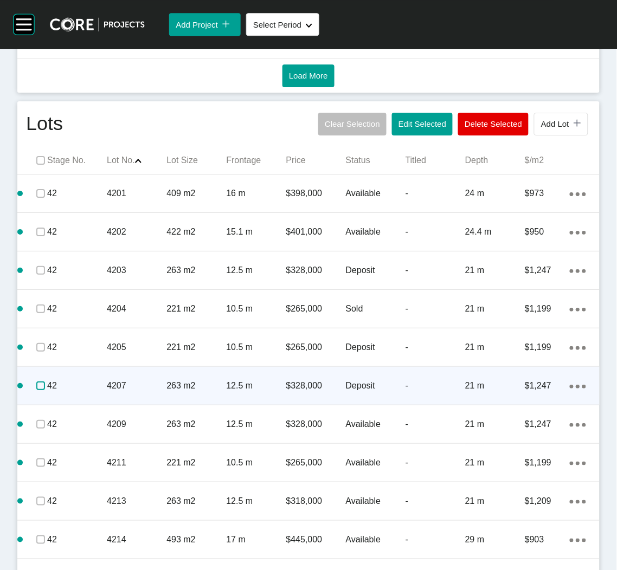
click at [41, 387] on label at bounding box center [40, 386] width 9 height 9
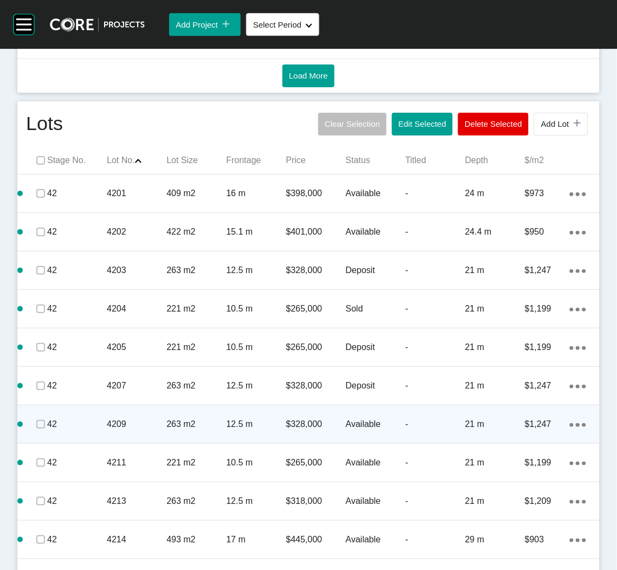
click at [111, 429] on p "4209" at bounding box center [137, 424] width 60 height 12
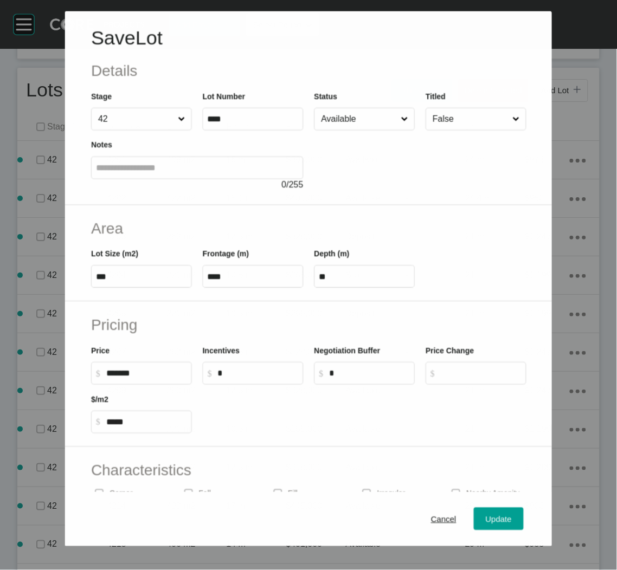
click at [362, 117] on input "Available" at bounding box center [359, 119] width 80 height 22
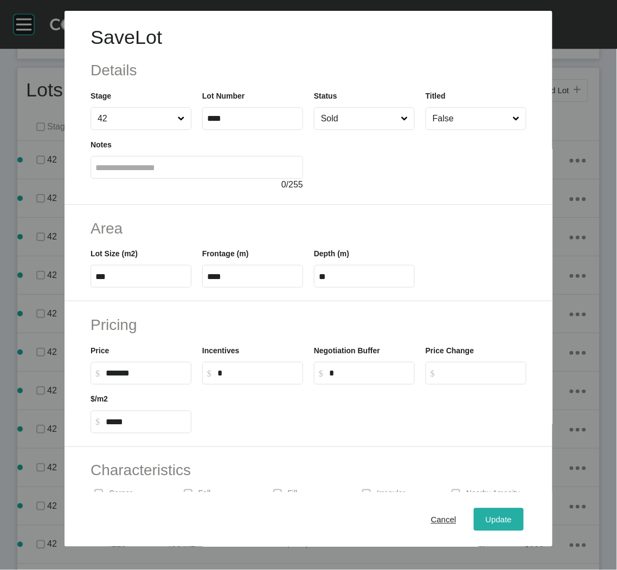
click at [493, 513] on div "Update" at bounding box center [498, 519] width 31 height 15
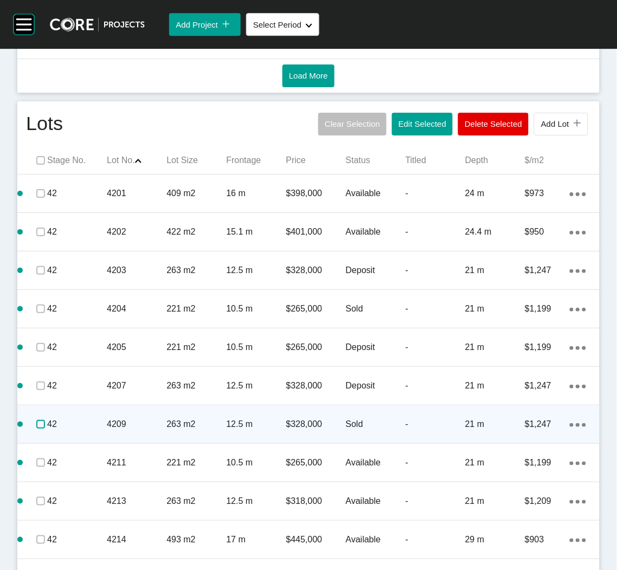
click at [36, 422] on label at bounding box center [40, 424] width 9 height 9
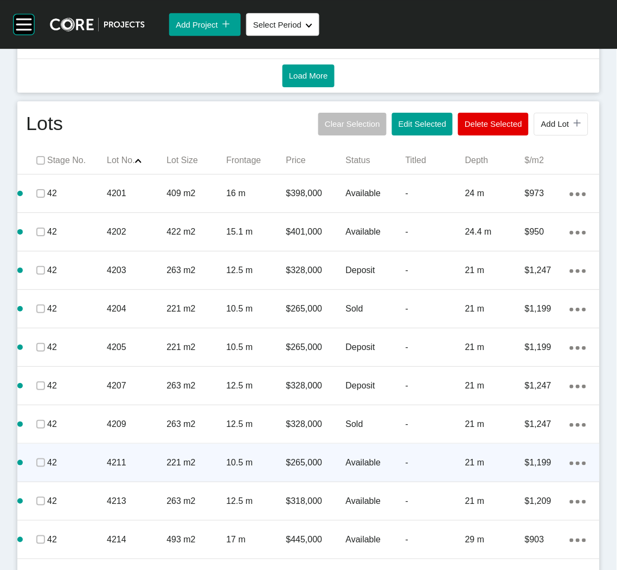
click at [166, 471] on div "221 m2" at bounding box center [196, 463] width 60 height 34
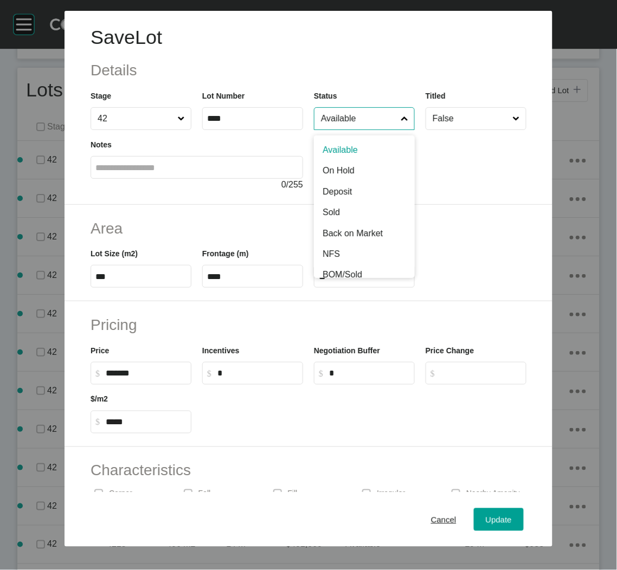
click at [353, 121] on input "Available" at bounding box center [359, 119] width 80 height 22
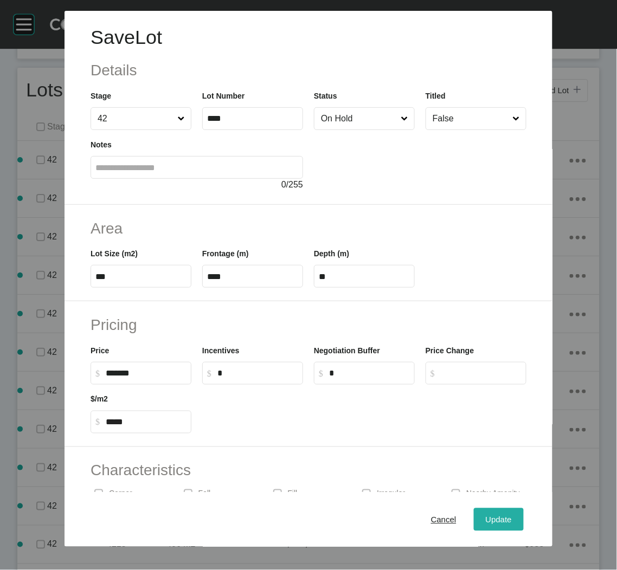
click at [483, 514] on div "Update" at bounding box center [498, 519] width 31 height 15
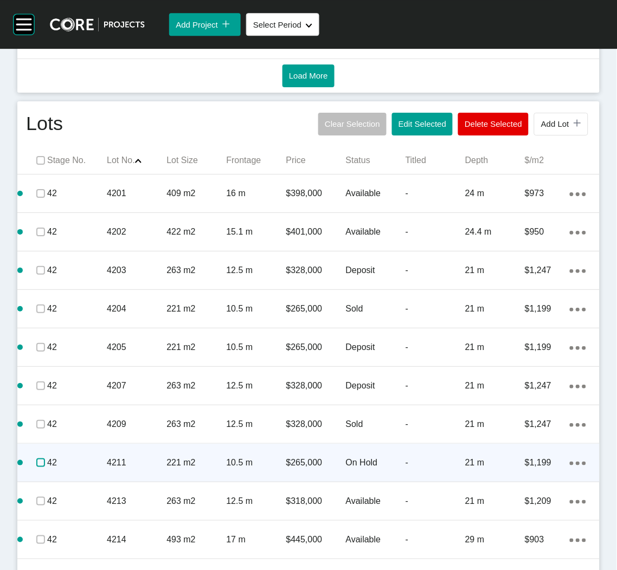
click at [42, 460] on label at bounding box center [40, 462] width 9 height 9
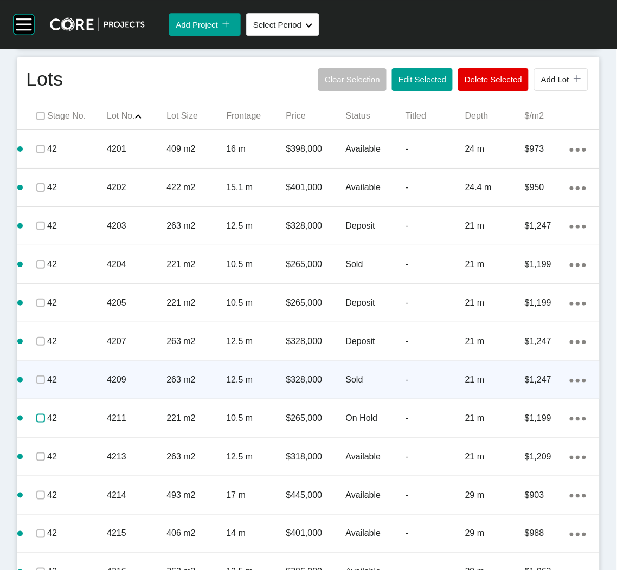
scroll to position [694, 0]
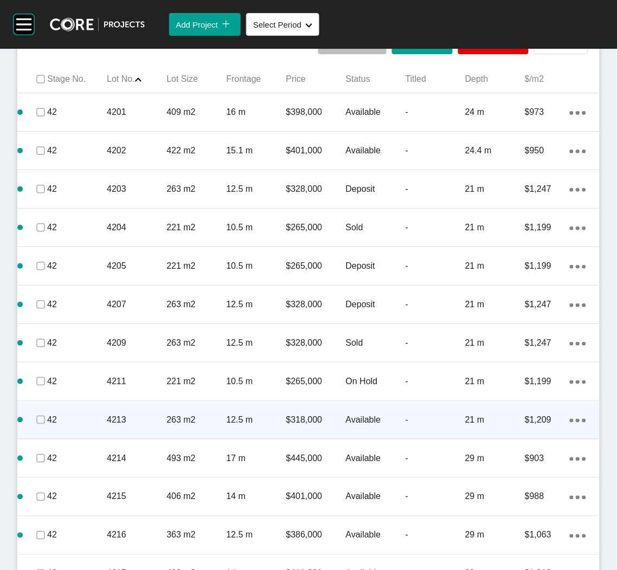
click at [89, 419] on p "42" at bounding box center [77, 420] width 60 height 12
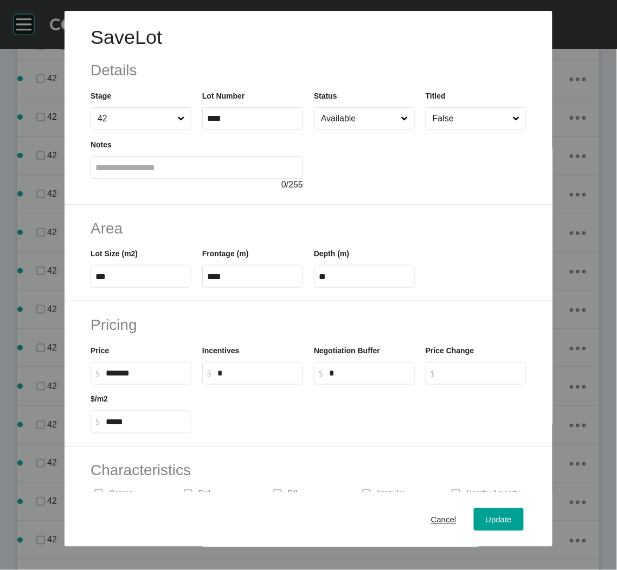
click at [352, 126] on input "Available" at bounding box center [359, 119] width 80 height 22
click at [487, 513] on div "Update" at bounding box center [498, 519] width 31 height 15
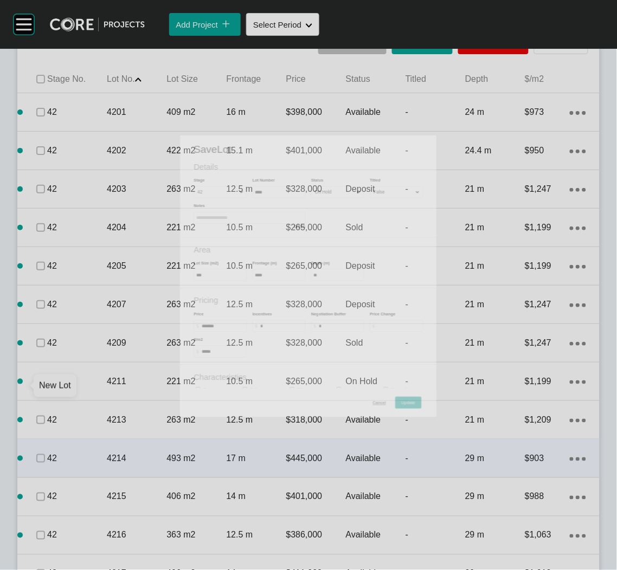
scroll to position [728, 0]
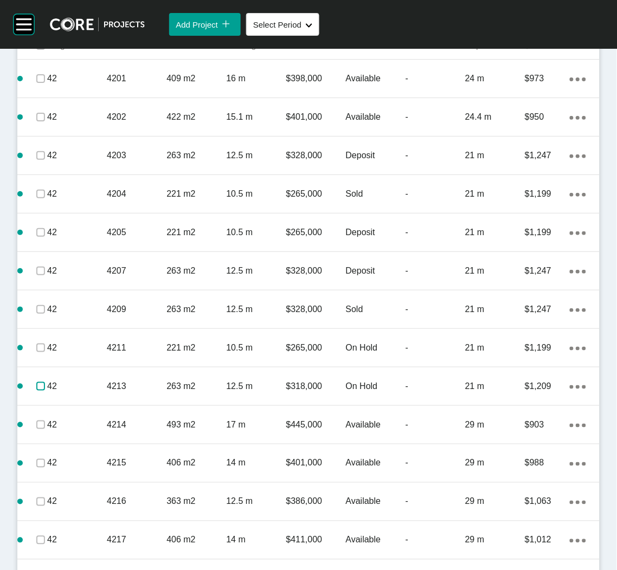
click at [41, 387] on label at bounding box center [40, 386] width 9 height 9
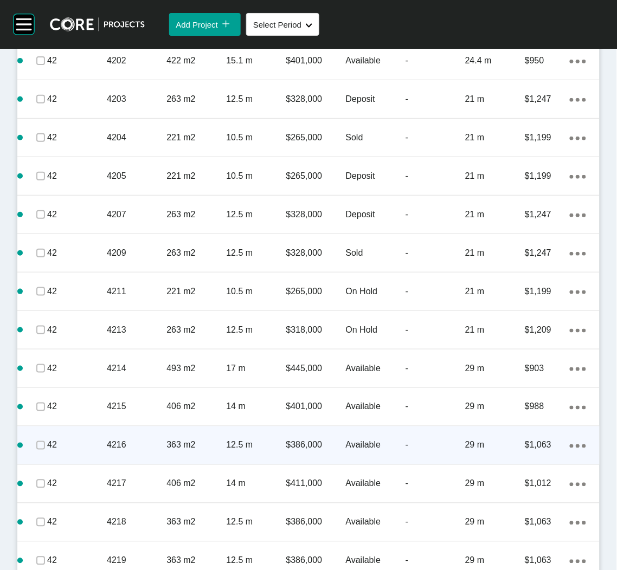
scroll to position [809, 0]
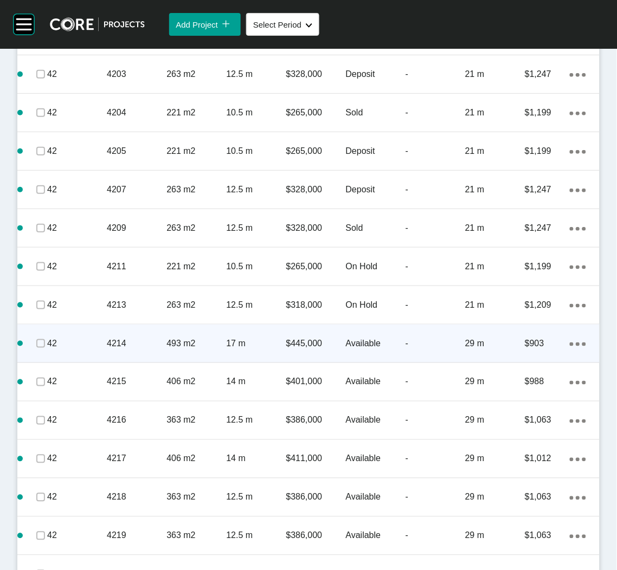
click at [111, 338] on p "4214" at bounding box center [137, 344] width 60 height 12
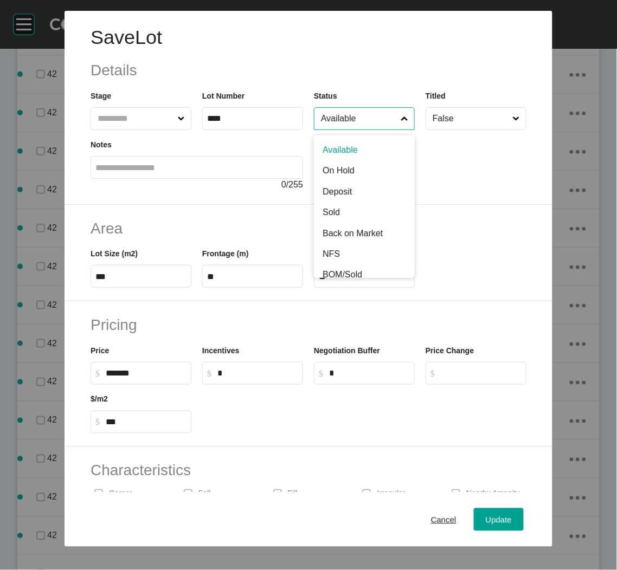
click at [357, 122] on input "Available" at bounding box center [359, 119] width 80 height 22
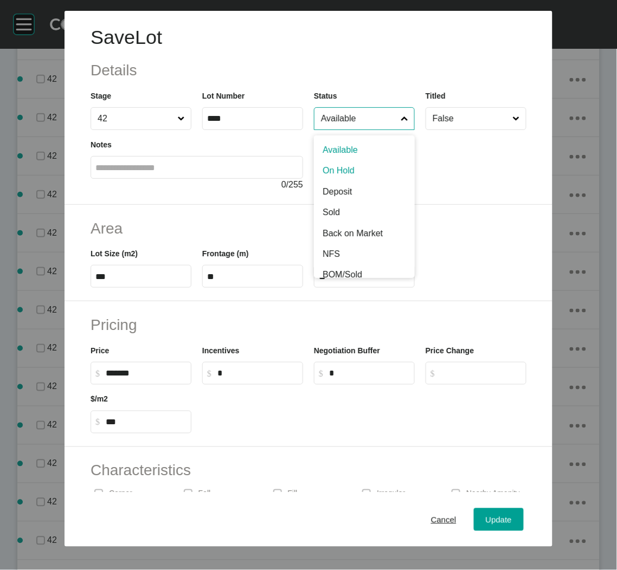
scroll to position [776, 0]
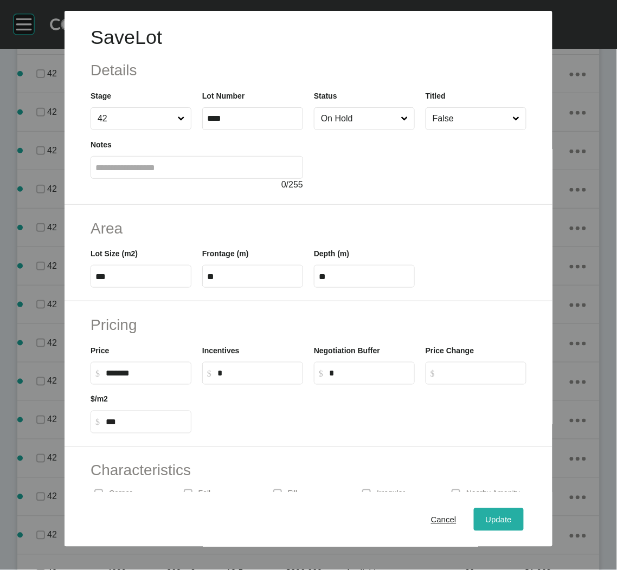
click at [483, 514] on div "Update" at bounding box center [498, 519] width 31 height 15
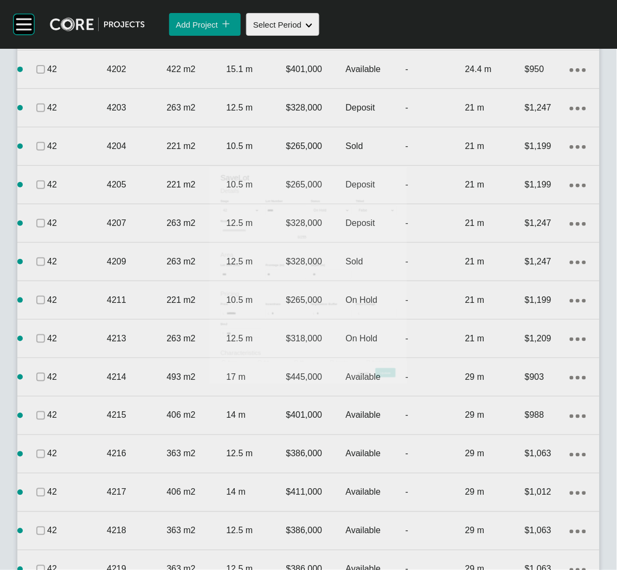
scroll to position [809, 0]
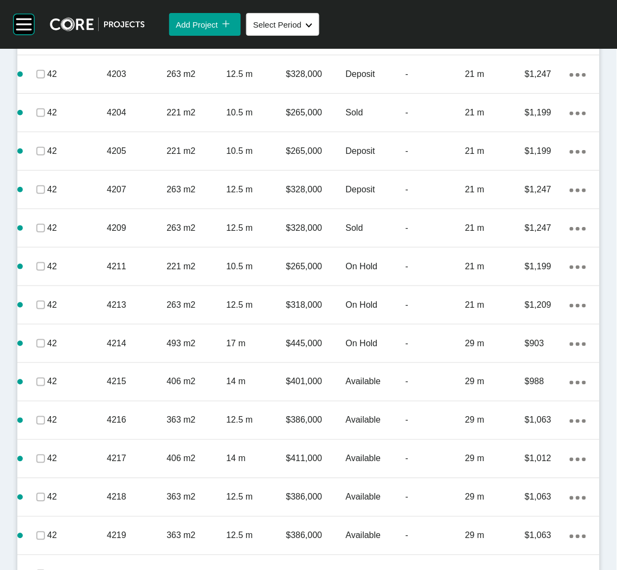
drag, startPoint x: 500, startPoint y: 563, endPoint x: -217, endPoint y: 550, distance: 717.7
